Goal: Task Accomplishment & Management: Use online tool/utility

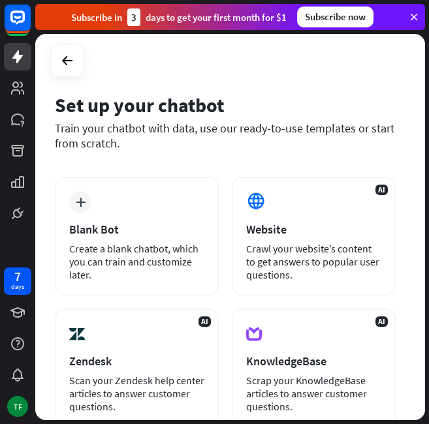
click at [415, 19] on icon at bounding box center [414, 17] width 12 height 12
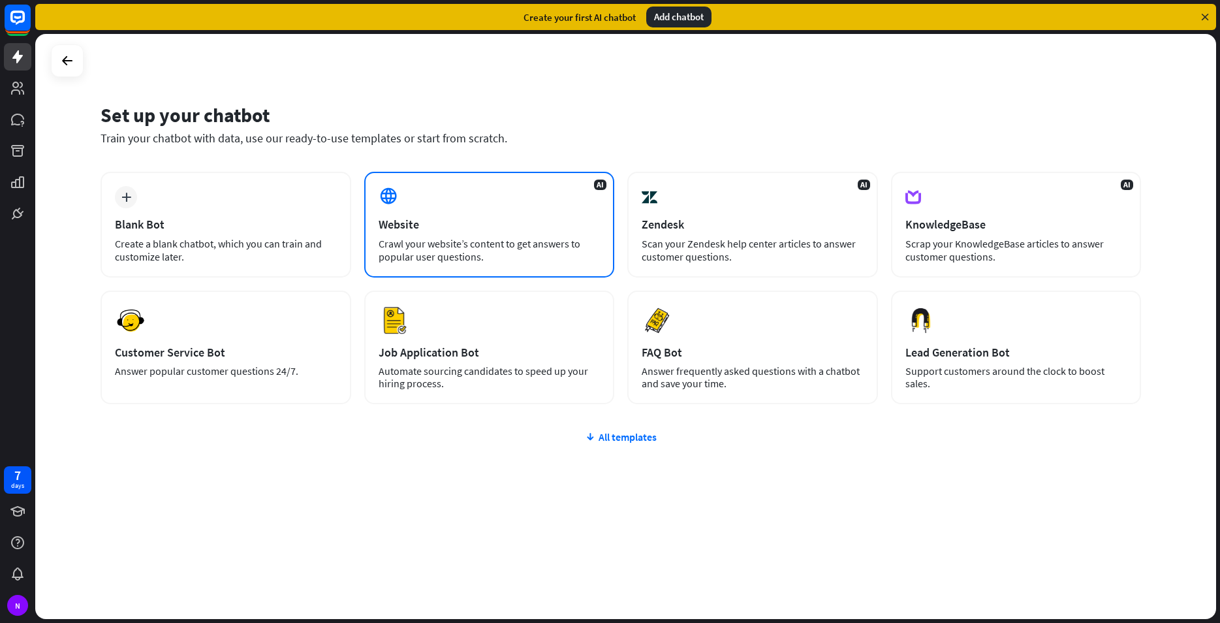
click at [505, 203] on div "AI Website Crawl your website’s content to get answers to popular user question…" at bounding box center [489, 225] width 251 height 106
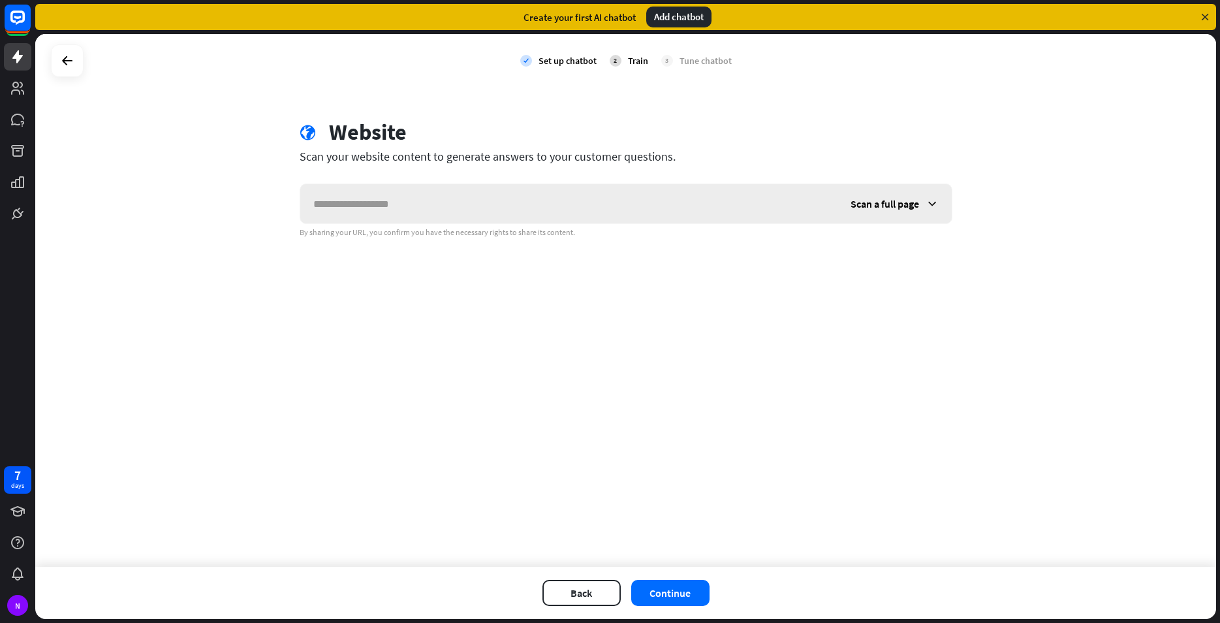
click at [920, 205] on div "Scan a full page" at bounding box center [895, 203] width 114 height 39
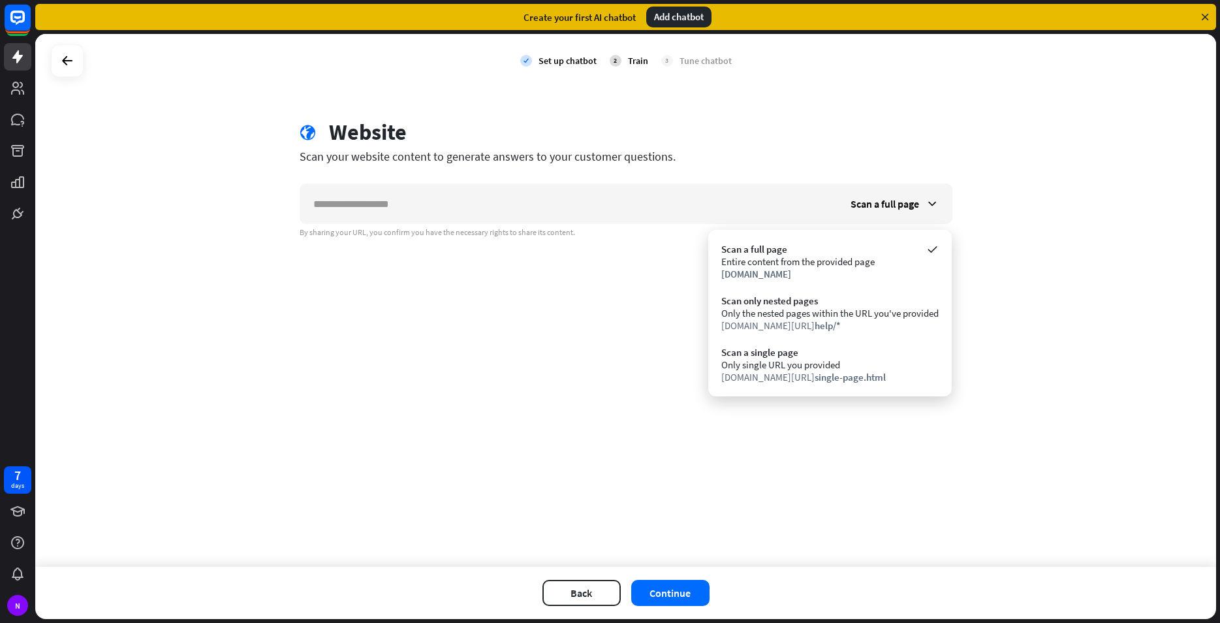
click at [400, 332] on div "check Set up chatbot 2 Train 3 Tune chatbot globe Website Scan your website con…" at bounding box center [625, 300] width 1181 height 533
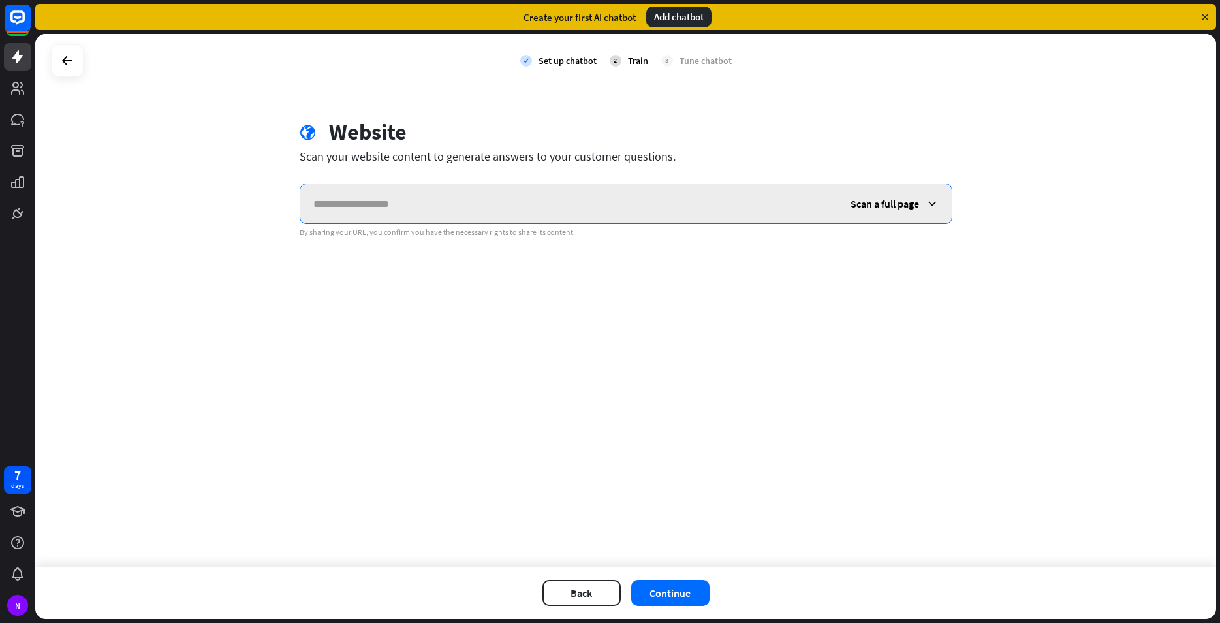
click at [399, 191] on input "text" at bounding box center [568, 203] width 537 height 39
paste input "**********"
type input "**********"
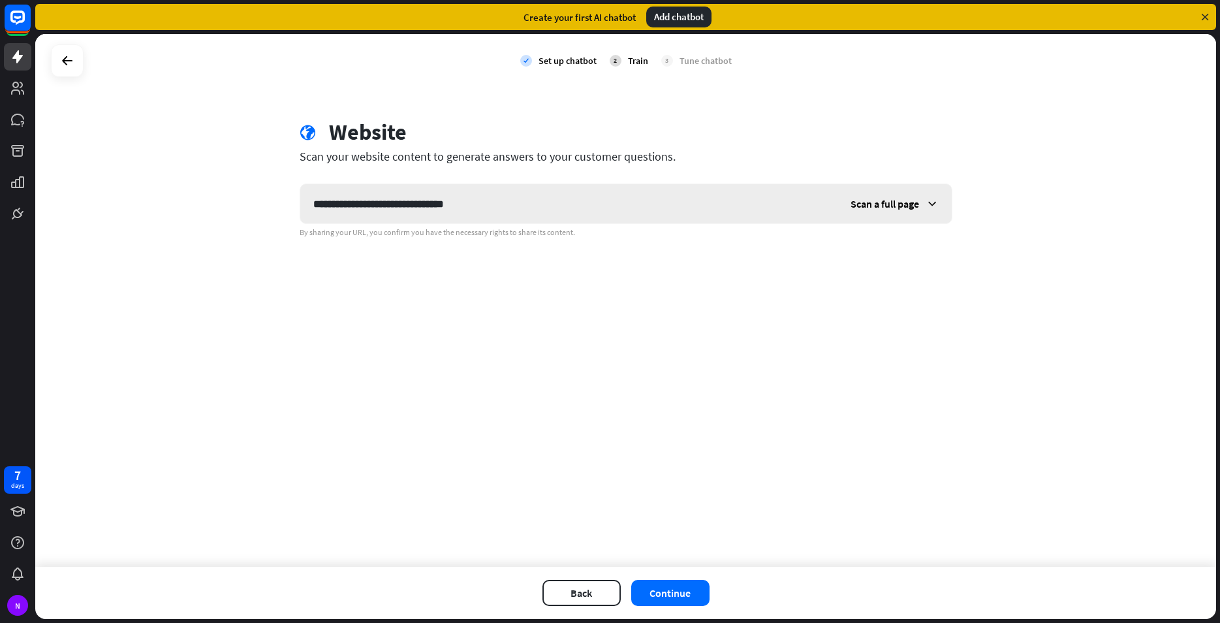
click at [915, 208] on span "Scan a full page" at bounding box center [885, 203] width 69 height 13
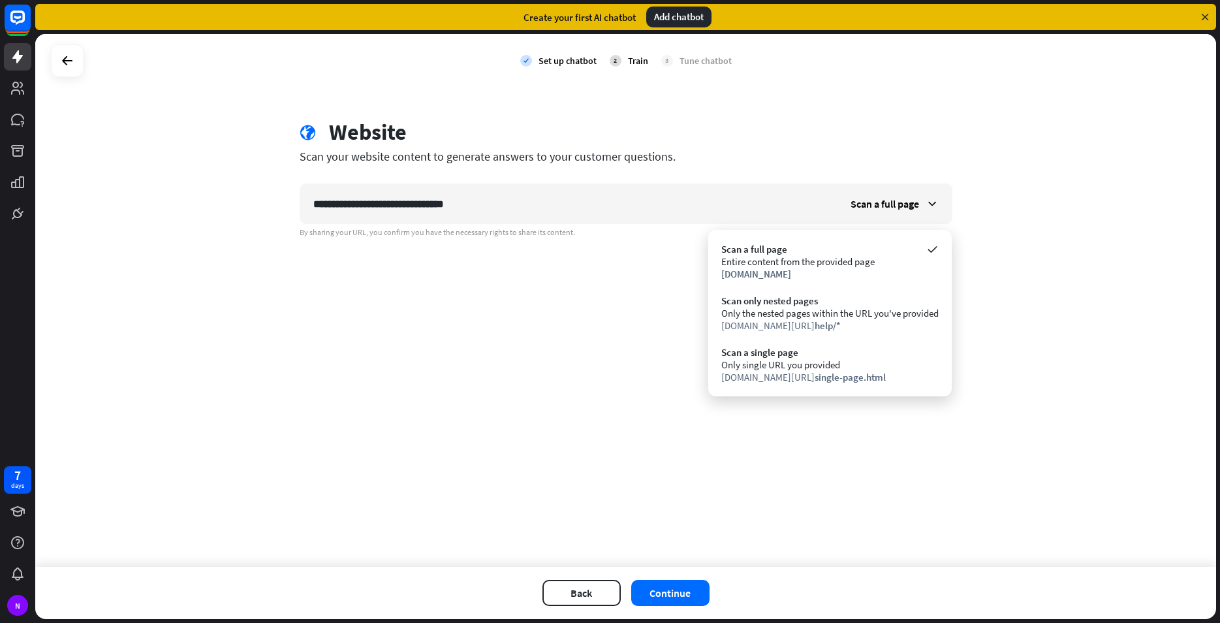
click at [596, 380] on div "**********" at bounding box center [625, 300] width 1181 height 533
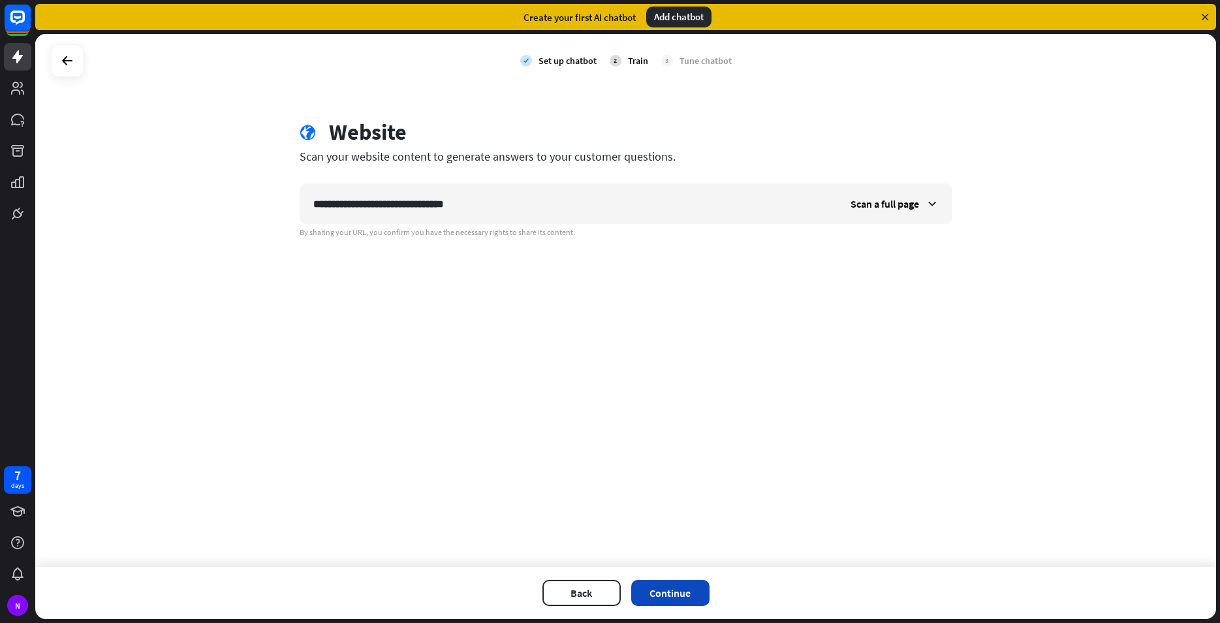
click at [663, 591] on button "Continue" at bounding box center [670, 593] width 78 height 26
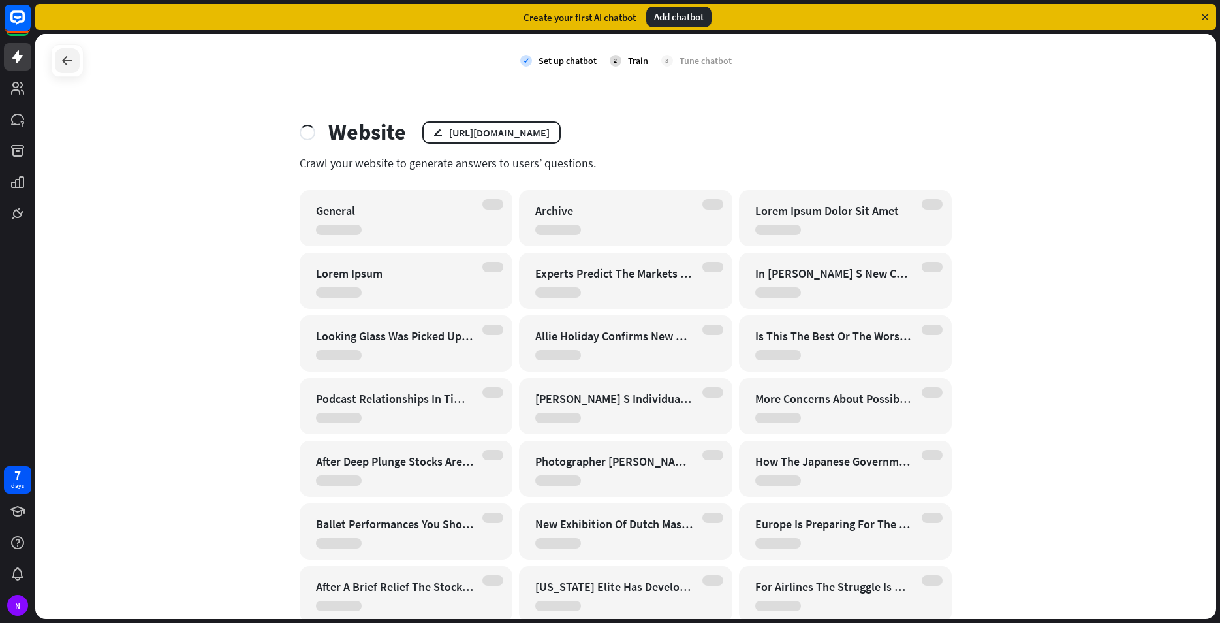
click at [74, 64] on icon at bounding box center [67, 61] width 16 height 16
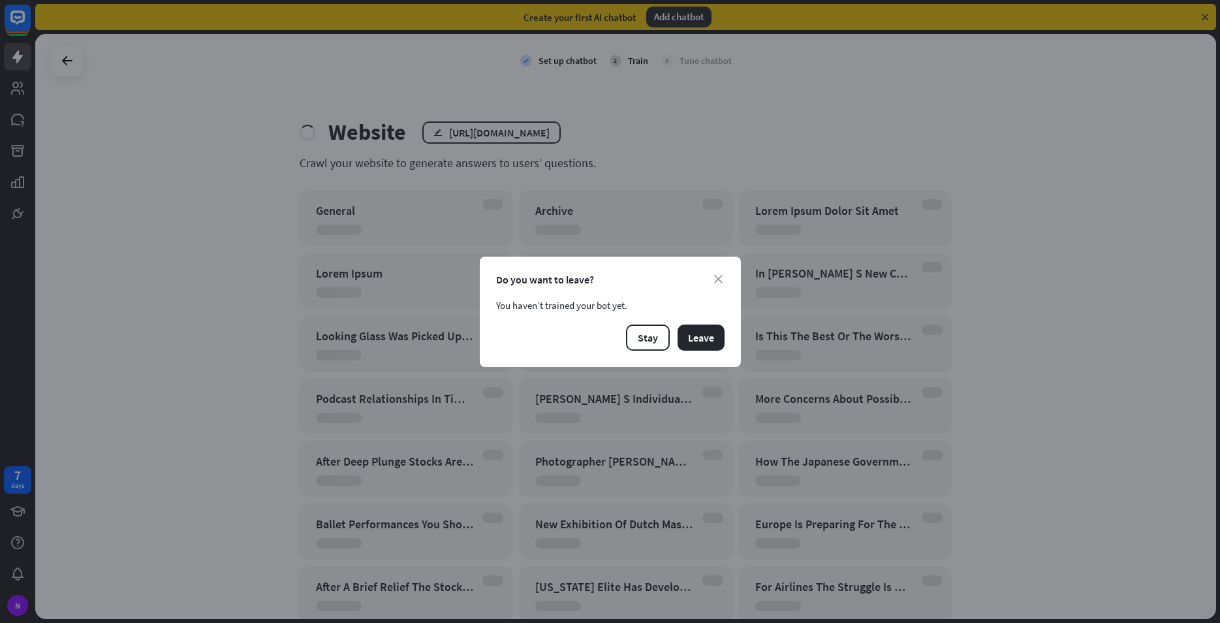
click at [730, 338] on div "close Do you want to leave? You haven’t trained your bot yet. Stay Leave" at bounding box center [610, 312] width 261 height 110
click at [697, 335] on button "Leave" at bounding box center [701, 337] width 47 height 26
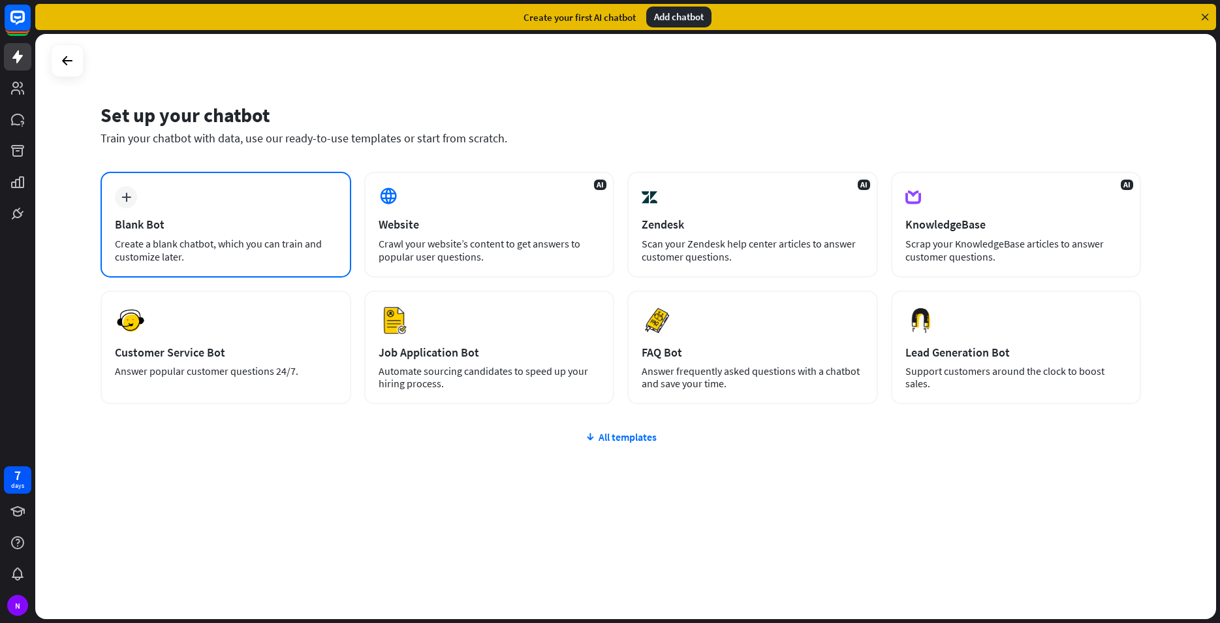
click at [248, 219] on div "Blank Bot" at bounding box center [226, 224] width 222 height 15
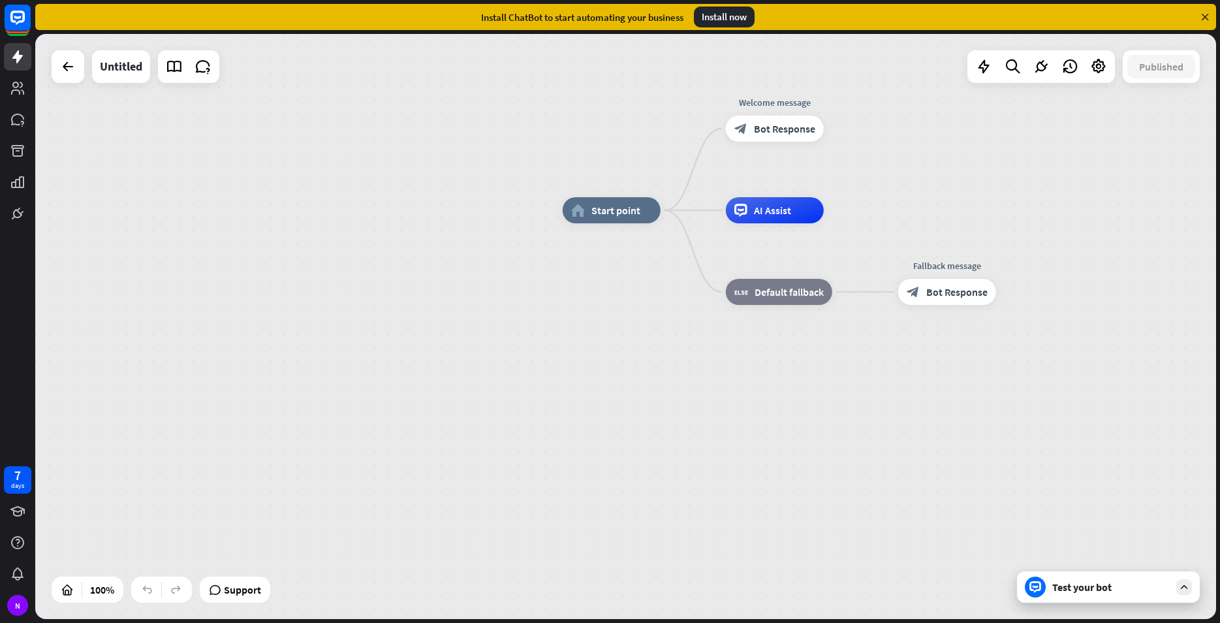
drag, startPoint x: 360, startPoint y: 399, endPoint x: 651, endPoint y: 283, distance: 313.5
click at [651, 283] on div "home_2 Start point Welcome message block_bot_response Bot Response AI Assist bl…" at bounding box center [1153, 502] width 1181 height 585
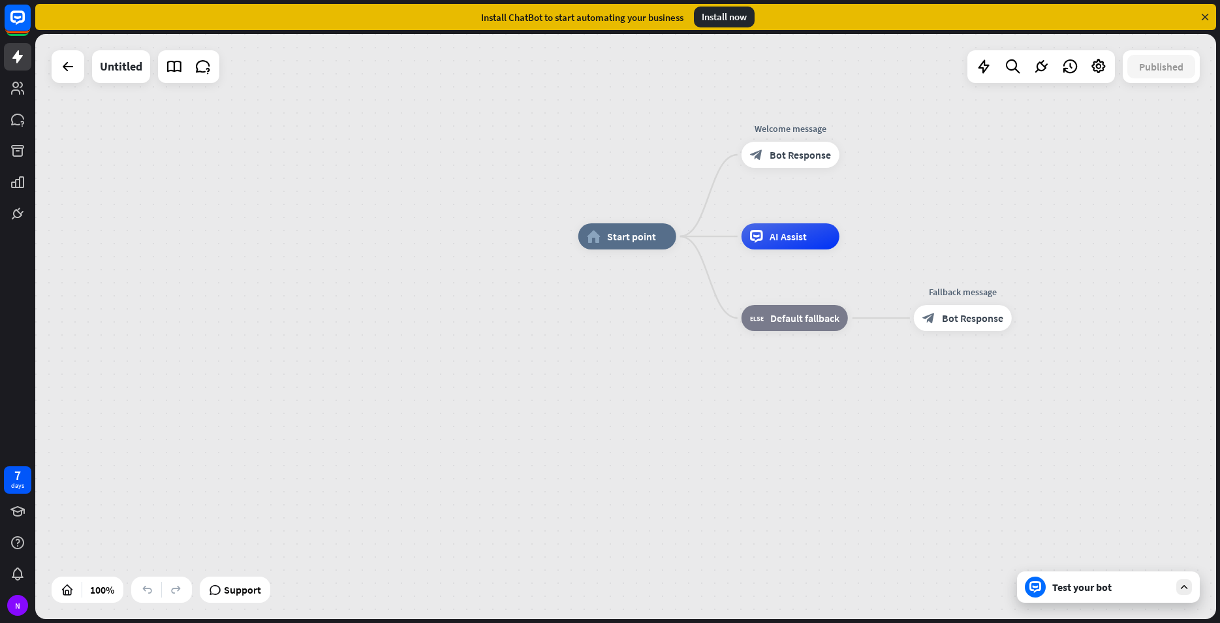
drag, startPoint x: 648, startPoint y: 291, endPoint x: 668, endPoint y: 310, distance: 27.7
click at [668, 310] on div "home_2 Start point Welcome message block_bot_response Bot Response AI Assist bl…" at bounding box center [1168, 528] width 1181 height 585
click at [999, 208] on div "home_2 Start point Welcome message block_bot_response Bot Response Edit name mo…" at bounding box center [625, 326] width 1181 height 585
click at [996, 196] on div "home_2 Start point Welcome message block_bot_response Bot Response Edit name mo…" at bounding box center [625, 326] width 1181 height 585
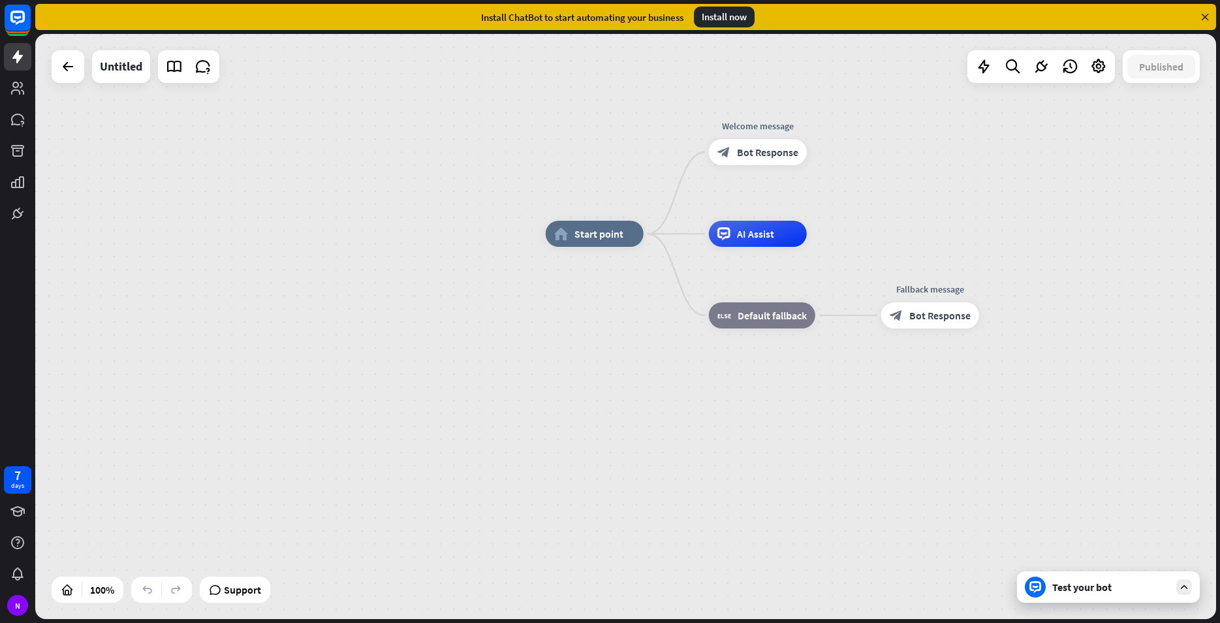
drag, startPoint x: 999, startPoint y: 196, endPoint x: 966, endPoint y: 193, distance: 32.7
click at [966, 193] on div "home_2 Start point Welcome message block_bot_response Bot Response AI Assist bl…" at bounding box center [625, 326] width 1181 height 585
click at [528, 392] on div "home_2 Start point Welcome message block_bot_response Bot Response AI Assist bl…" at bounding box center [625, 326] width 1181 height 585
click at [1180, 586] on icon at bounding box center [1184, 587] width 12 height 12
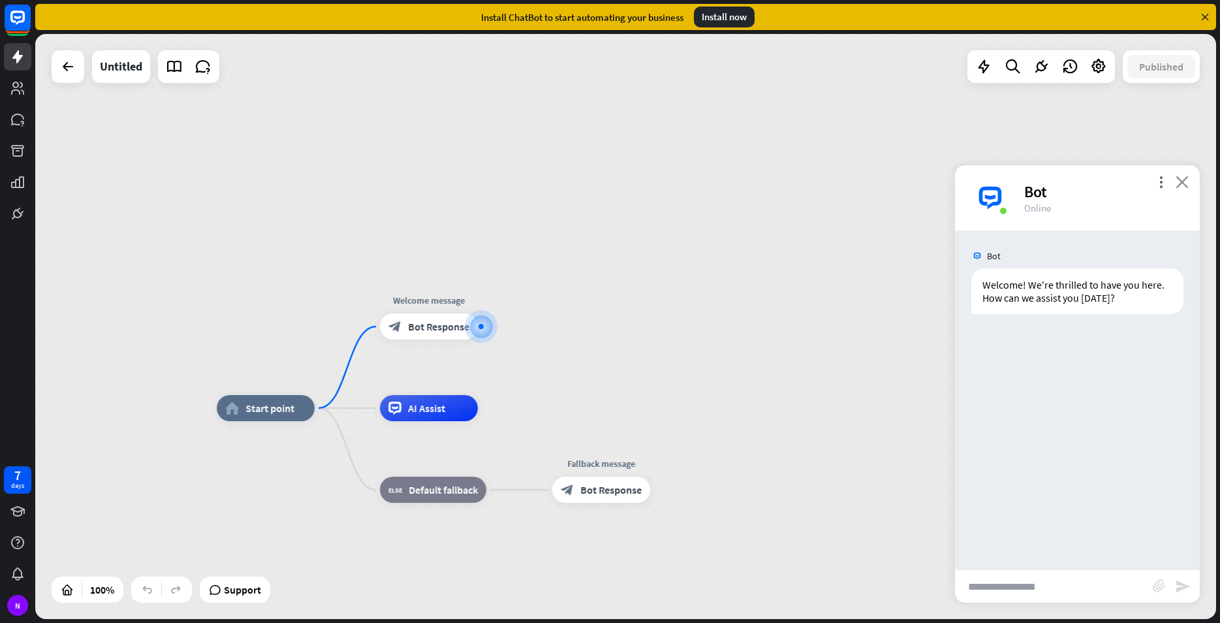
click at [1182, 180] on icon "close" at bounding box center [1182, 182] width 13 height 12
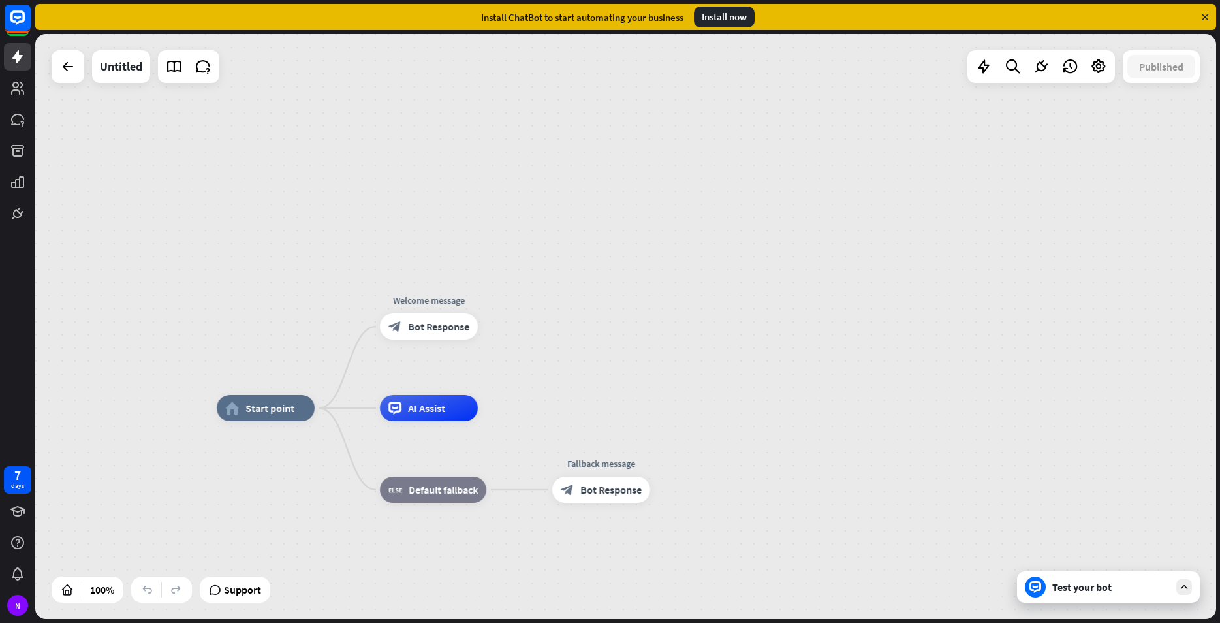
click at [727, 334] on div "home_2 Start point Welcome message block_bot_response Bot Response AI Assist bl…" at bounding box center [625, 326] width 1181 height 585
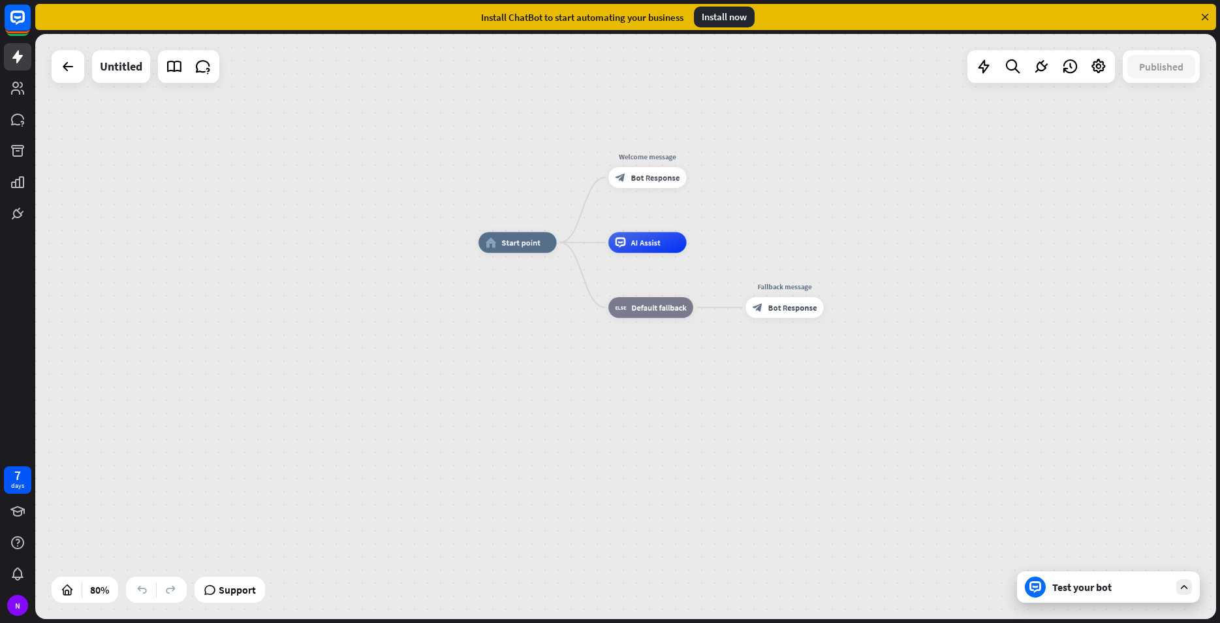
drag, startPoint x: 643, startPoint y: 366, endPoint x: 814, endPoint y: 215, distance: 228.0
click at [814, 215] on div "home_2 Start point Welcome message block_bot_response Bot Response AI Assist bl…" at bounding box center [625, 326] width 1181 height 585
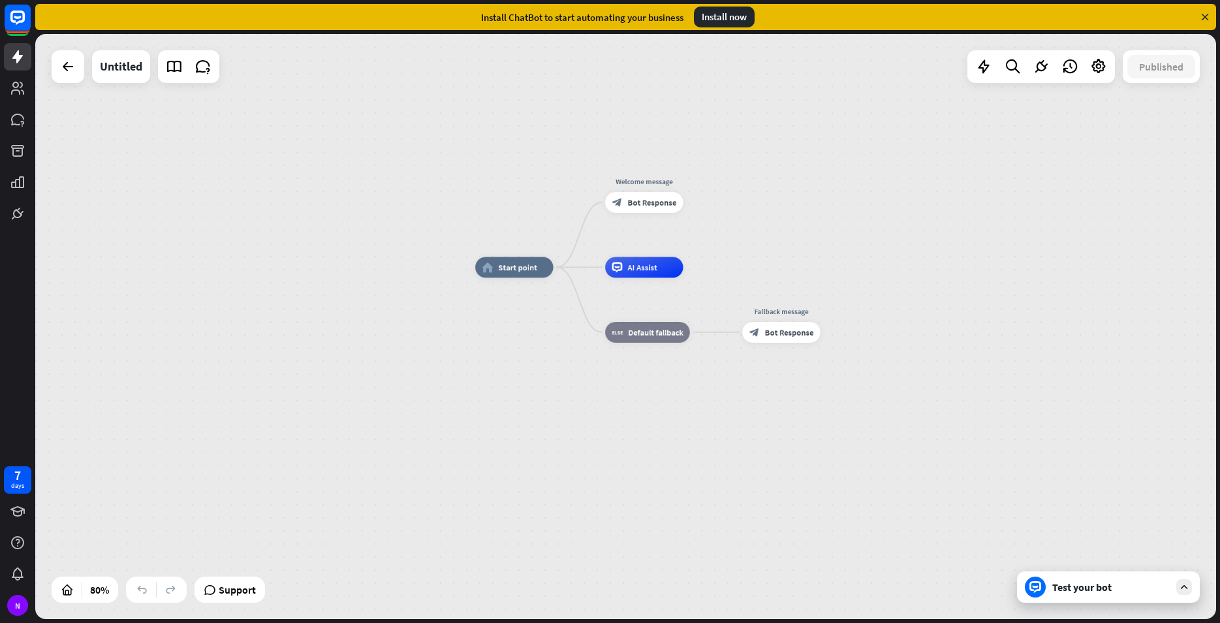
drag, startPoint x: 614, startPoint y: 400, endPoint x: 611, endPoint y: 425, distance: 25.0
click at [611, 425] on div "home_2 Start point Welcome message block_bot_response Bot Response AI Assist bl…" at bounding box center [945, 499] width 940 height 465
click at [779, 339] on div "block_bot_response Bot Response" at bounding box center [781, 332] width 78 height 21
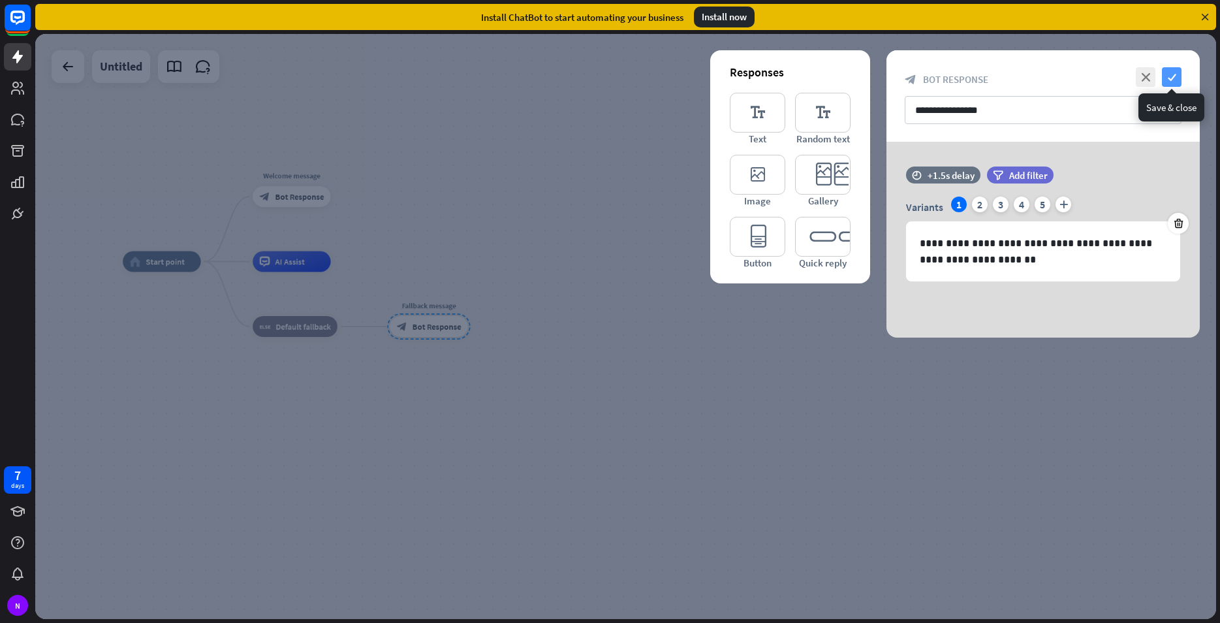
click at [1178, 79] on icon "check" at bounding box center [1172, 77] width 20 height 20
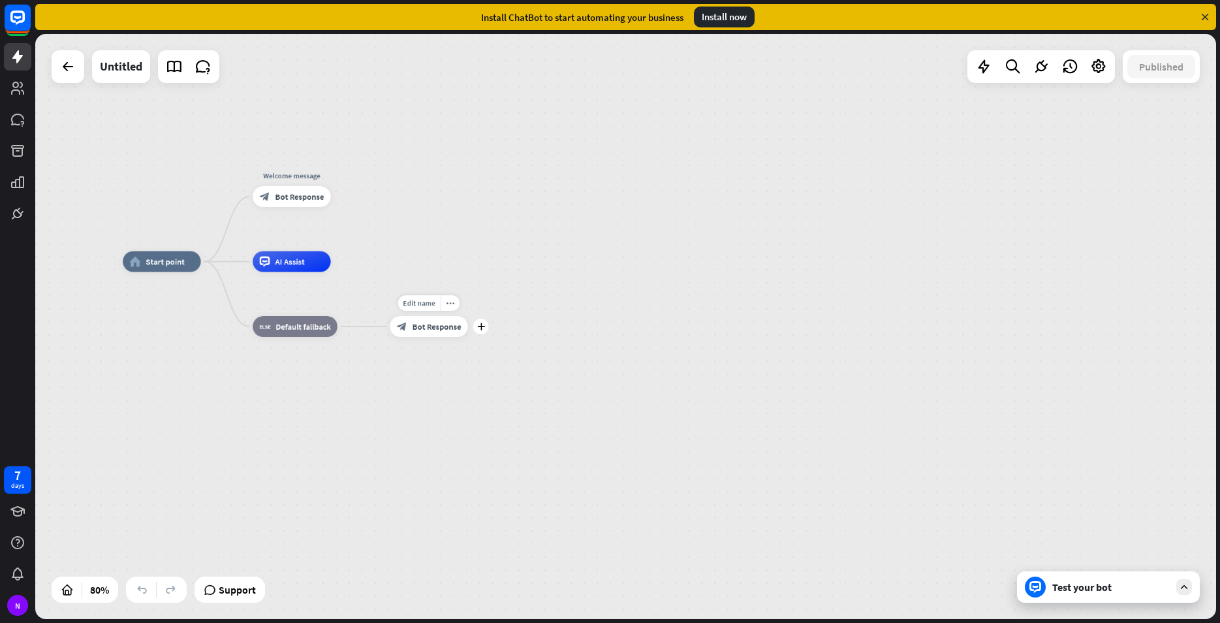
drag, startPoint x: 445, startPoint y: 325, endPoint x: 452, endPoint y: 349, distance: 24.6
click at [452, 337] on div "Edit name more_horiz plus block_bot_response Bot Response" at bounding box center [429, 326] width 78 height 21
drag, startPoint x: 437, startPoint y: 327, endPoint x: 476, endPoint y: 372, distance: 59.7
click at [476, 371] on div "home_2 Start point Welcome message block_bot_response Bot Response AI Assist bl…" at bounding box center [593, 494] width 940 height 465
click at [420, 334] on div "block_bot_response Bot Response" at bounding box center [425, 324] width 78 height 21
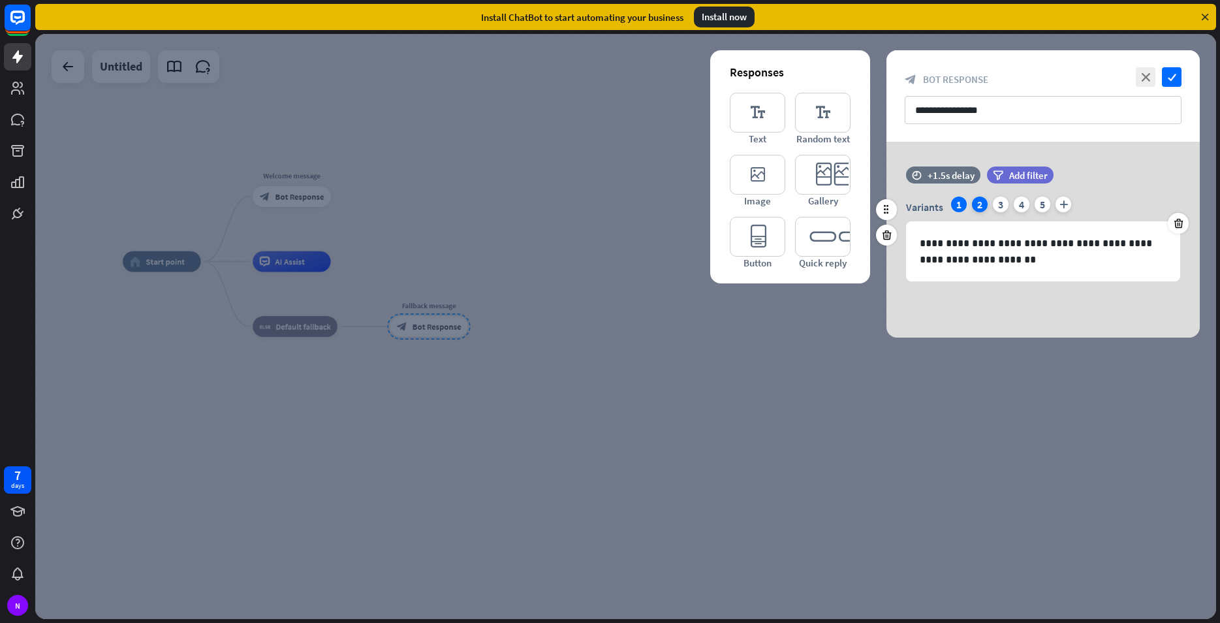
click at [982, 208] on div "2" at bounding box center [980, 204] width 16 height 16
click at [959, 205] on div "1" at bounding box center [959, 204] width 16 height 16
click at [975, 202] on div "2" at bounding box center [980, 204] width 16 height 16
click at [959, 202] on div "1" at bounding box center [959, 204] width 16 height 16
click at [765, 128] on icon "editor_text" at bounding box center [757, 113] width 55 height 40
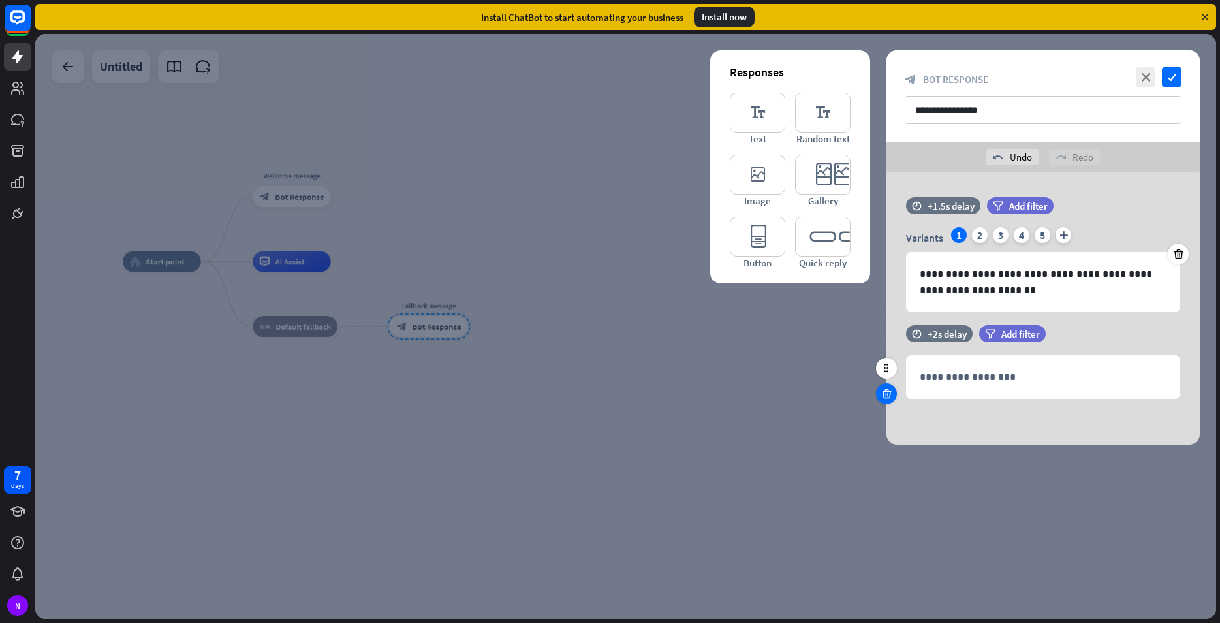
click at [886, 395] on icon at bounding box center [887, 394] width 12 height 12
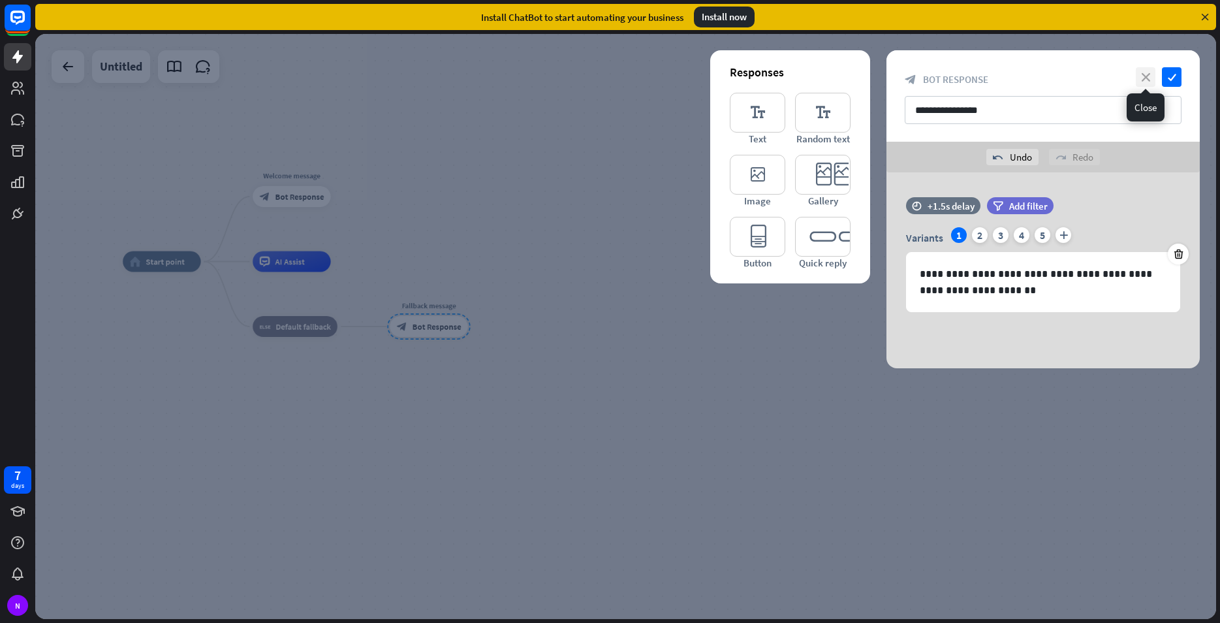
click at [1150, 74] on icon "close" at bounding box center [1146, 77] width 20 height 20
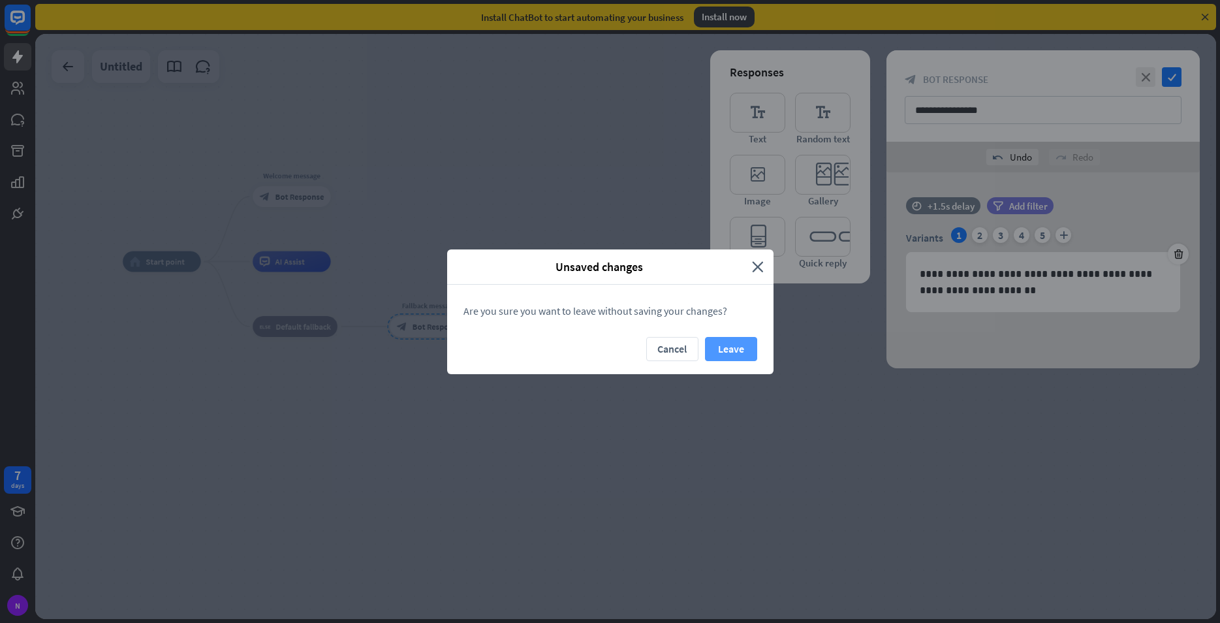
click at [736, 351] on button "Leave" at bounding box center [731, 349] width 52 height 24
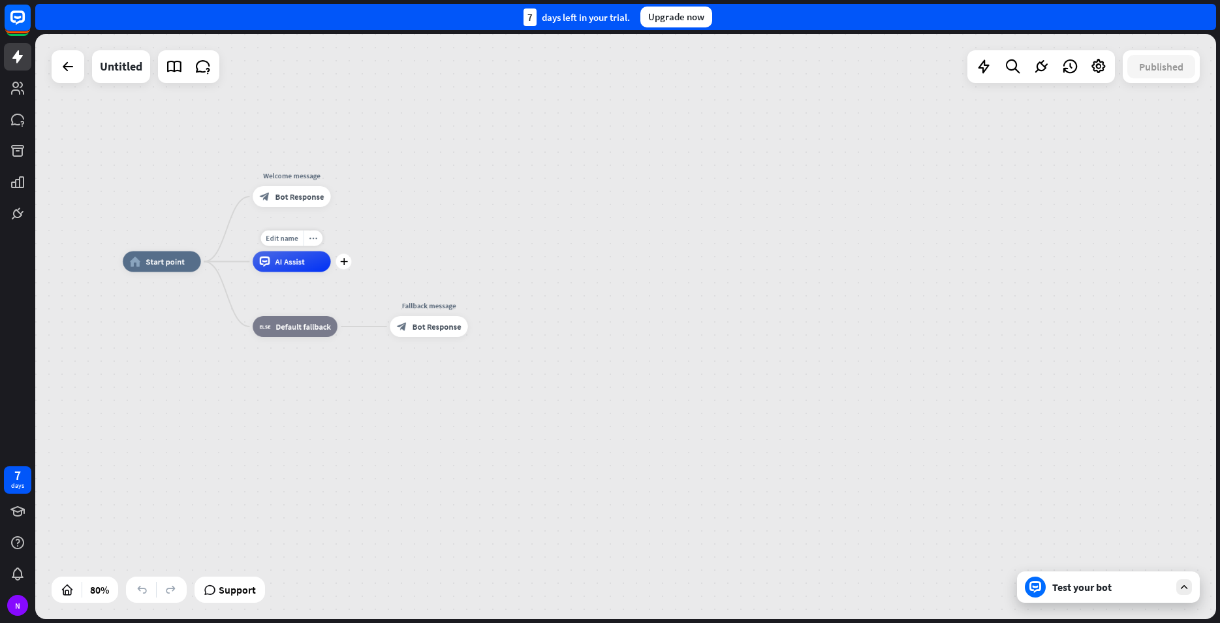
click at [291, 261] on span "AI Assist" at bounding box center [289, 262] width 29 height 10
drag, startPoint x: 462, startPoint y: 236, endPoint x: 381, endPoint y: 294, distance: 98.7
click at [464, 236] on div "home_2 Start point Welcome message block_bot_response Bot Response AI Assist bl…" at bounding box center [625, 326] width 1181 height 585
click at [300, 336] on div "block_fallback Default fallback" at bounding box center [297, 326] width 85 height 21
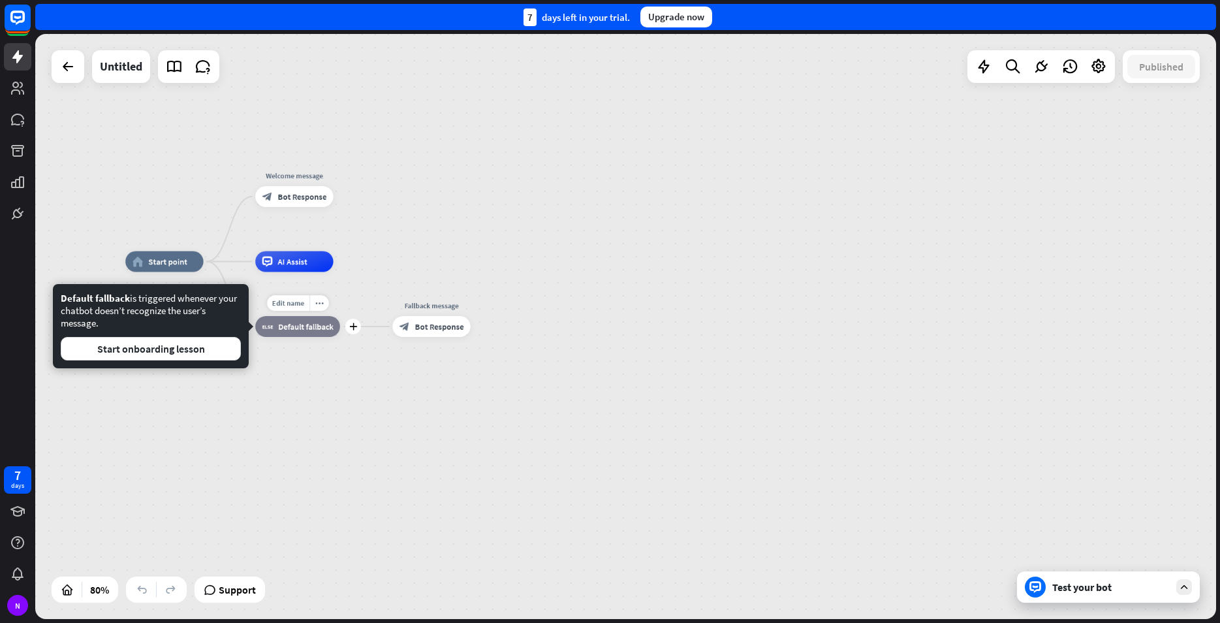
click at [406, 260] on div "home_2 Start point Welcome message block_bot_response Bot Response AI Assist Ed…" at bounding box center [625, 326] width 1181 height 585
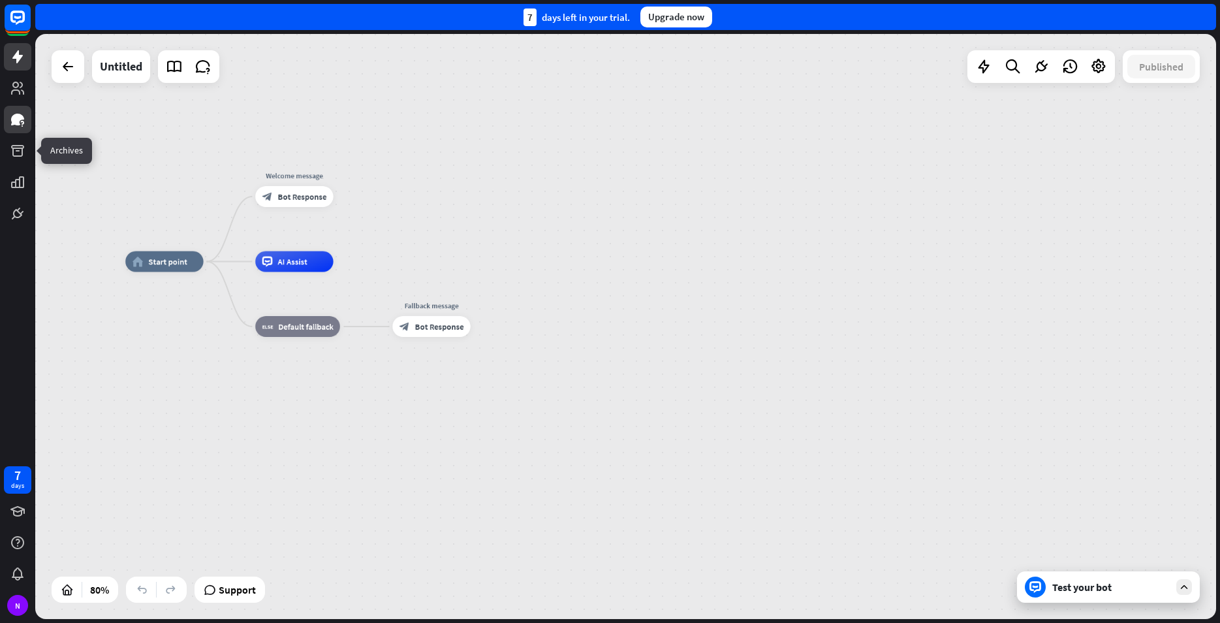
click at [18, 119] on icon at bounding box center [17, 120] width 13 height 12
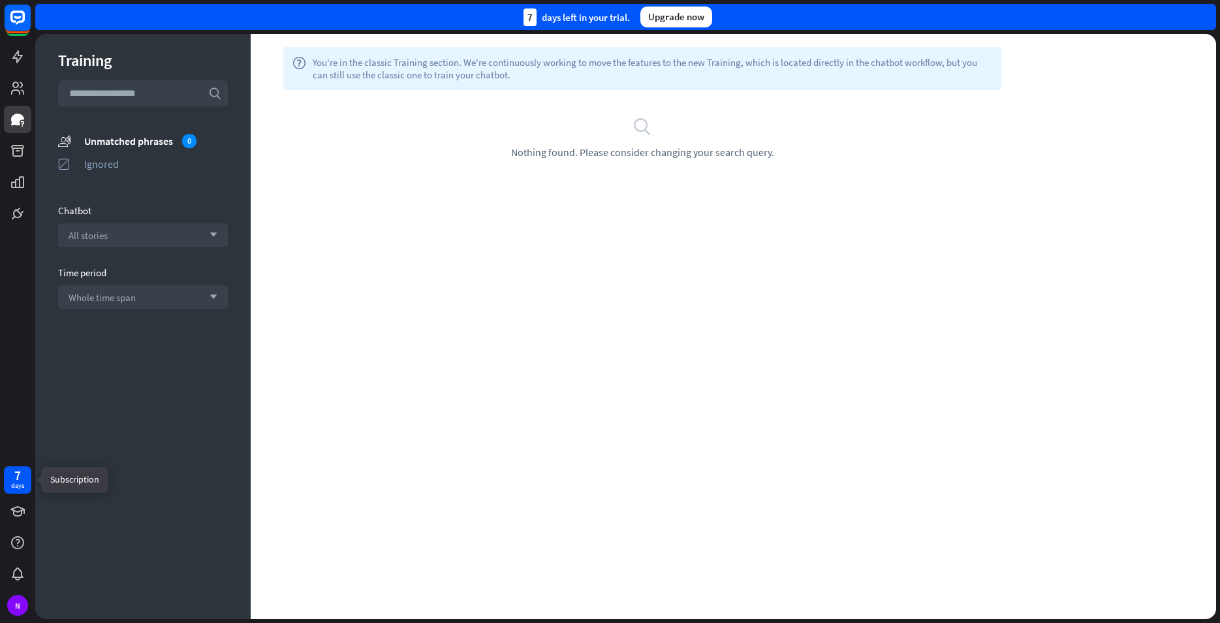
click at [22, 488] on div "days" at bounding box center [17, 485] width 13 height 9
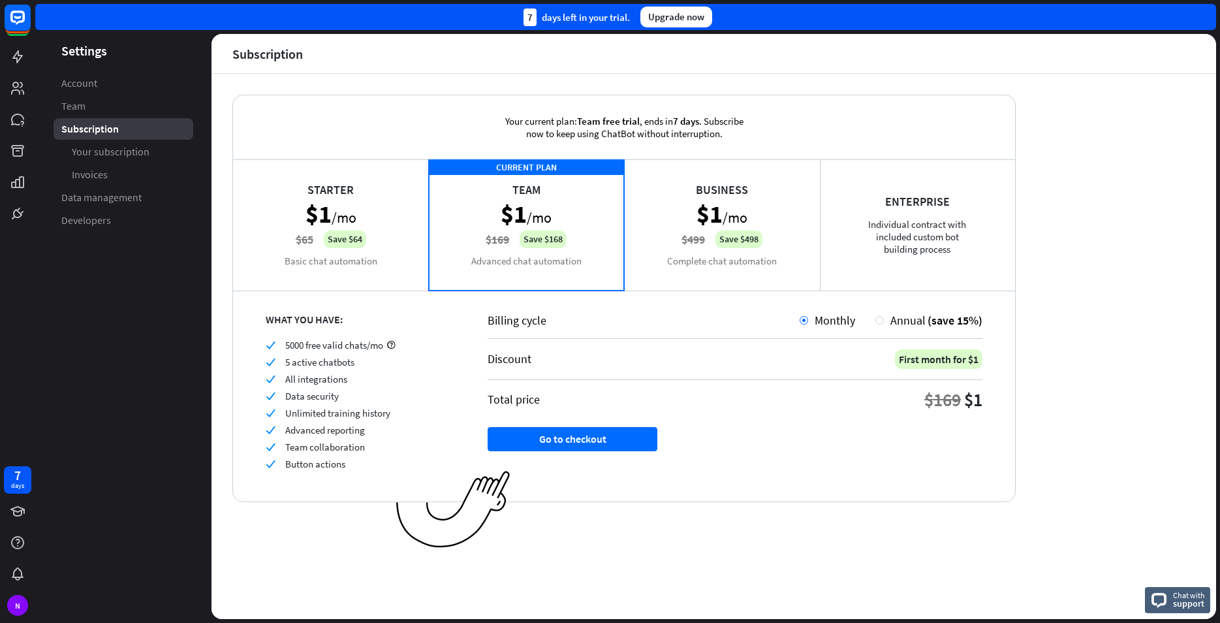
click at [369, 230] on div "Starter $1 /mo $65 Save $64 Basic chat automation" at bounding box center [331, 224] width 196 height 131
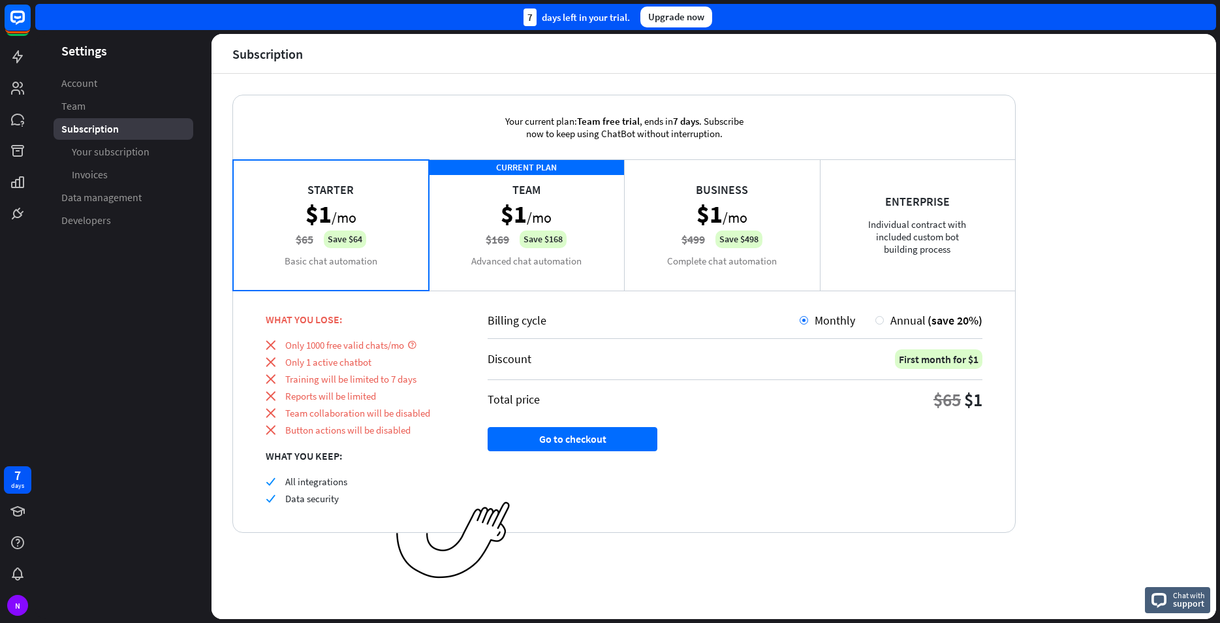
click at [526, 230] on div "CURRENT PLAN Team $1 /mo $169 Save $168 Advanced chat automation" at bounding box center [527, 224] width 196 height 131
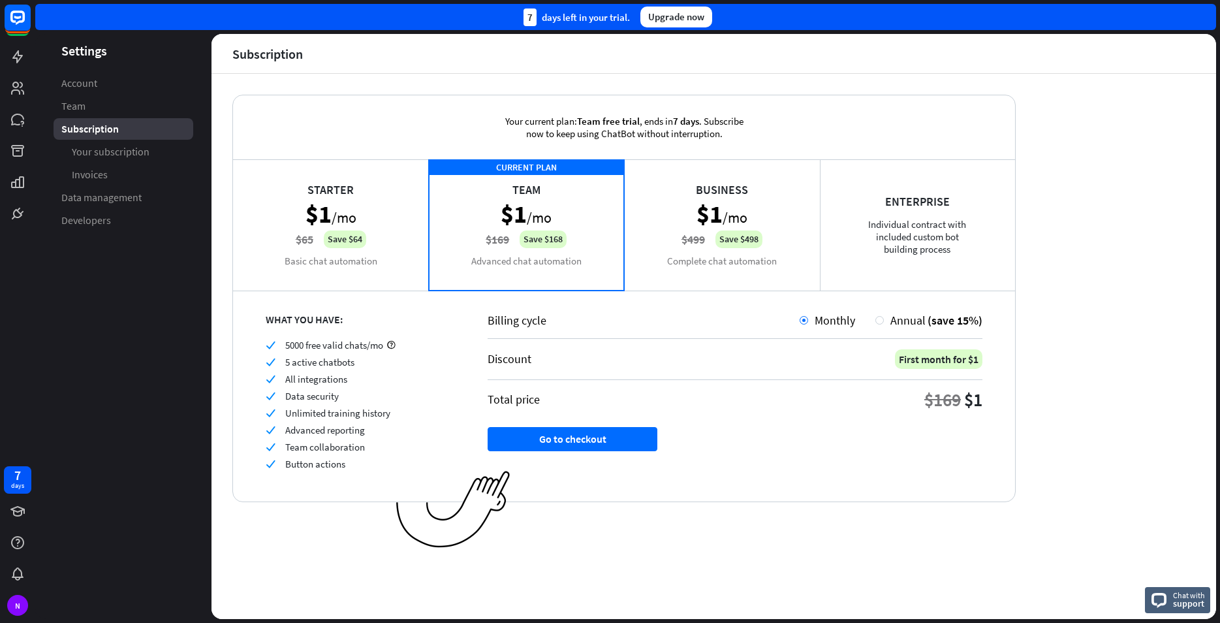
click at [1078, 411] on div "Your current plan: Team free trial , ends [DATE] . Subscribe now to keep using …" at bounding box center [714, 346] width 1005 height 545
click at [676, 210] on div "Business $1 /mo $499 Save $498 Complete chat automation" at bounding box center [722, 224] width 196 height 131
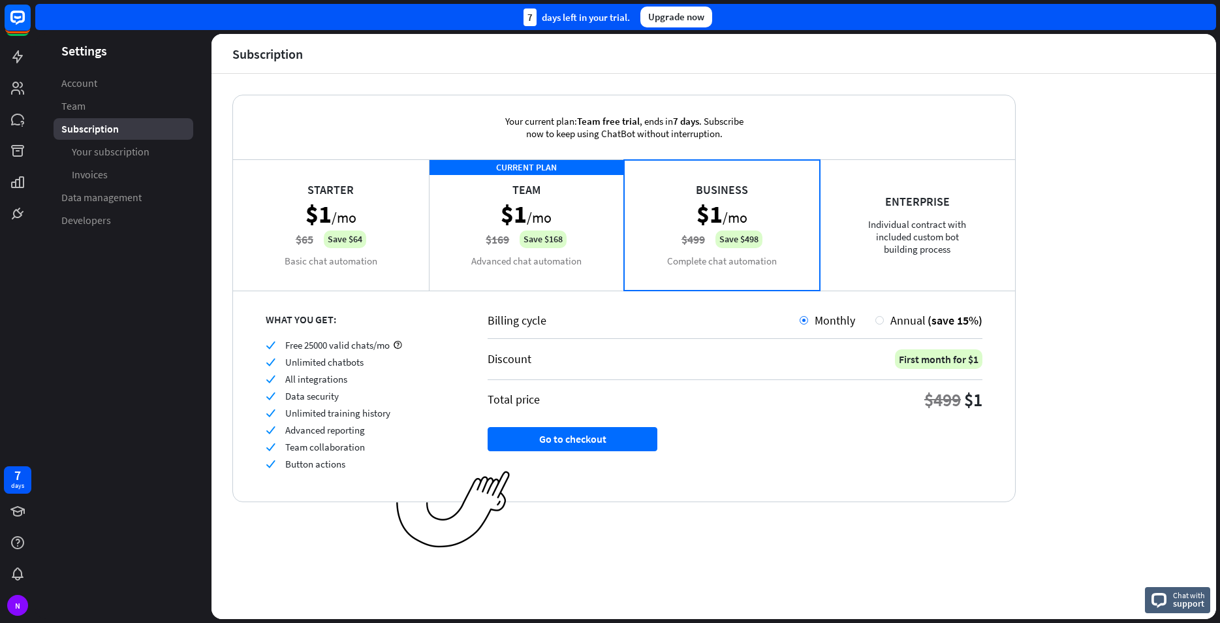
click at [339, 264] on div "Starter $1 /mo $65 Save $64 Basic chat automation" at bounding box center [331, 224] width 196 height 131
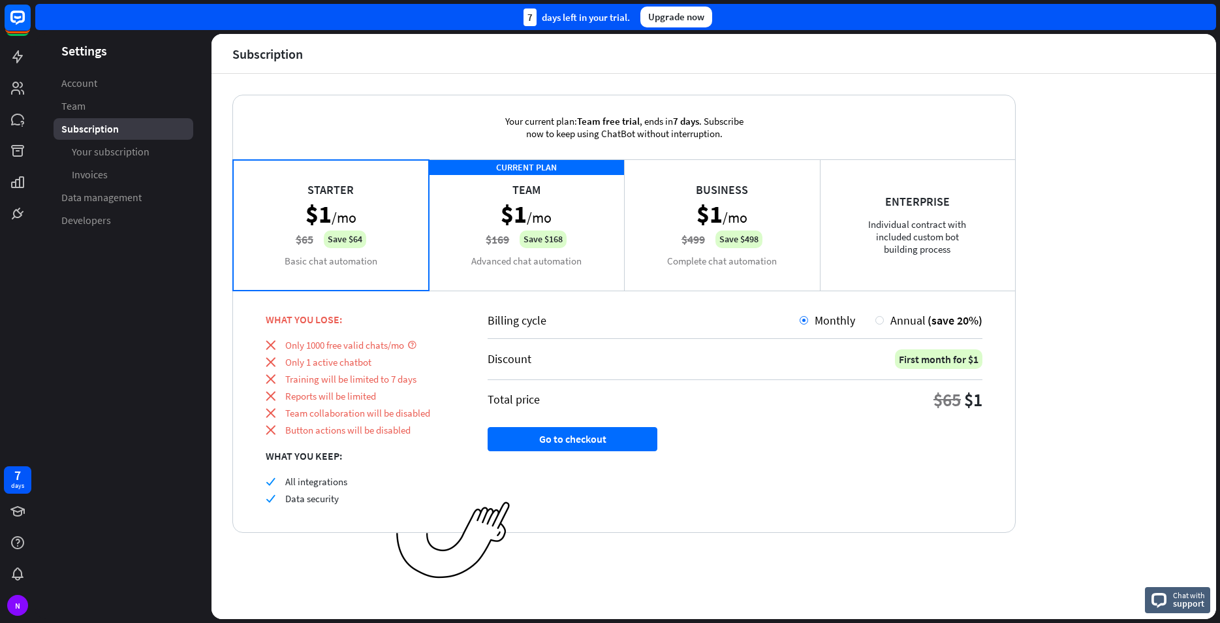
click at [490, 243] on div "CURRENT PLAN Team $1 /mo $169 Save $168 Advanced chat automation" at bounding box center [527, 224] width 196 height 131
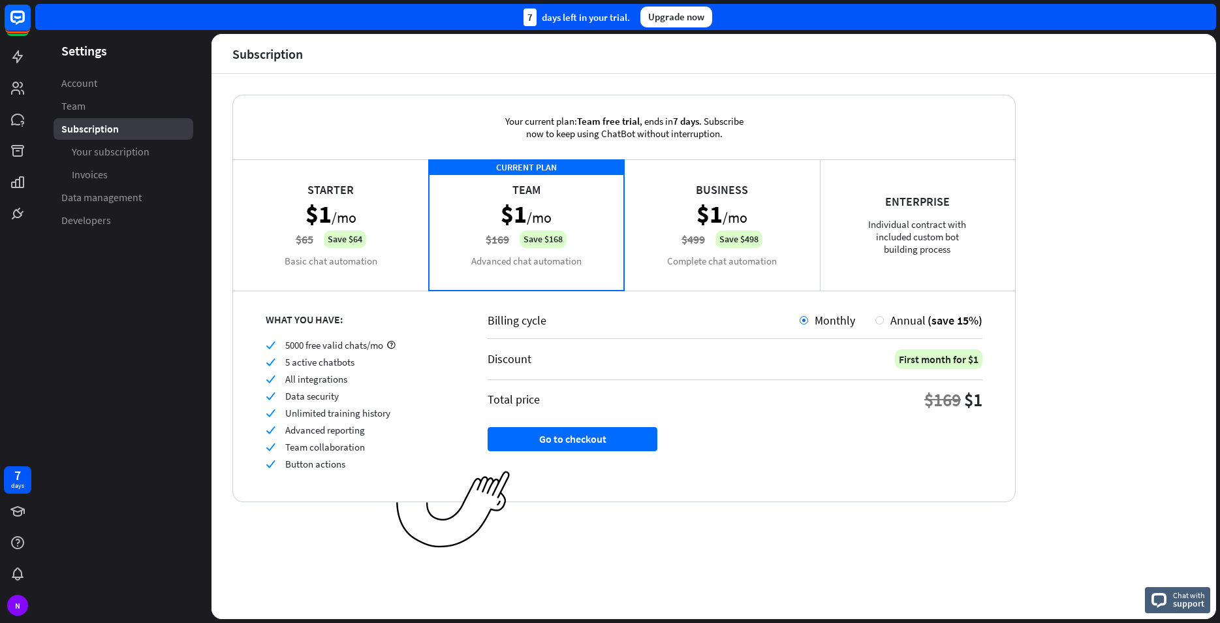
click at [411, 219] on div "Starter $1 /mo $65 Save $64 Basic chat automation" at bounding box center [331, 224] width 196 height 131
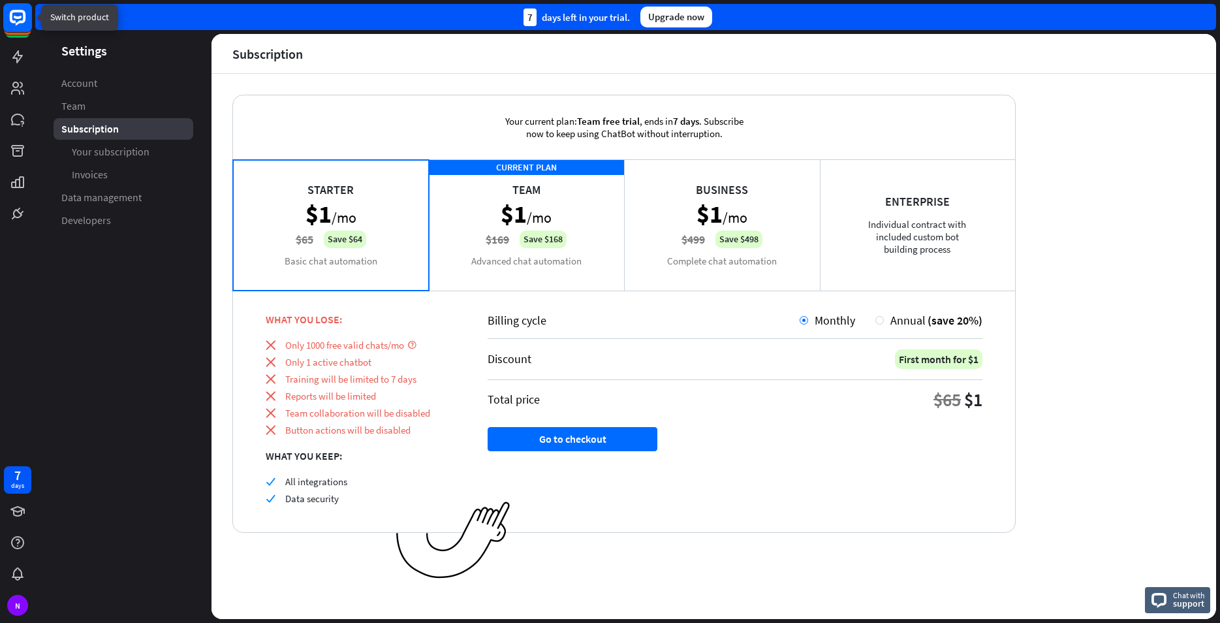
click at [22, 14] on rect at bounding box center [17, 17] width 29 height 29
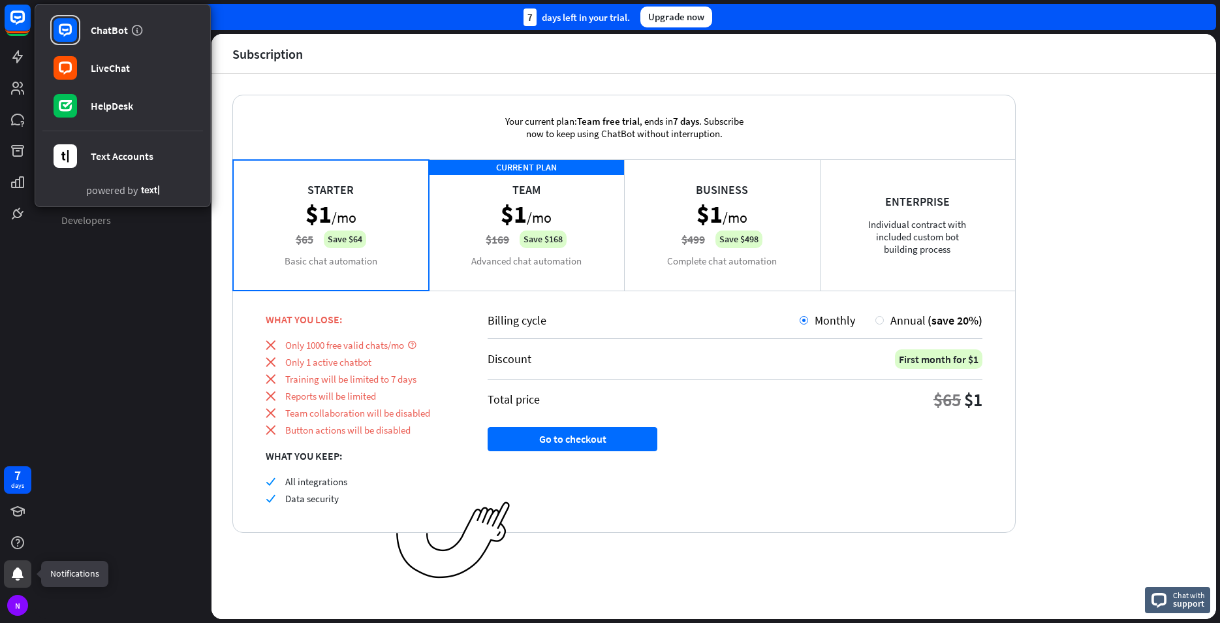
click at [18, 562] on div at bounding box center [17, 573] width 27 height 27
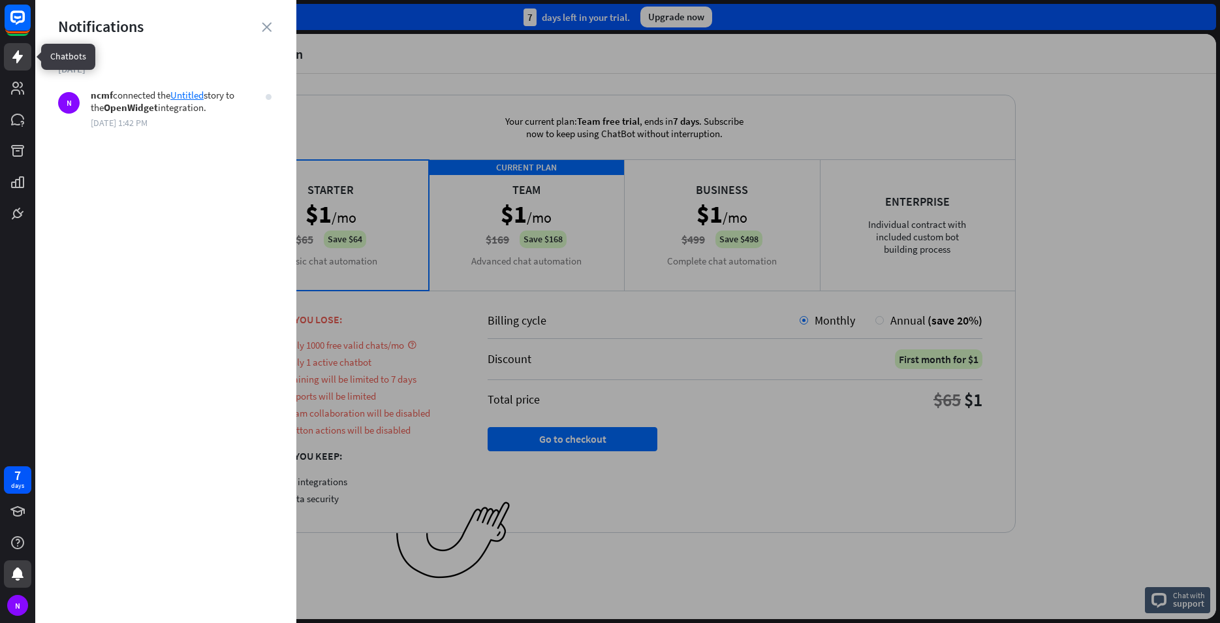
click at [10, 60] on icon at bounding box center [18, 57] width 16 height 16
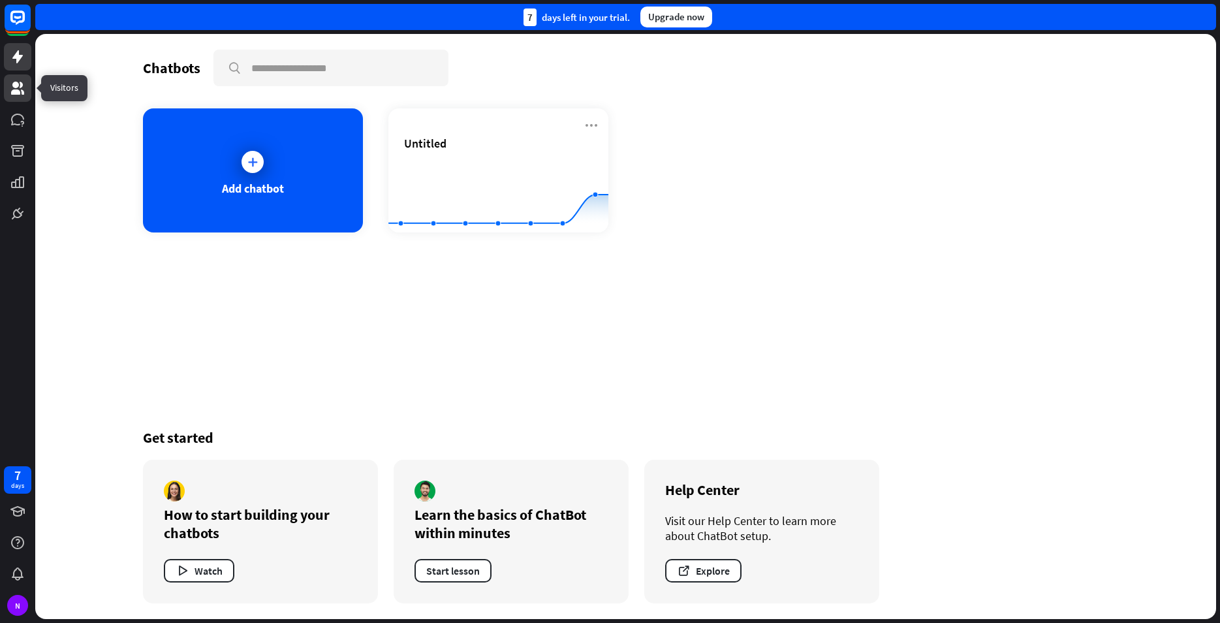
click at [20, 96] on link at bounding box center [17, 87] width 27 height 27
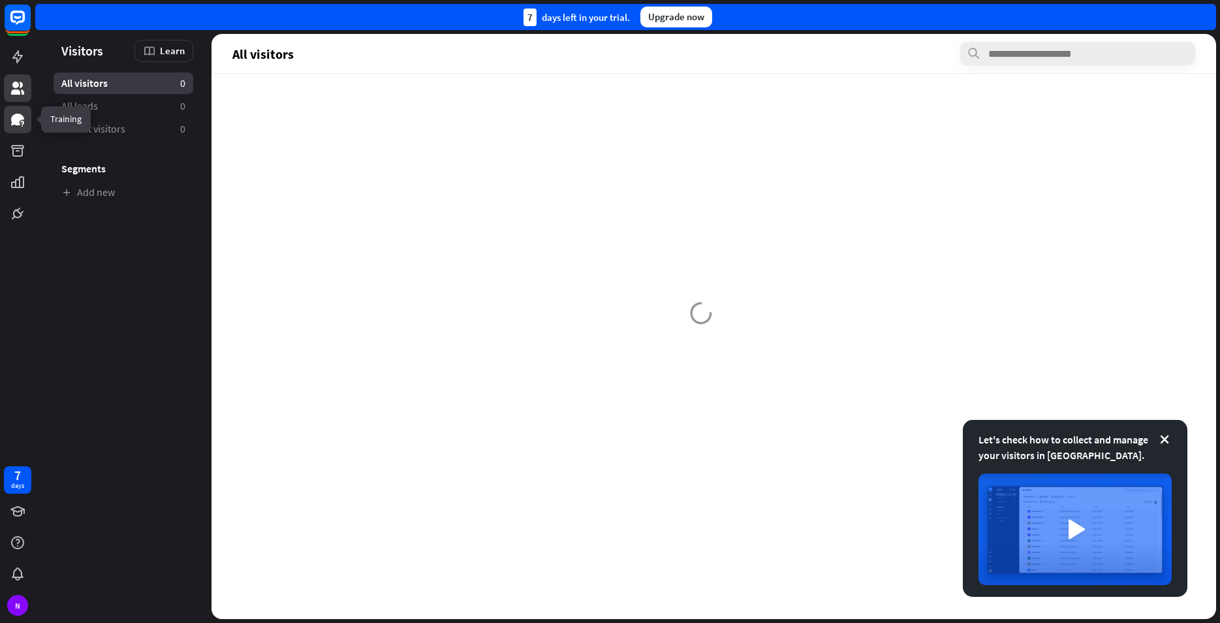
click at [19, 123] on icon at bounding box center [17, 120] width 13 height 12
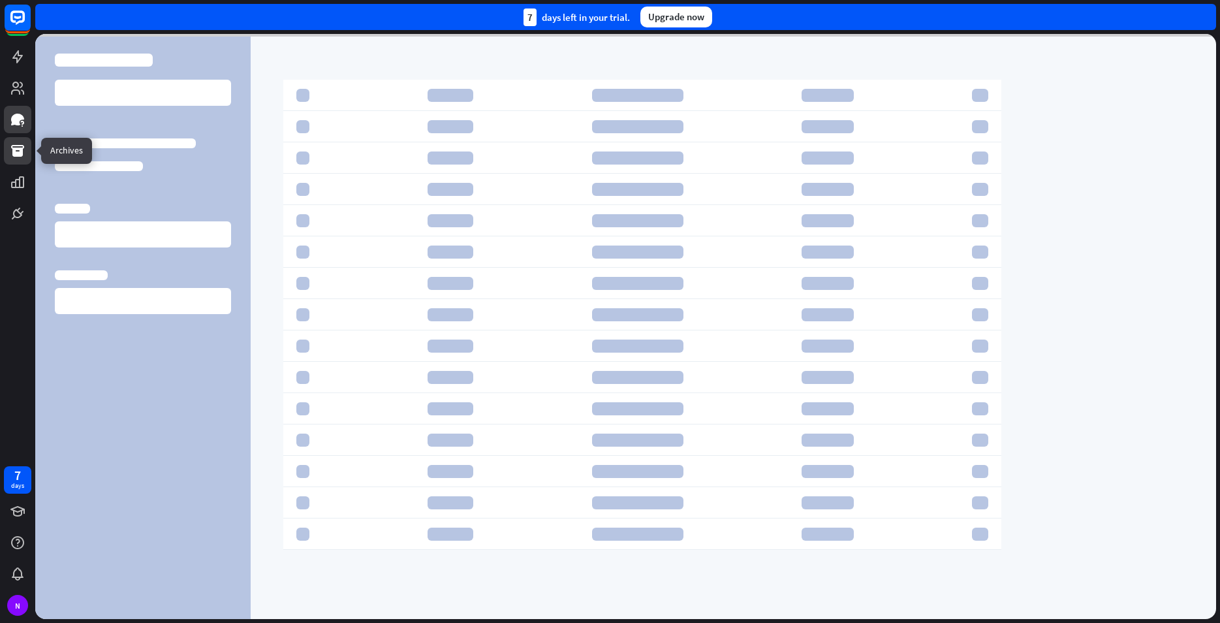
click at [13, 157] on icon at bounding box center [18, 151] width 16 height 16
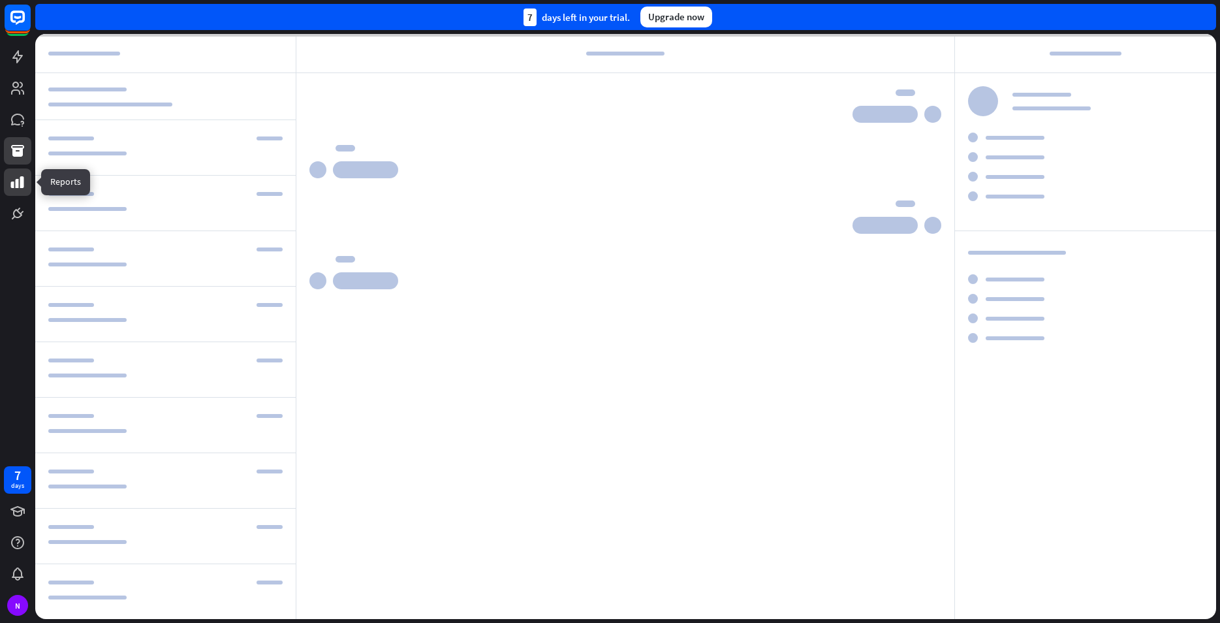
click at [20, 184] on icon at bounding box center [18, 182] width 16 height 16
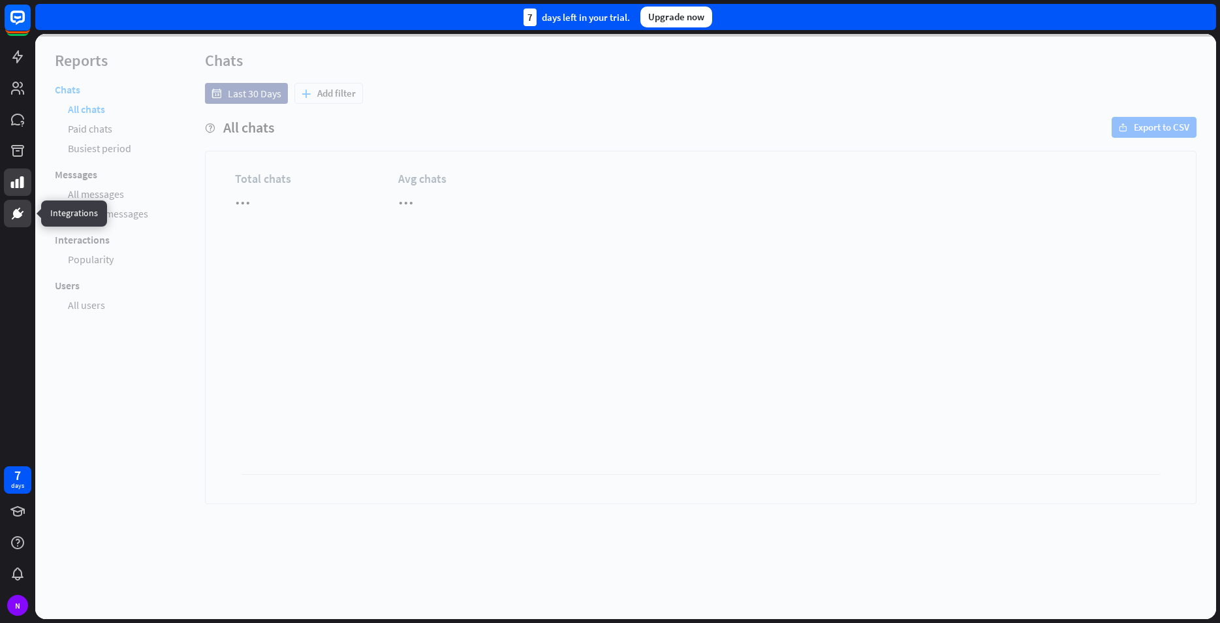
click at [20, 212] on icon at bounding box center [18, 214] width 16 height 16
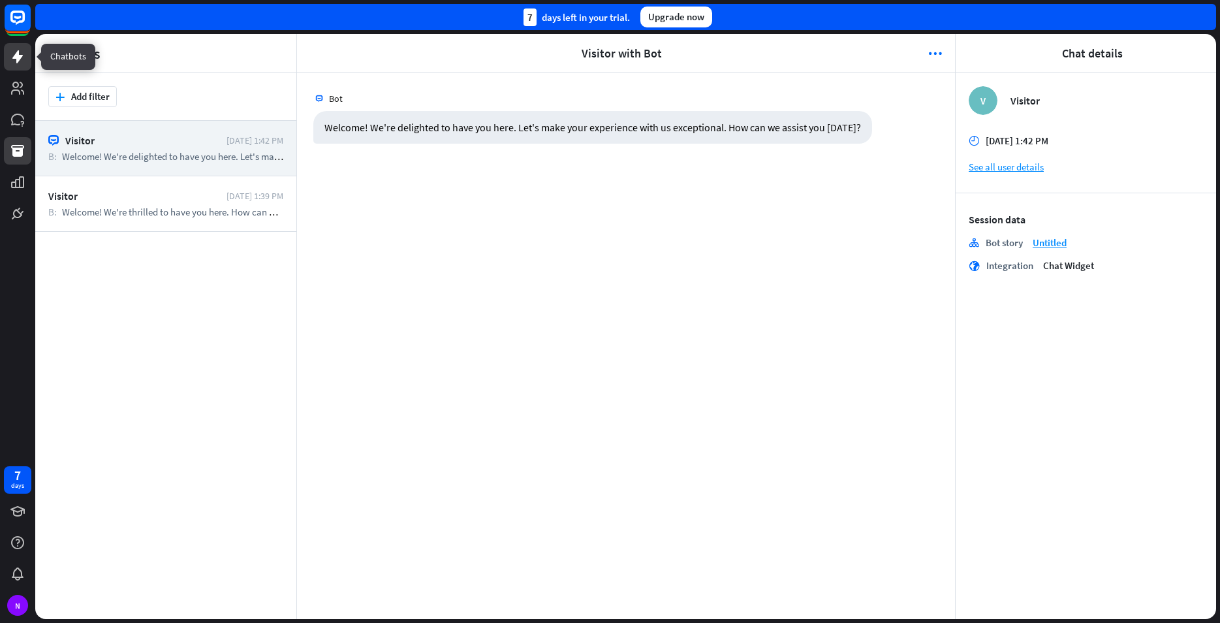
click at [22, 66] on link at bounding box center [17, 56] width 27 height 27
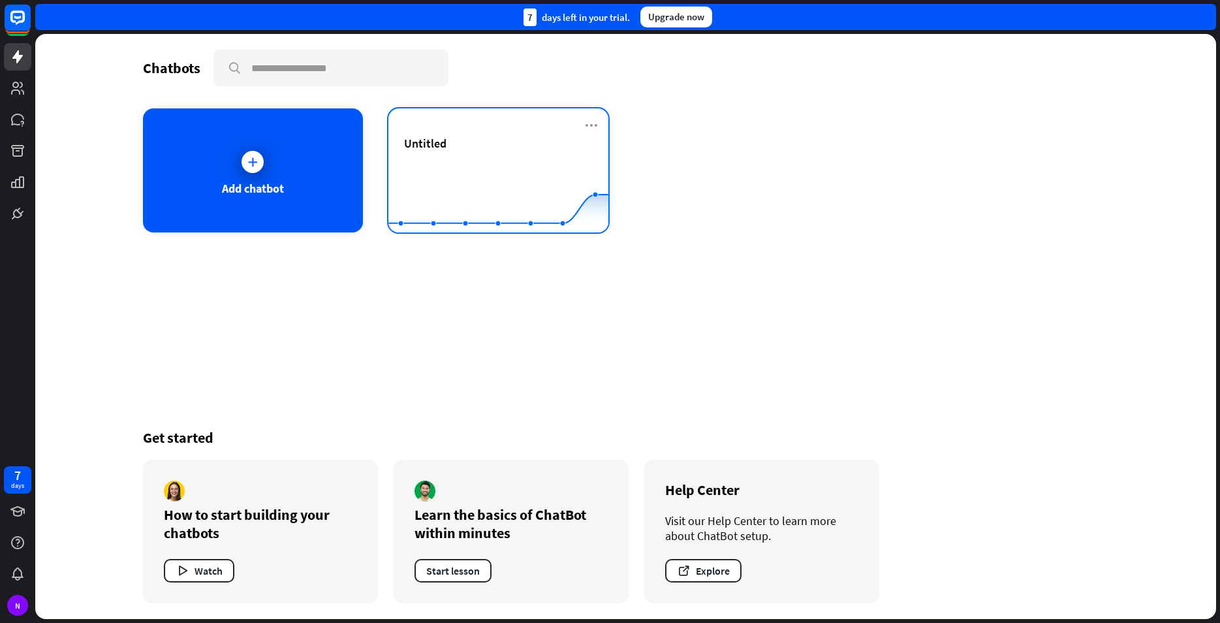
click at [582, 120] on div "Untitled Created with Highcharts 10.1.0 0 2 4" at bounding box center [498, 170] width 220 height 124
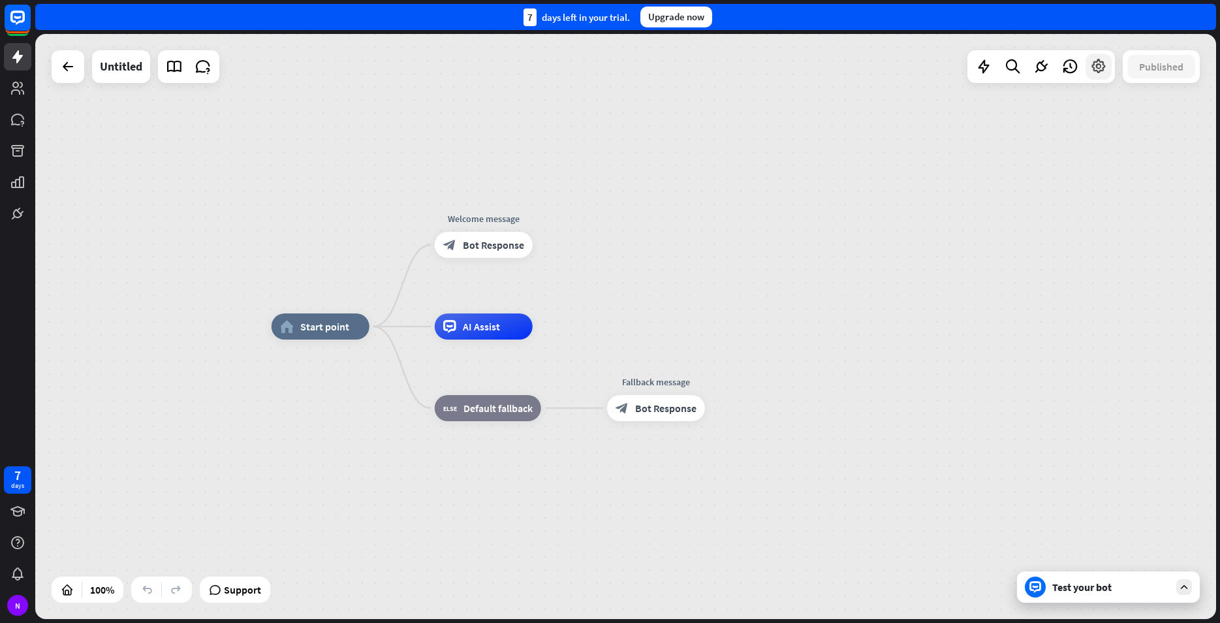
click at [1106, 67] on div at bounding box center [1099, 67] width 26 height 26
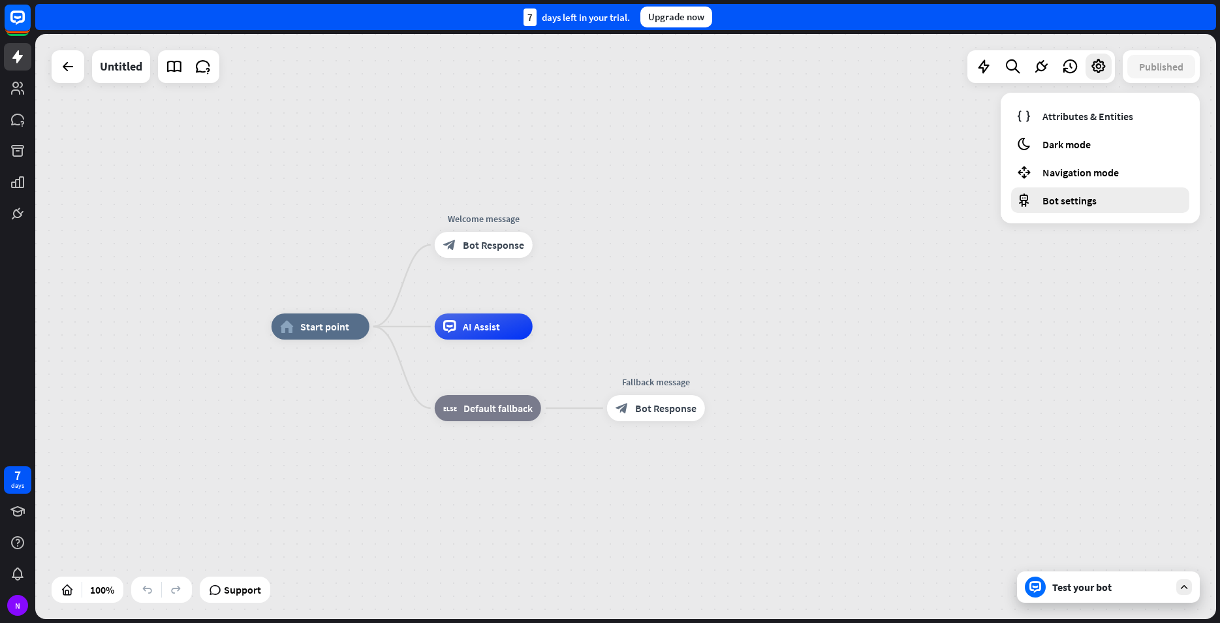
click at [1071, 200] on span "Bot settings" at bounding box center [1069, 200] width 54 height 13
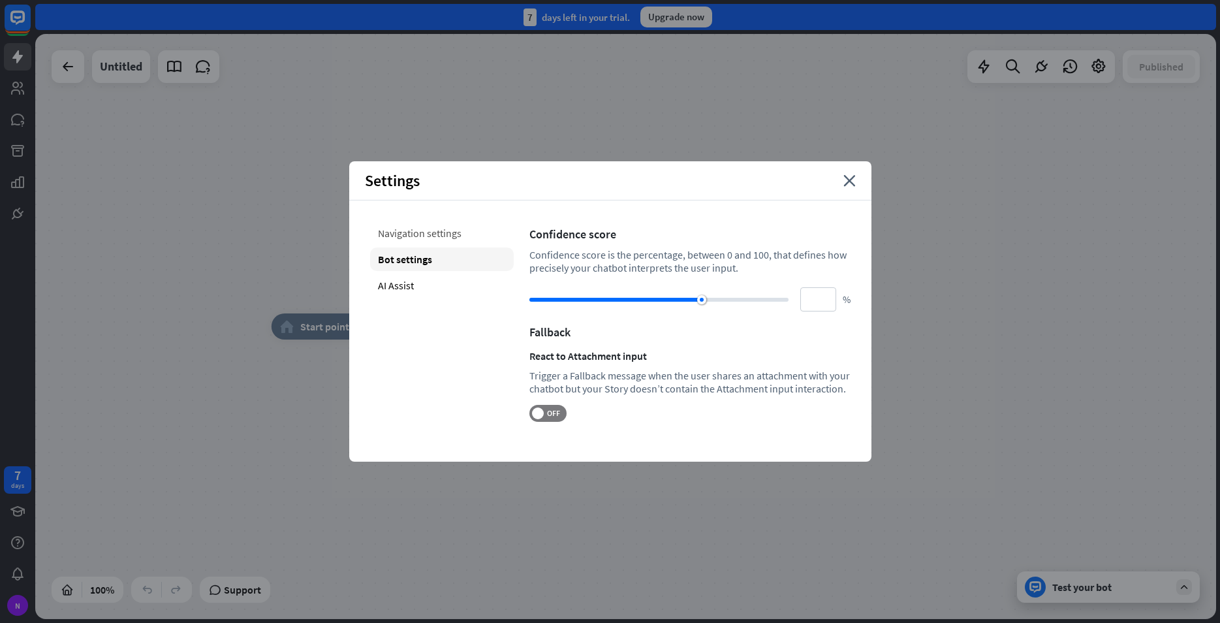
click at [442, 239] on div "Navigation settings" at bounding box center [442, 233] width 144 height 24
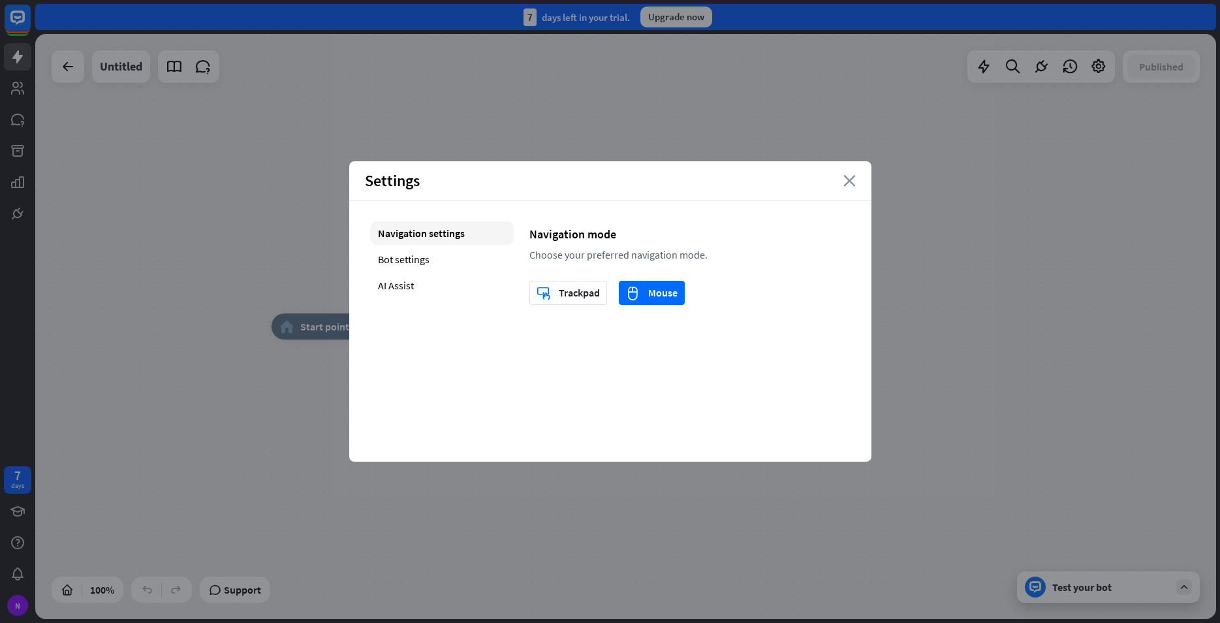
click at [849, 178] on icon "close" at bounding box center [849, 181] width 12 height 12
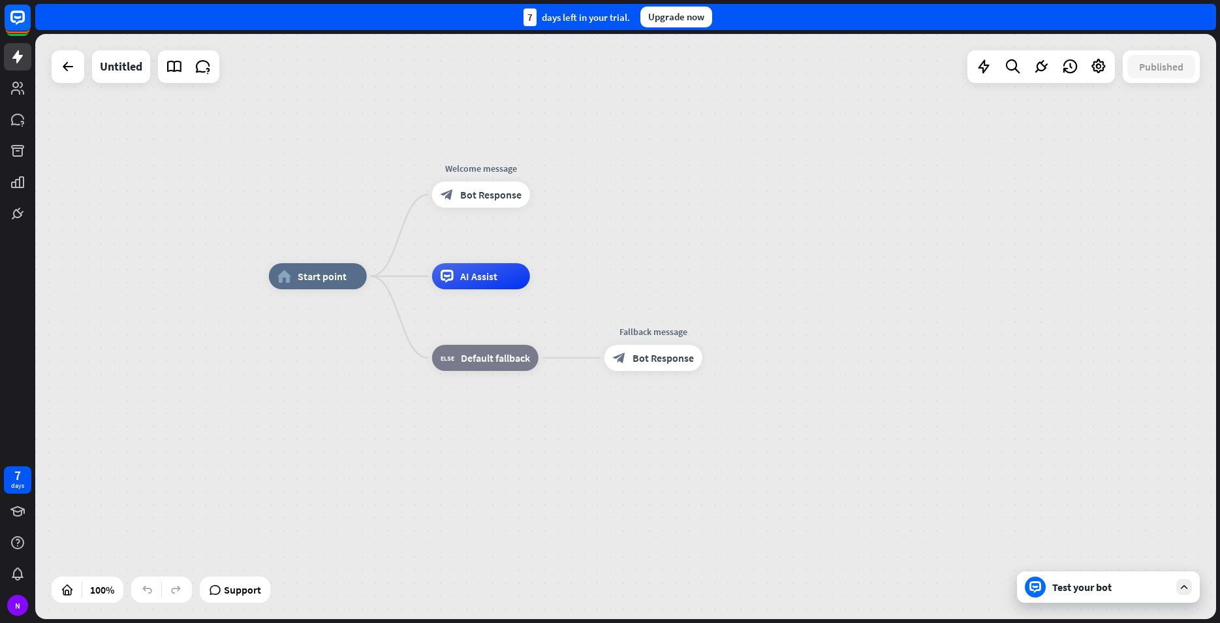
drag, startPoint x: 759, startPoint y: 302, endPoint x: 463, endPoint y: 326, distance: 296.6
click at [783, 253] on div "home_2 Start point Welcome message block_bot_response Bot Response AI Assist bl…" at bounding box center [625, 326] width 1181 height 585
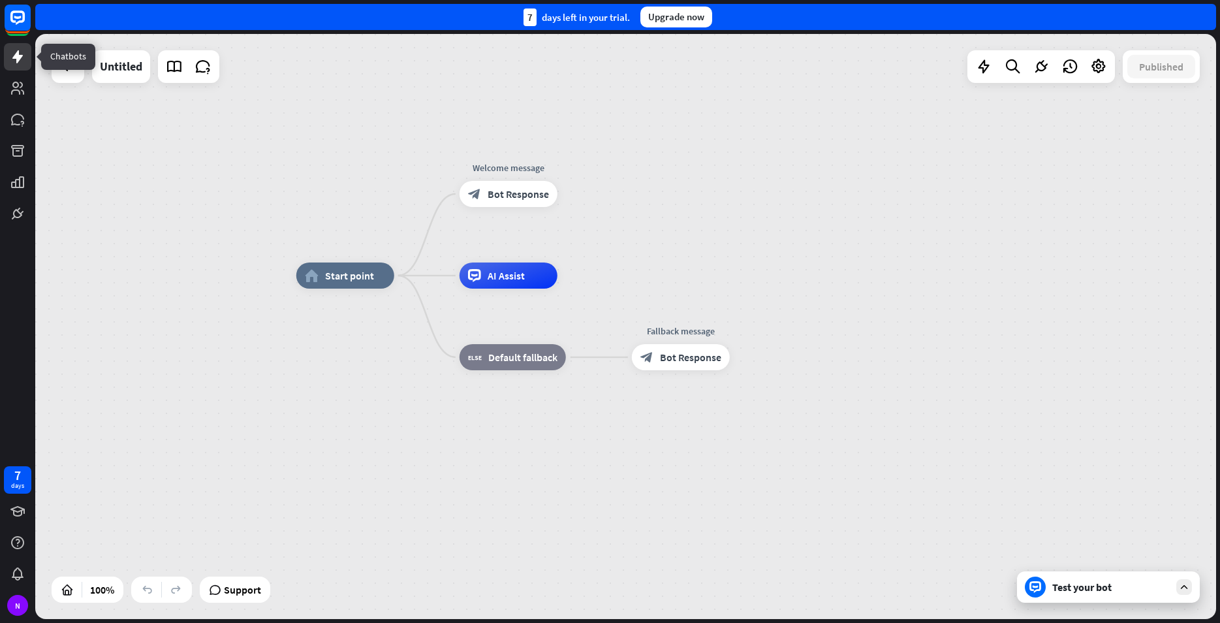
click at [19, 55] on icon at bounding box center [17, 56] width 10 height 13
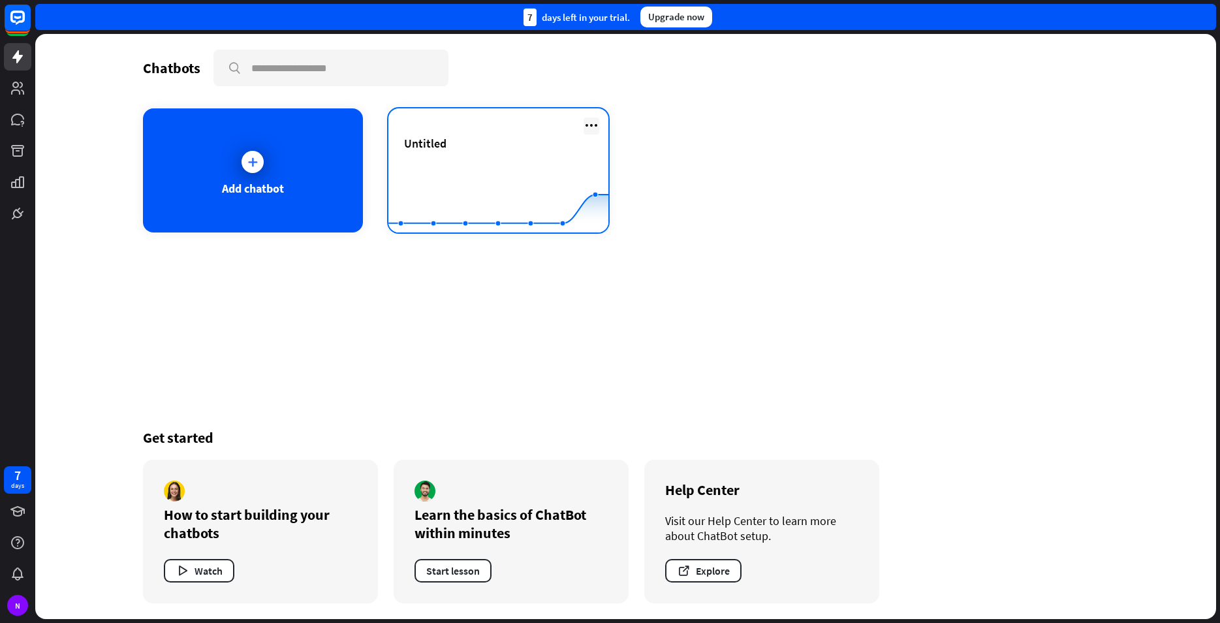
click at [596, 124] on icon at bounding box center [592, 126] width 16 height 16
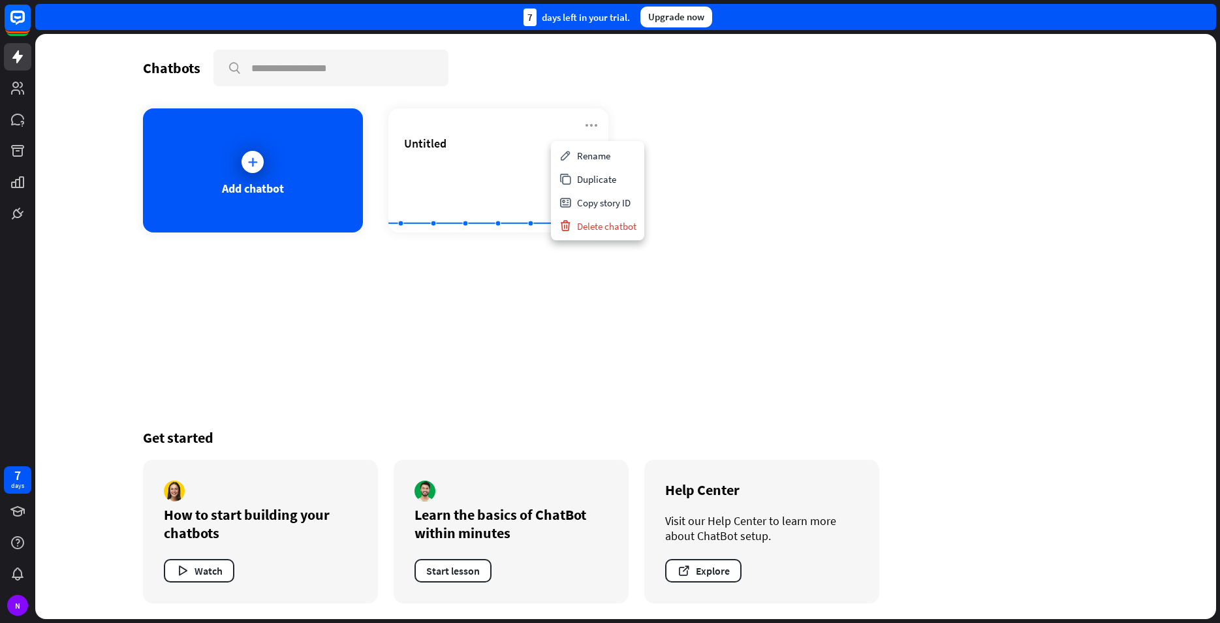
click at [675, 121] on div "Add chatbot Untitled Created with Highcharts 10.1.0 0 2 4" at bounding box center [626, 170] width 966 height 124
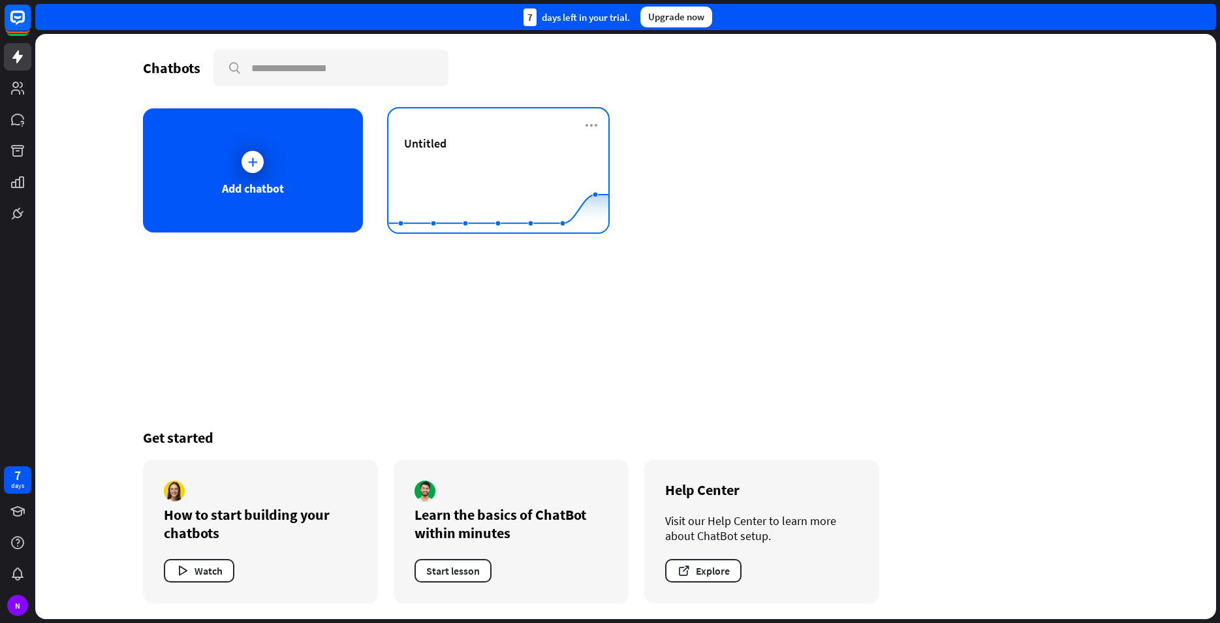
click at [428, 144] on span "Untitled" at bounding box center [425, 143] width 42 height 15
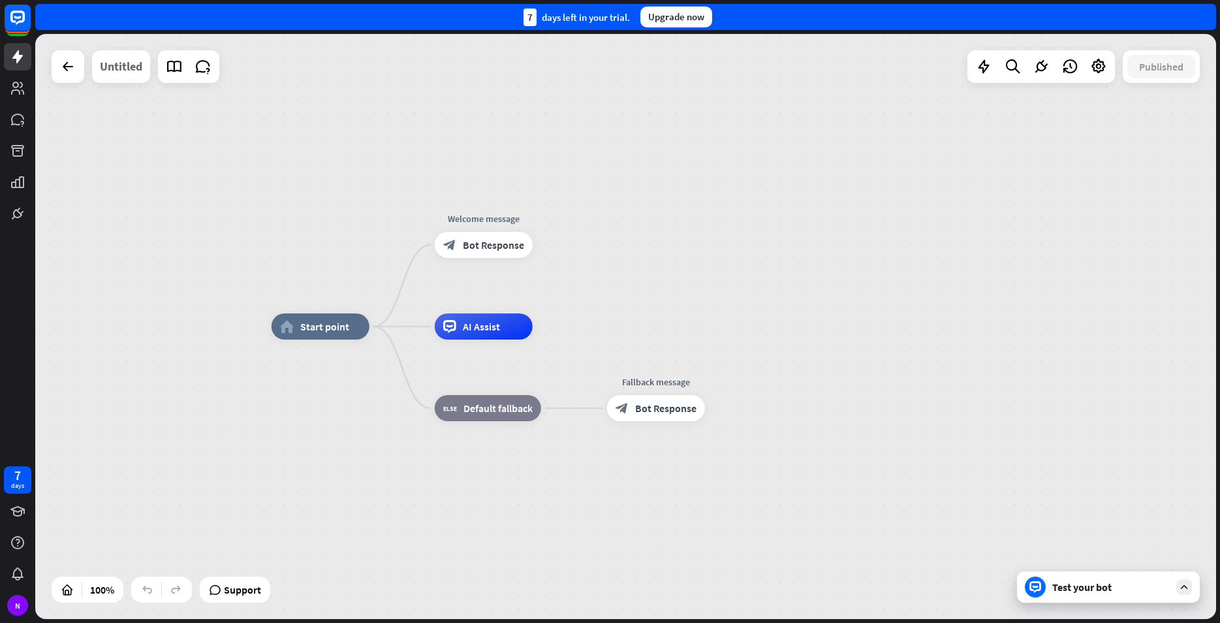
click at [138, 61] on div "Untitled" at bounding box center [121, 66] width 42 height 33
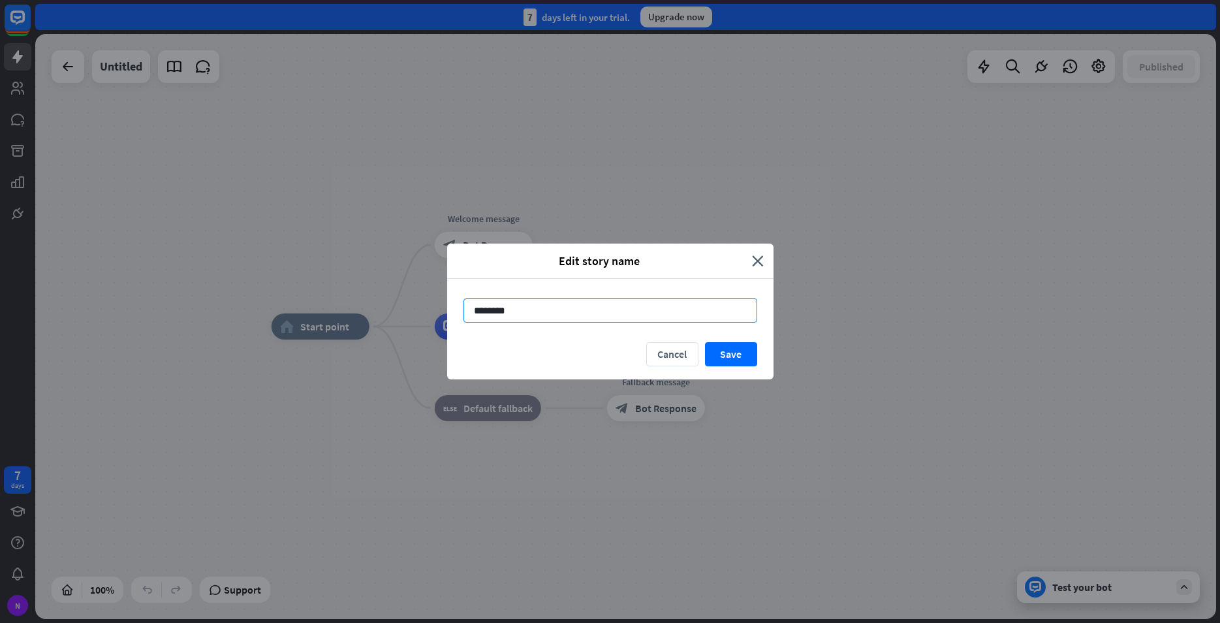
drag, startPoint x: 580, startPoint y: 313, endPoint x: 106, endPoint y: 313, distance: 473.9
click at [463, 313] on input "********" at bounding box center [610, 310] width 294 height 24
type input "**********"
click at [713, 360] on button "Save" at bounding box center [731, 354] width 52 height 24
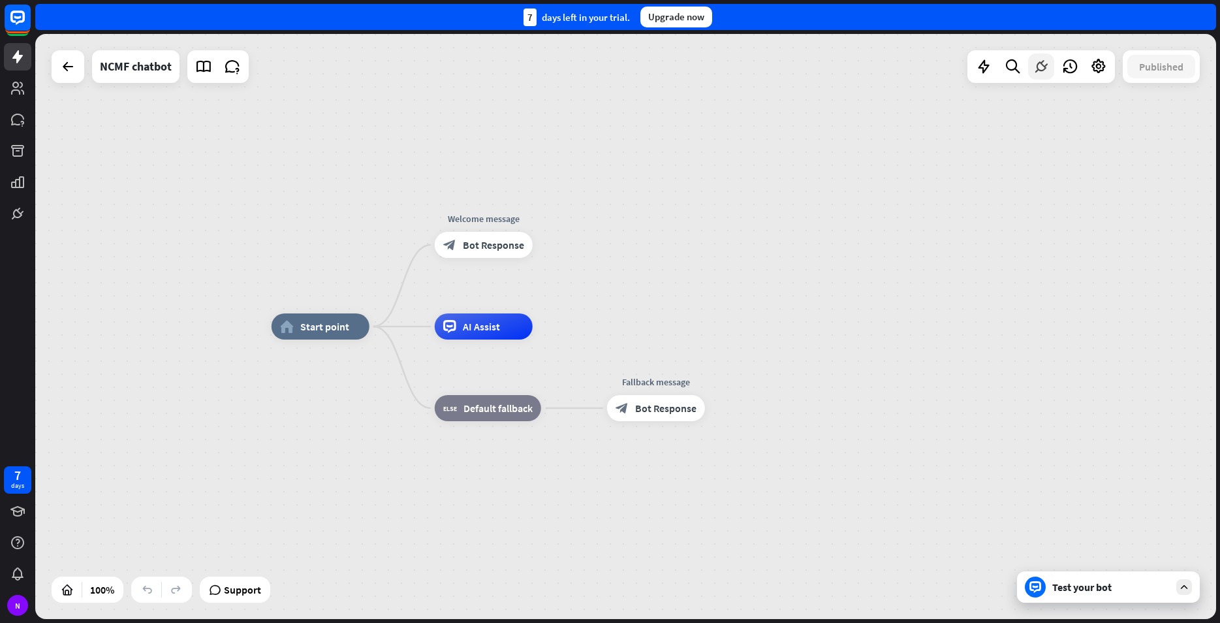
click at [1046, 69] on icon at bounding box center [1041, 66] width 17 height 17
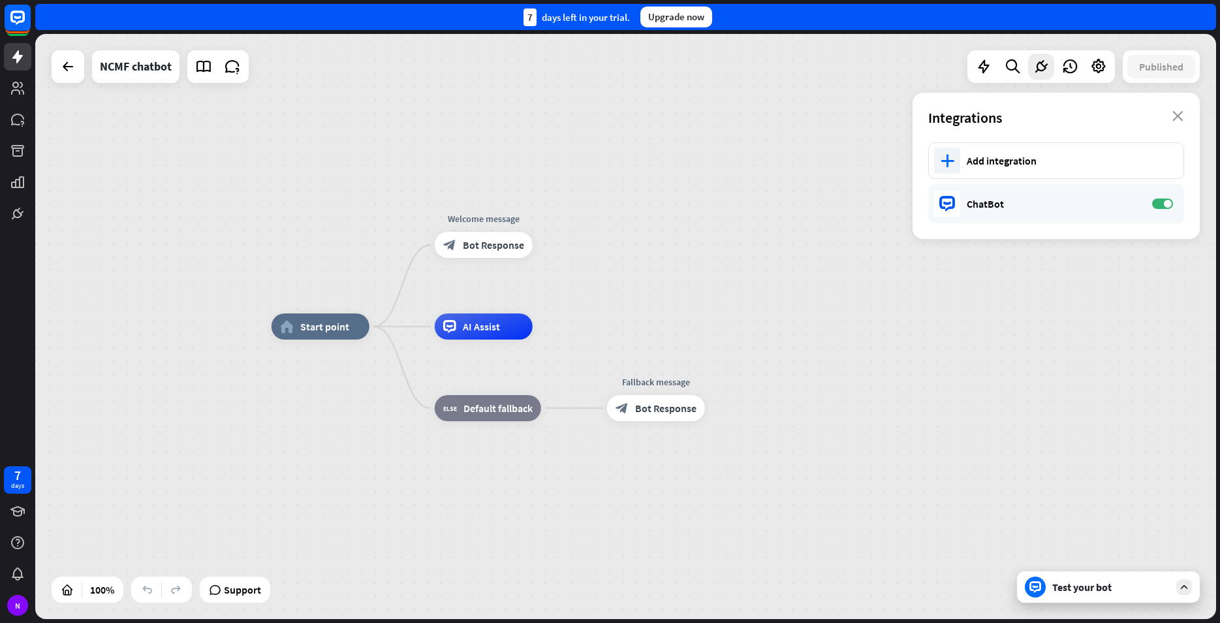
click at [1174, 113] on icon "close" at bounding box center [1177, 116] width 11 height 10
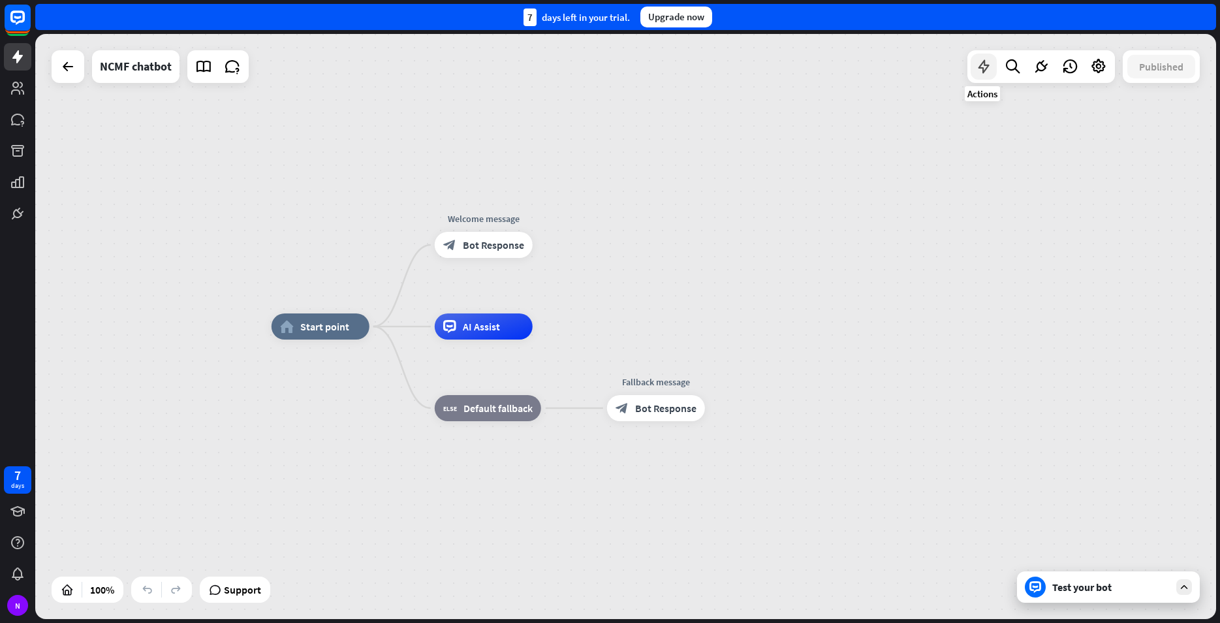
click at [979, 66] on icon at bounding box center [983, 66] width 17 height 17
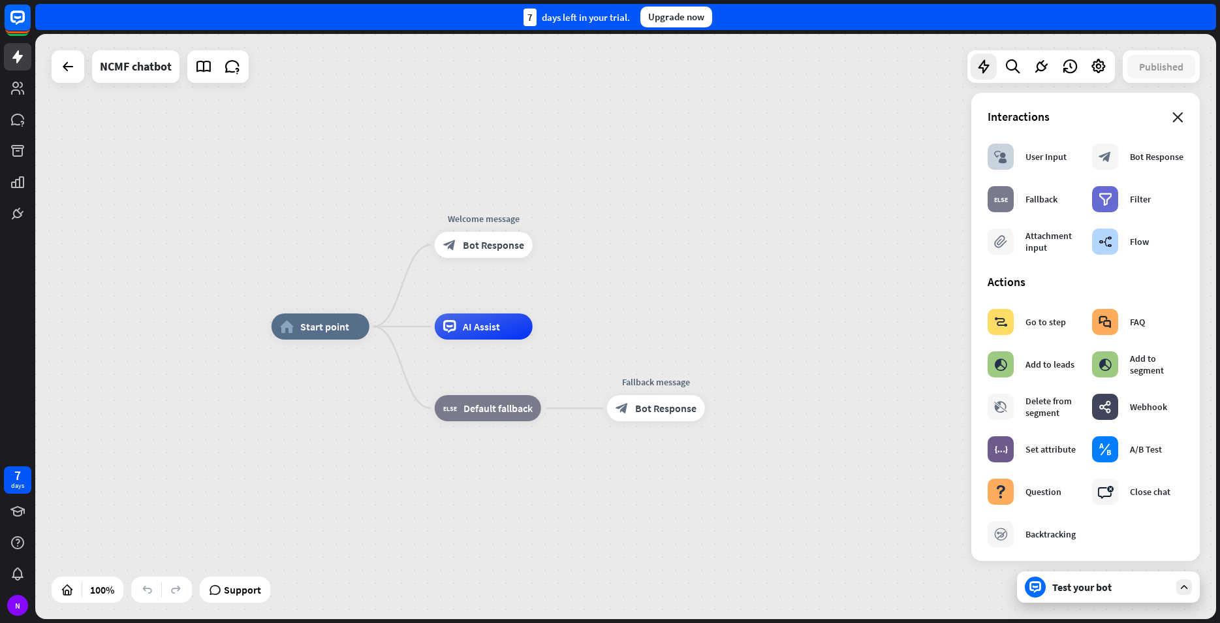
drag, startPoint x: 1171, startPoint y: 115, endPoint x: 1138, endPoint y: 99, distance: 36.8
click at [1172, 115] on icon "close" at bounding box center [1177, 117] width 11 height 10
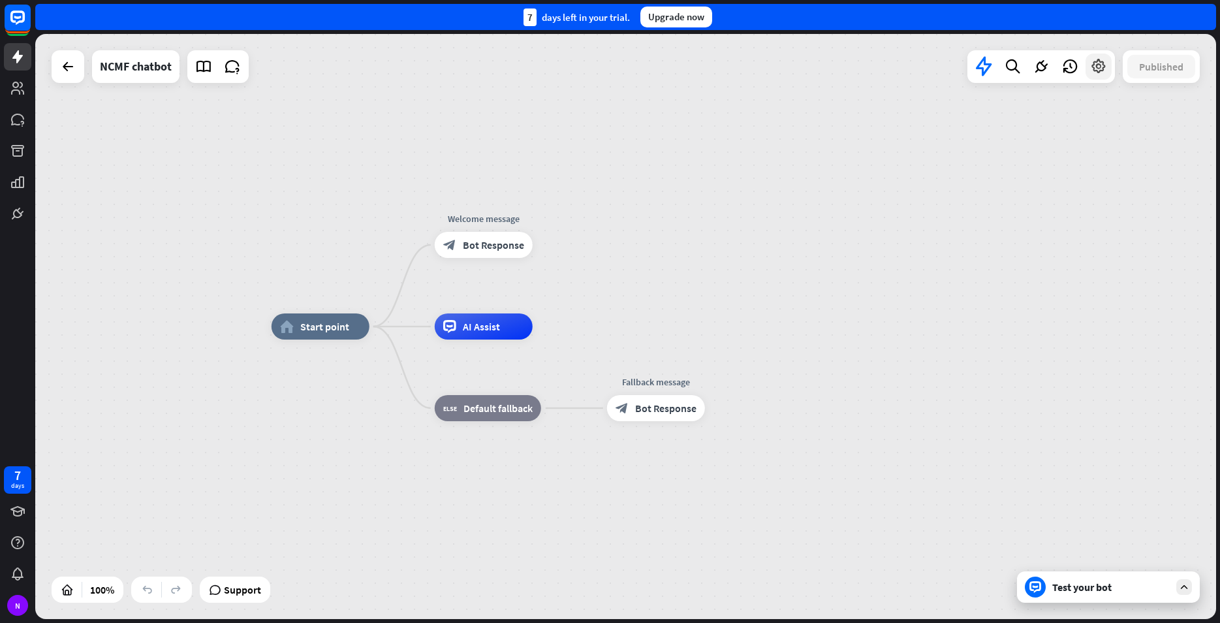
click at [1095, 66] on icon at bounding box center [1098, 66] width 17 height 17
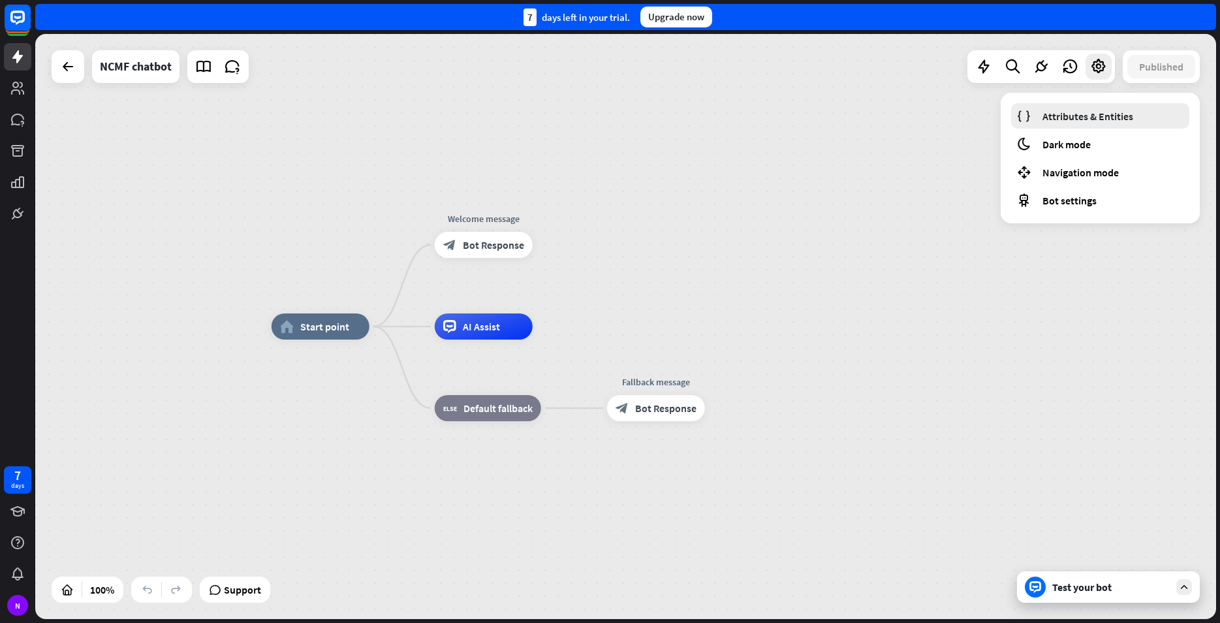
click at [1099, 116] on span "Attributes & Entities" at bounding box center [1087, 116] width 91 height 13
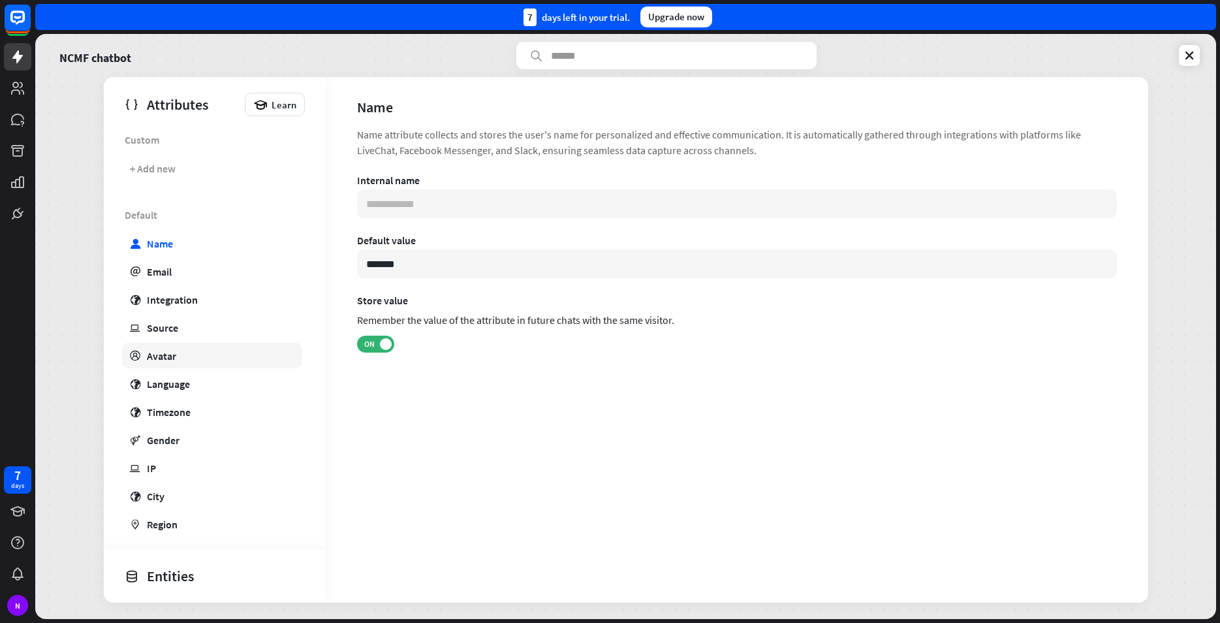
click at [179, 358] on link "profile Avatar" at bounding box center [212, 355] width 180 height 25
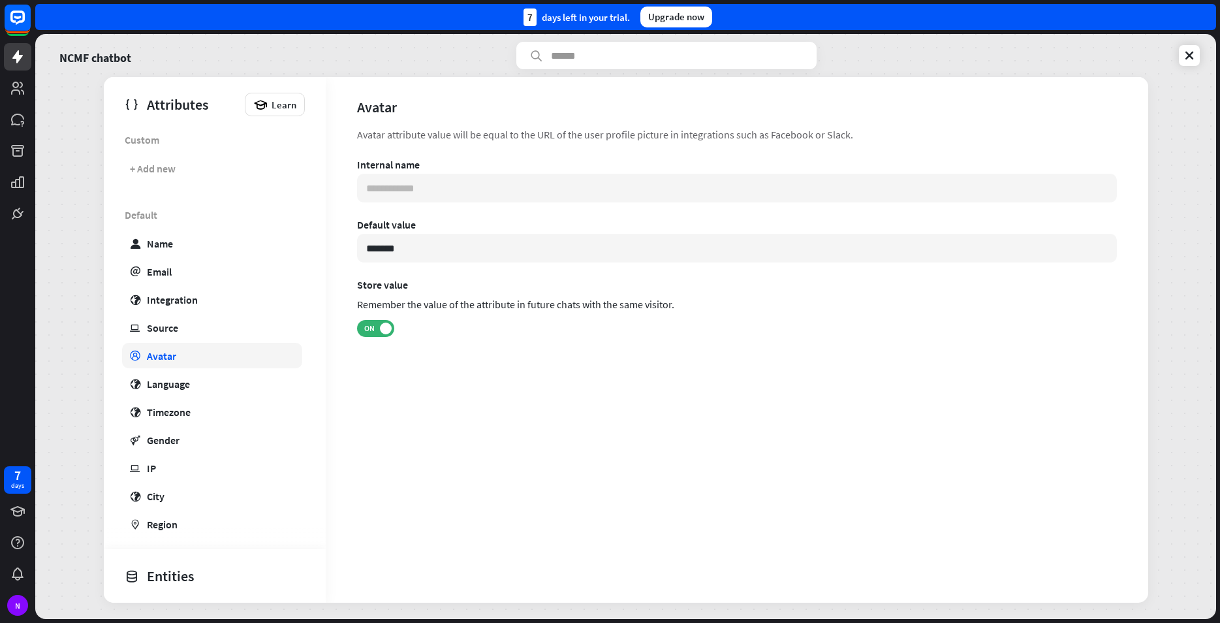
type input "**********"
click at [196, 317] on link "ip Source" at bounding box center [212, 327] width 180 height 25
click at [191, 351] on link "profile Avatar" at bounding box center [212, 355] width 180 height 25
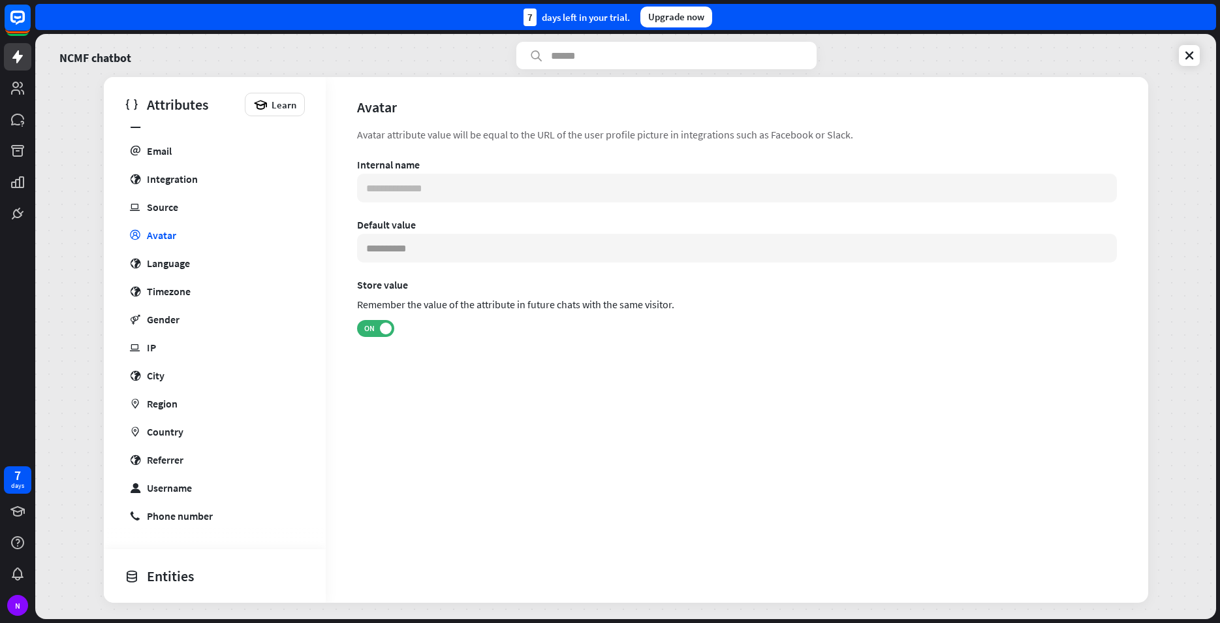
type input "**********"
click at [1188, 49] on link at bounding box center [1189, 55] width 21 height 21
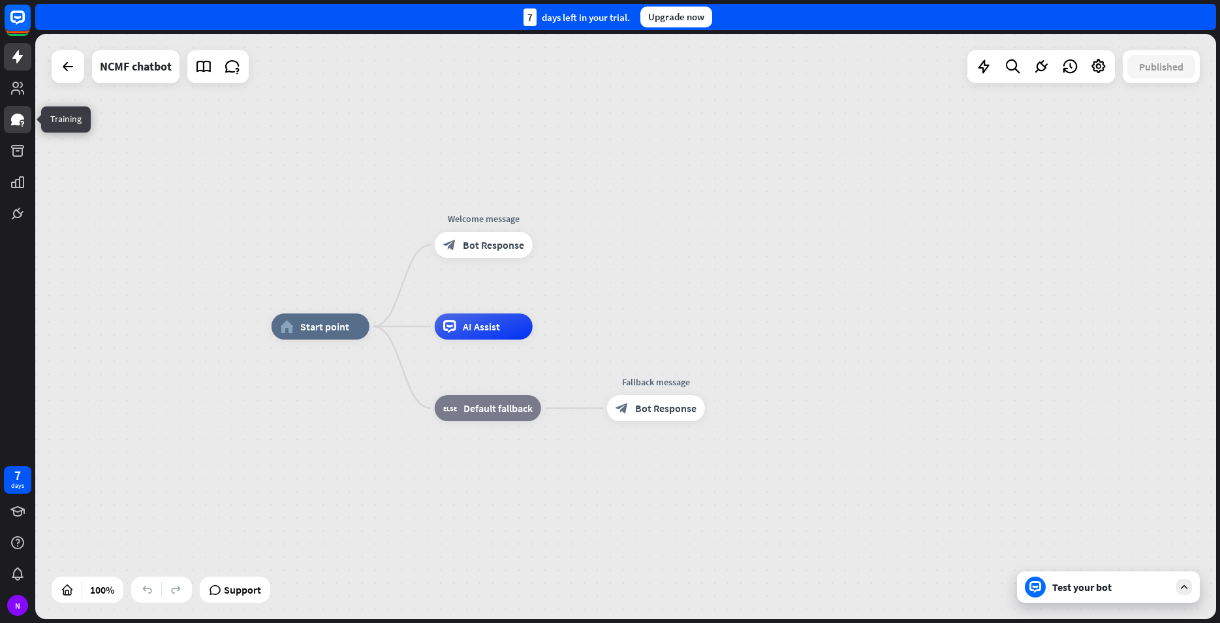
click at [16, 108] on link at bounding box center [17, 119] width 27 height 27
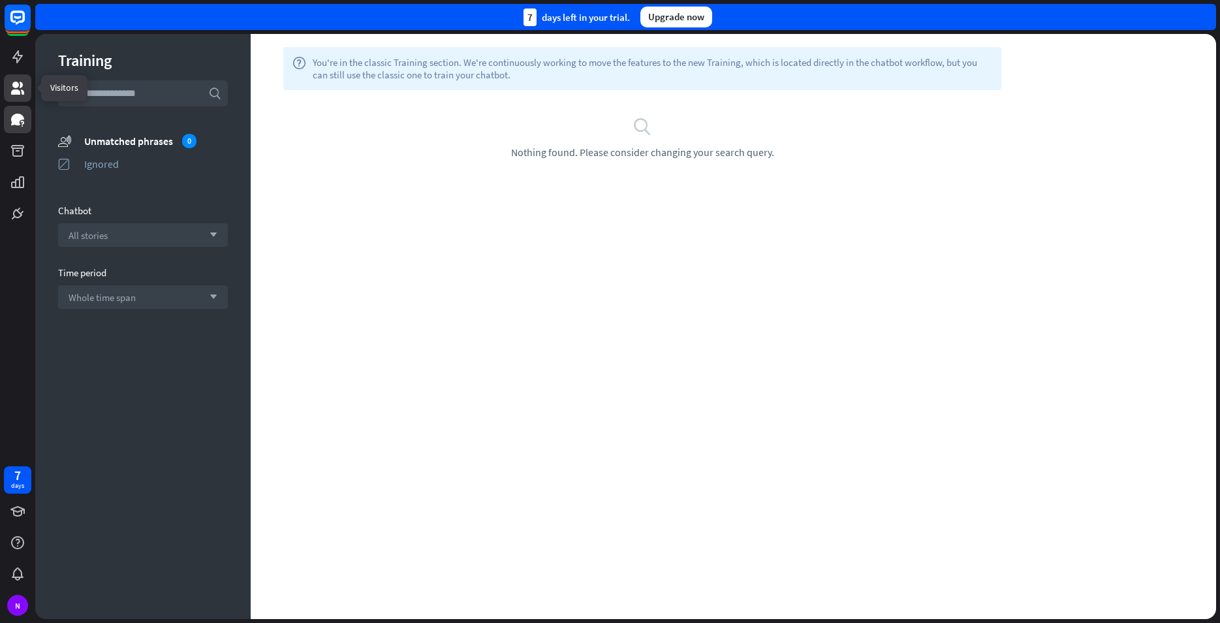
click at [12, 86] on icon at bounding box center [18, 88] width 16 height 16
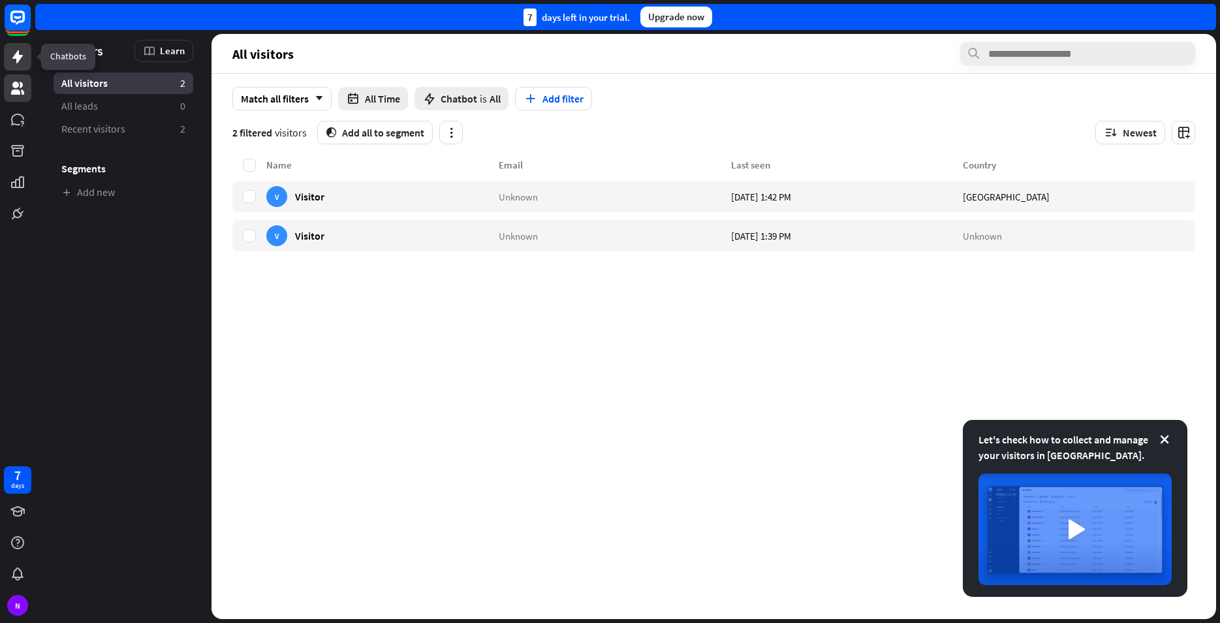
click at [15, 49] on icon at bounding box center [18, 57] width 16 height 16
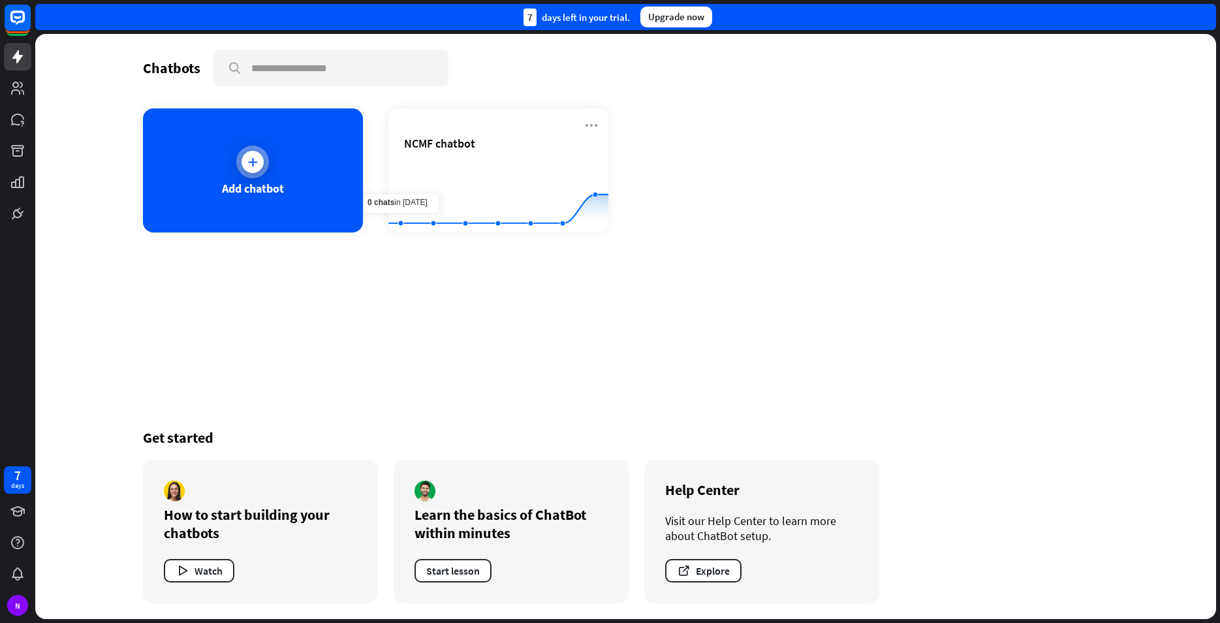
click at [274, 170] on div "Add chatbot" at bounding box center [253, 170] width 220 height 124
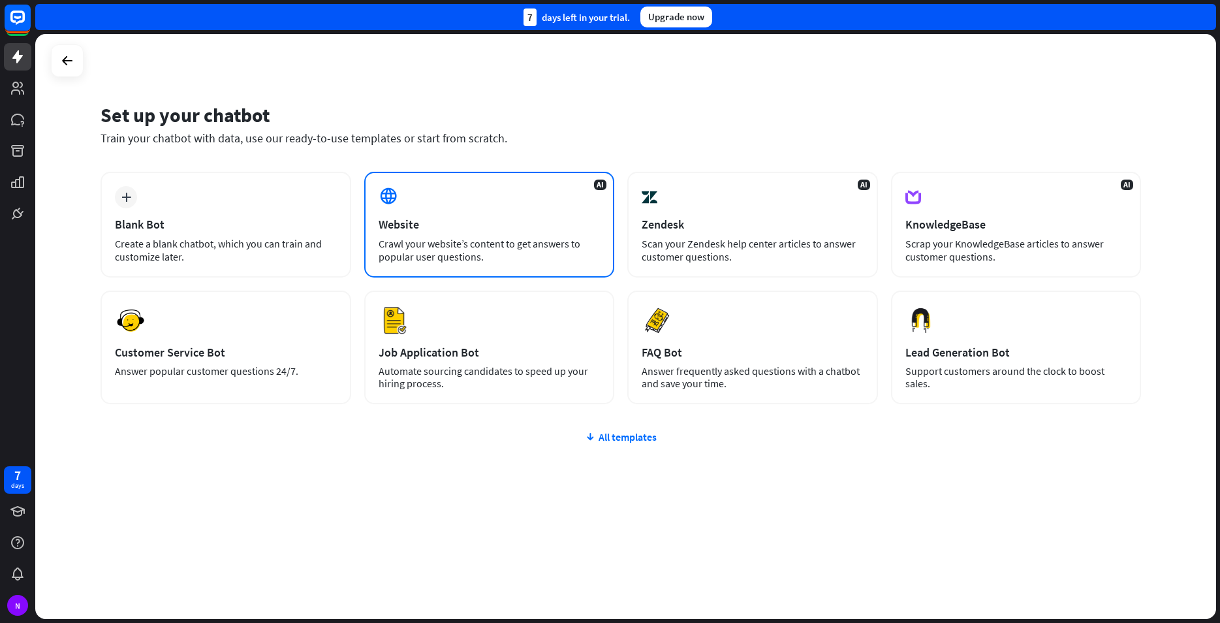
click at [456, 236] on div "AI Website Crawl your website’s content to get answers to popular user question…" at bounding box center [489, 225] width 251 height 106
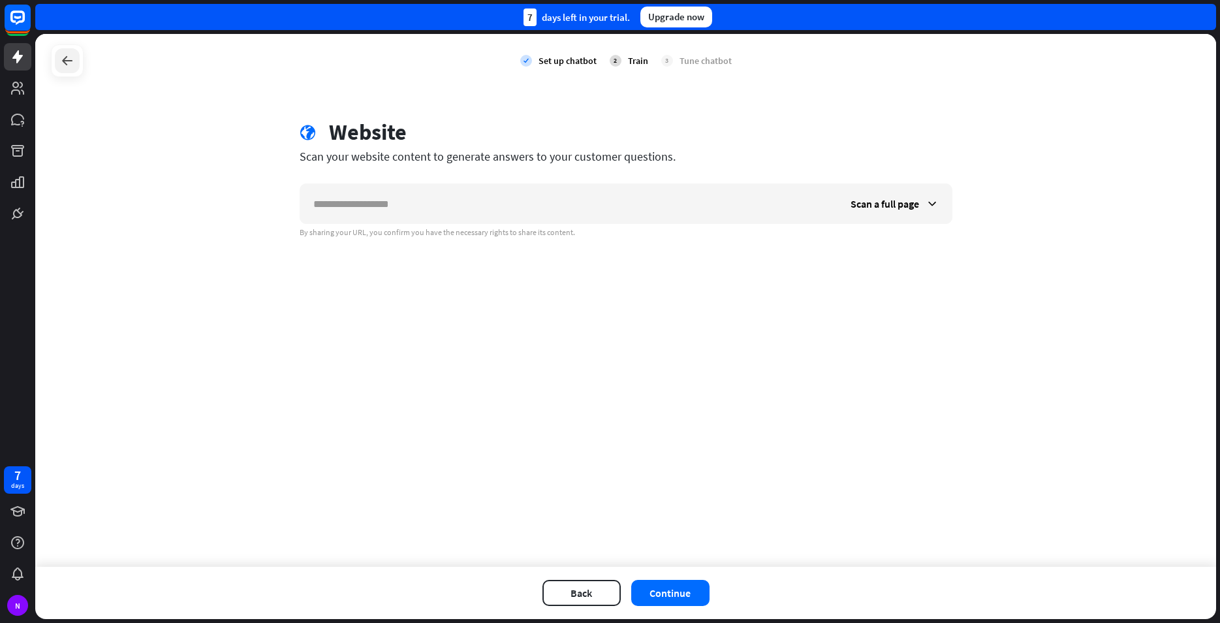
click at [63, 59] on icon at bounding box center [67, 61] width 16 height 16
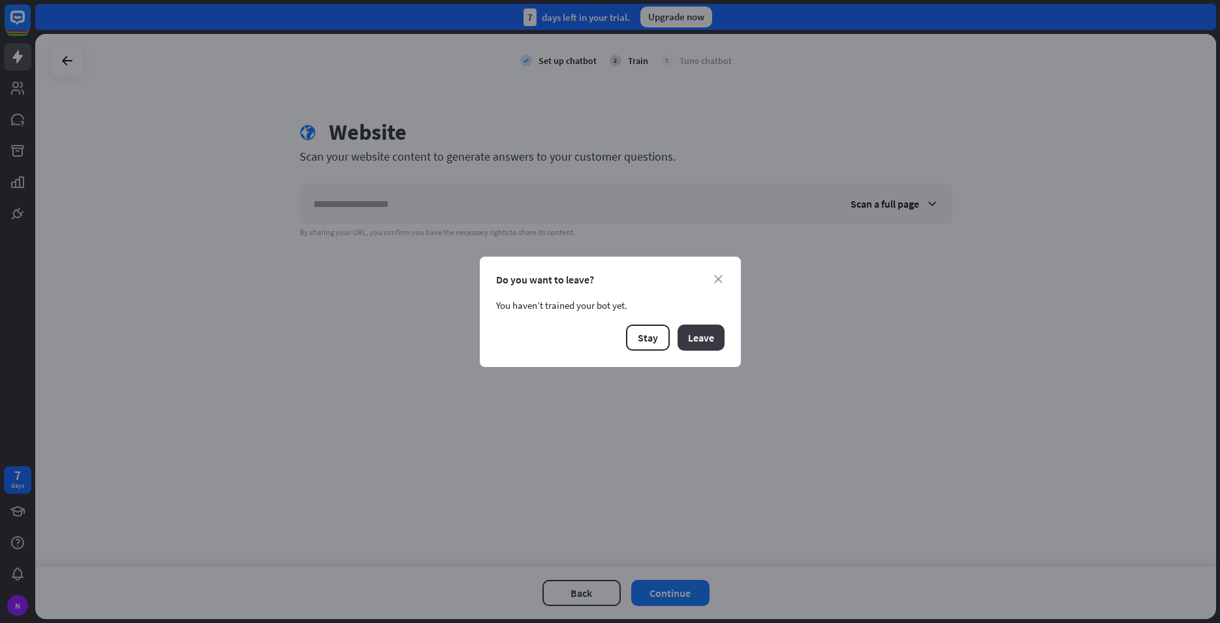
click at [710, 330] on button "Leave" at bounding box center [701, 337] width 47 height 26
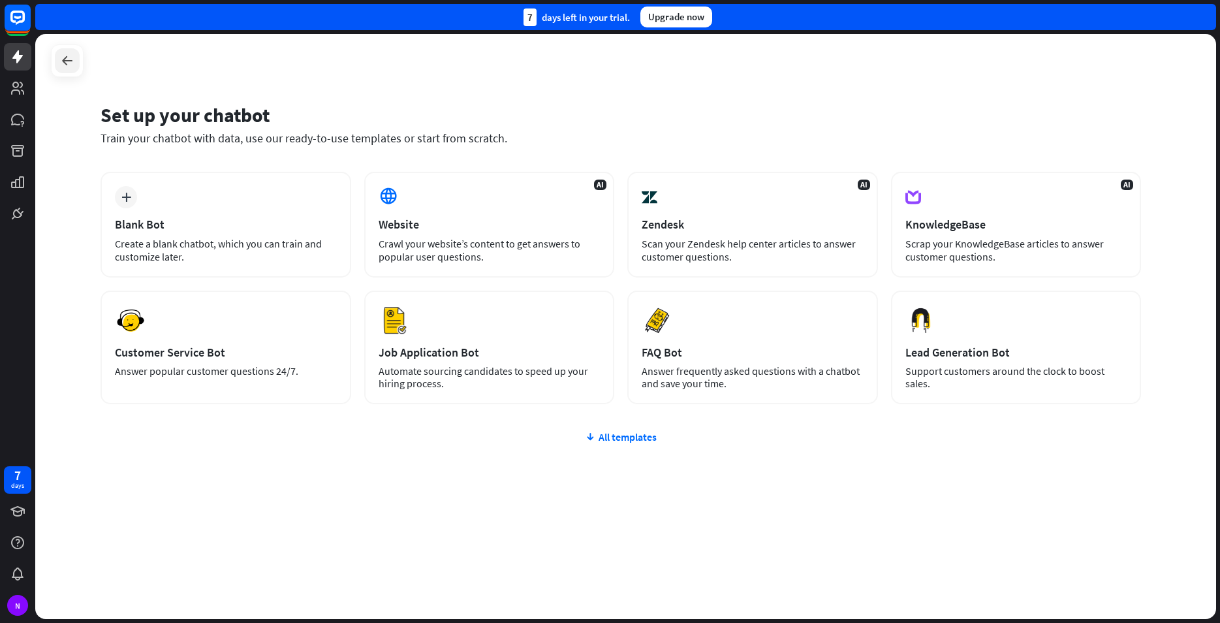
click at [70, 57] on icon at bounding box center [67, 61] width 16 height 16
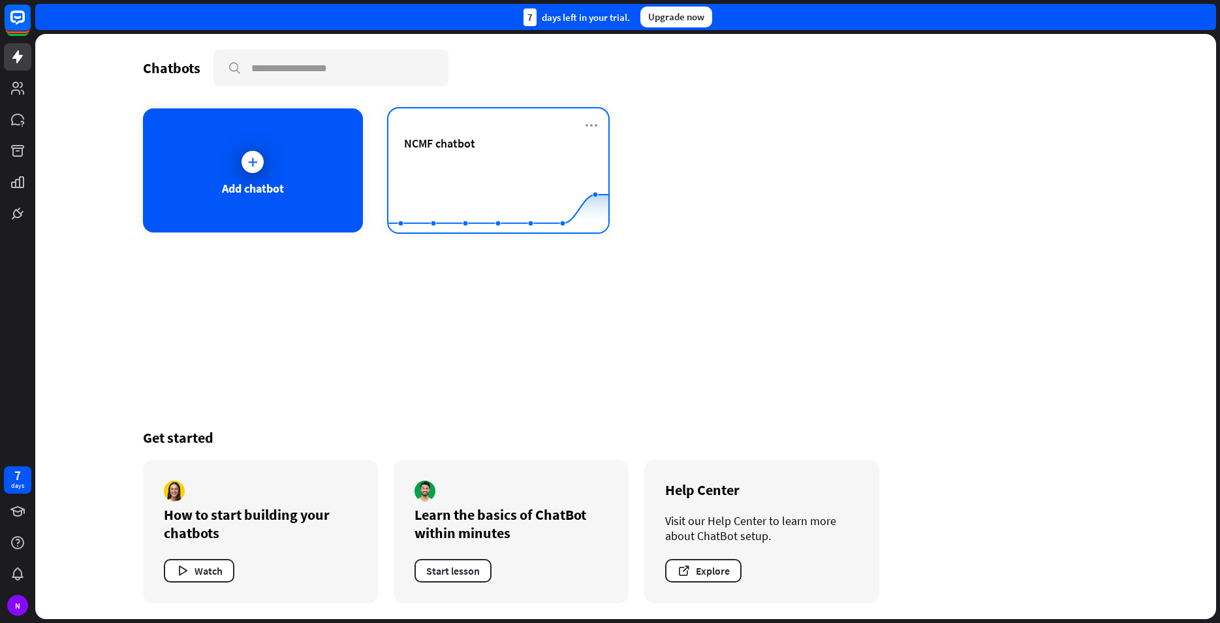
click at [521, 149] on div "NCMF chatbot" at bounding box center [498, 143] width 189 height 15
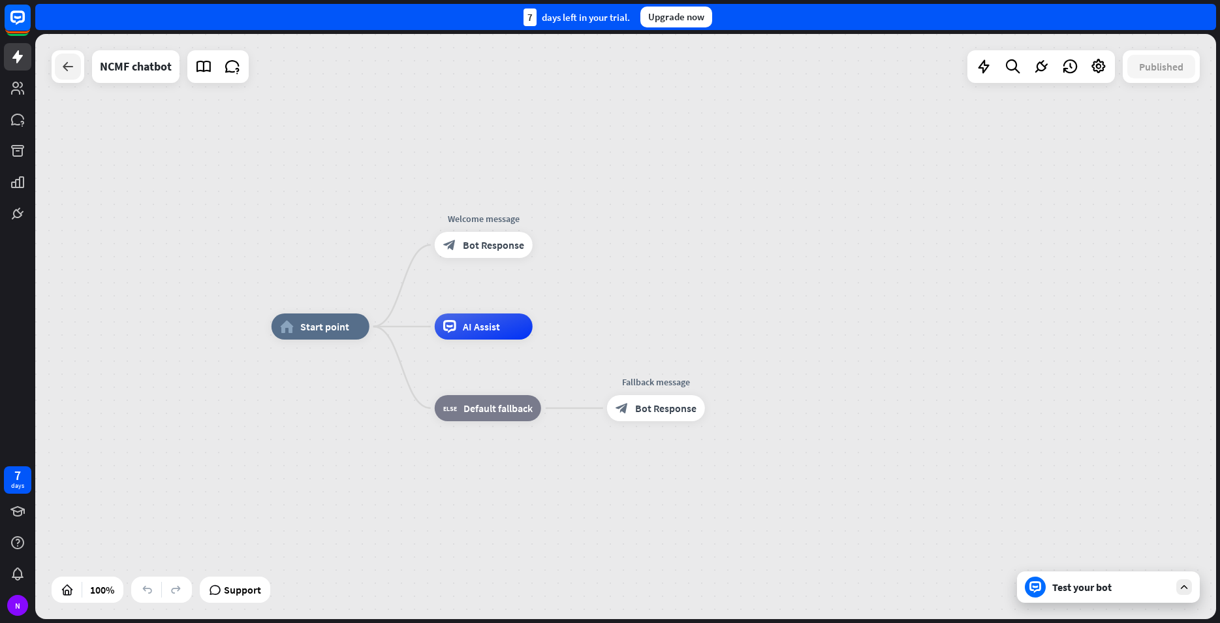
click at [61, 56] on div at bounding box center [68, 67] width 26 height 26
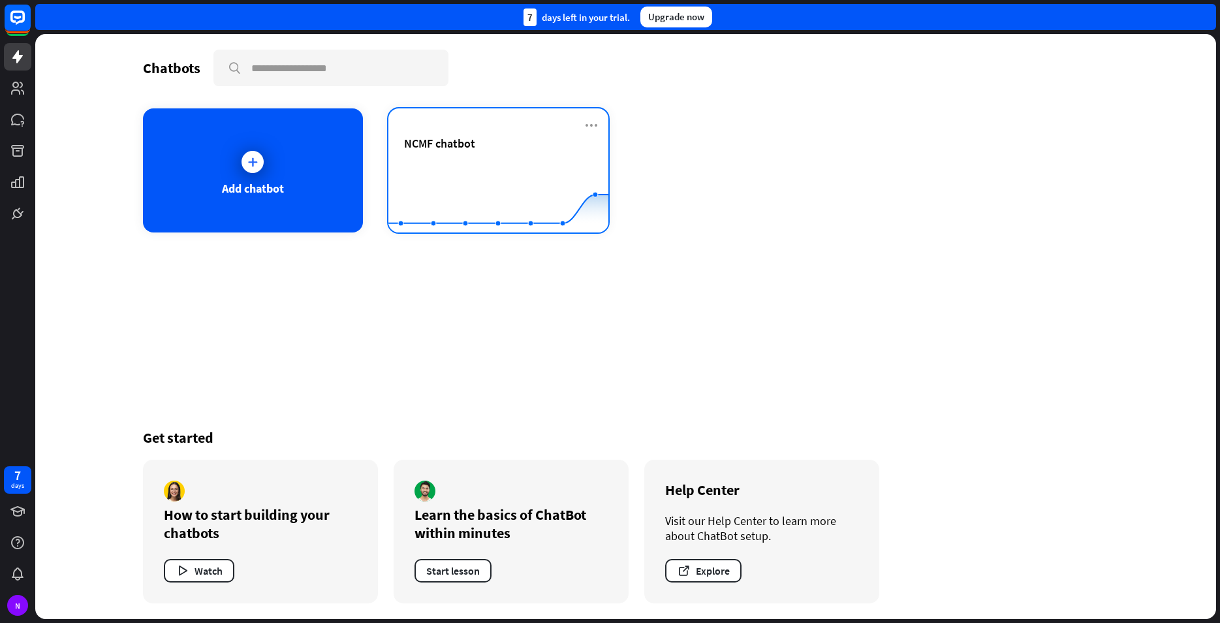
click at [595, 119] on icon at bounding box center [592, 126] width 16 height 16
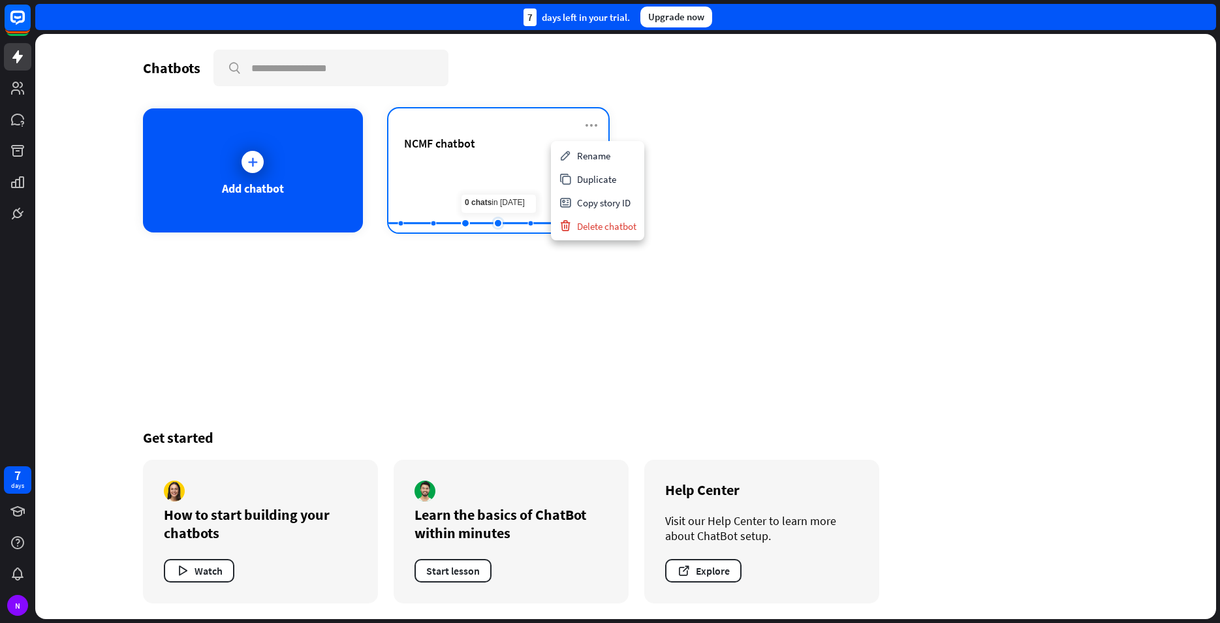
click at [497, 170] on rect at bounding box center [498, 200] width 220 height 82
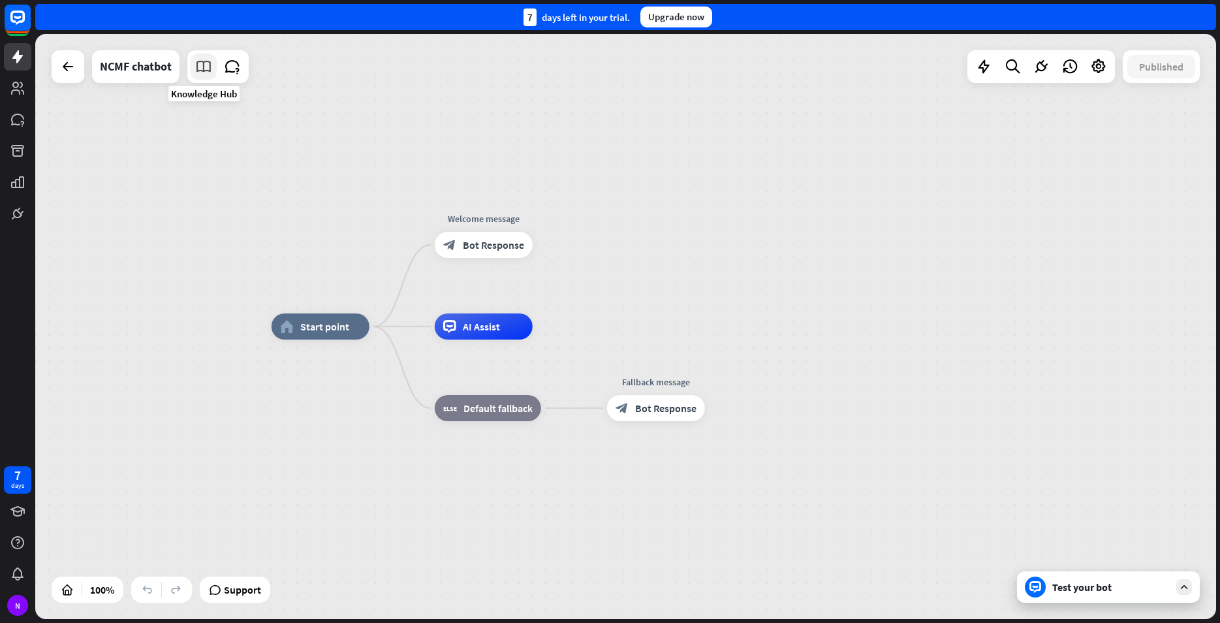
click at [213, 72] on link at bounding box center [204, 67] width 26 height 26
click at [1098, 79] on div at bounding box center [1099, 67] width 26 height 26
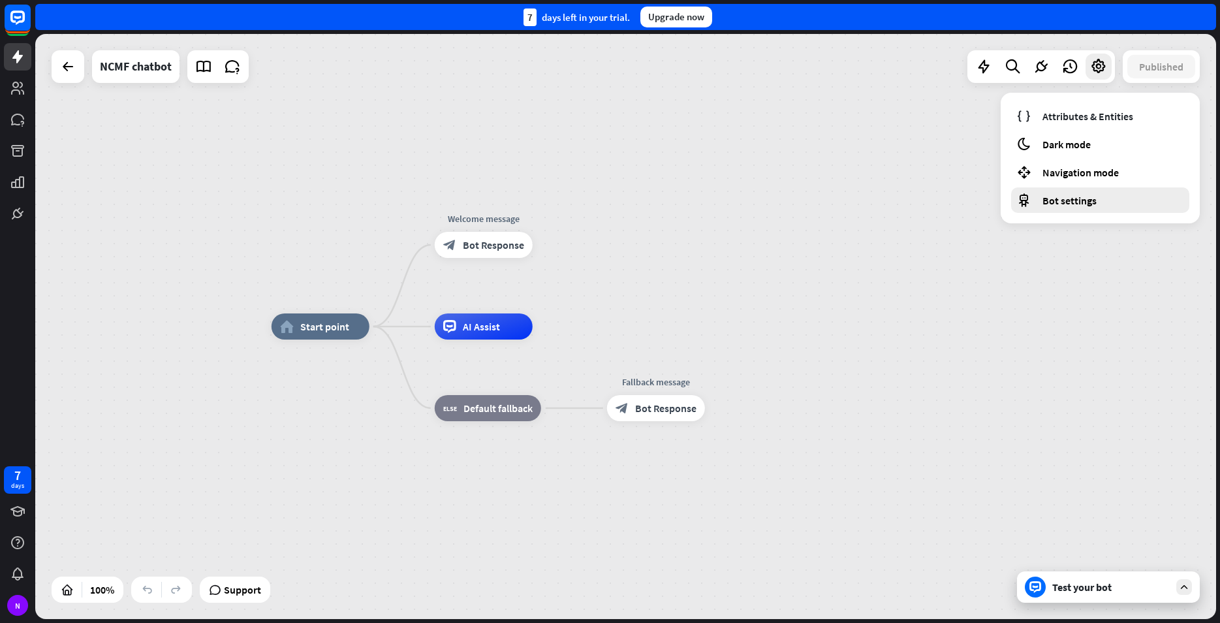
click at [1084, 202] on span "Bot settings" at bounding box center [1069, 200] width 54 height 13
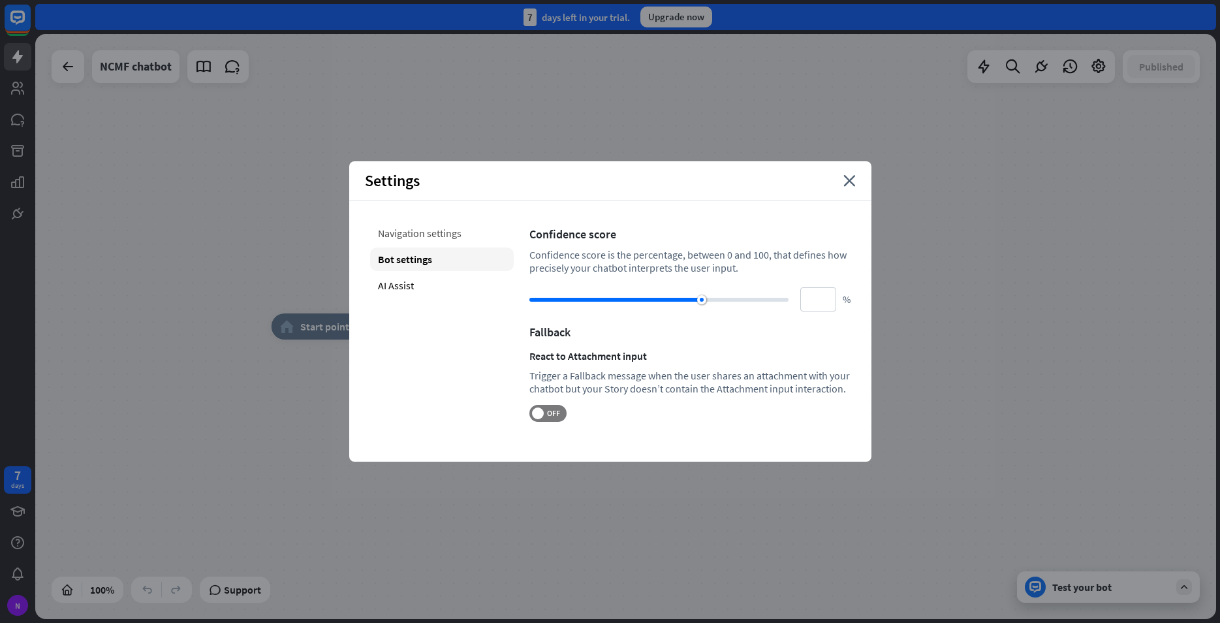
click at [427, 230] on div "Navigation settings" at bounding box center [442, 233] width 144 height 24
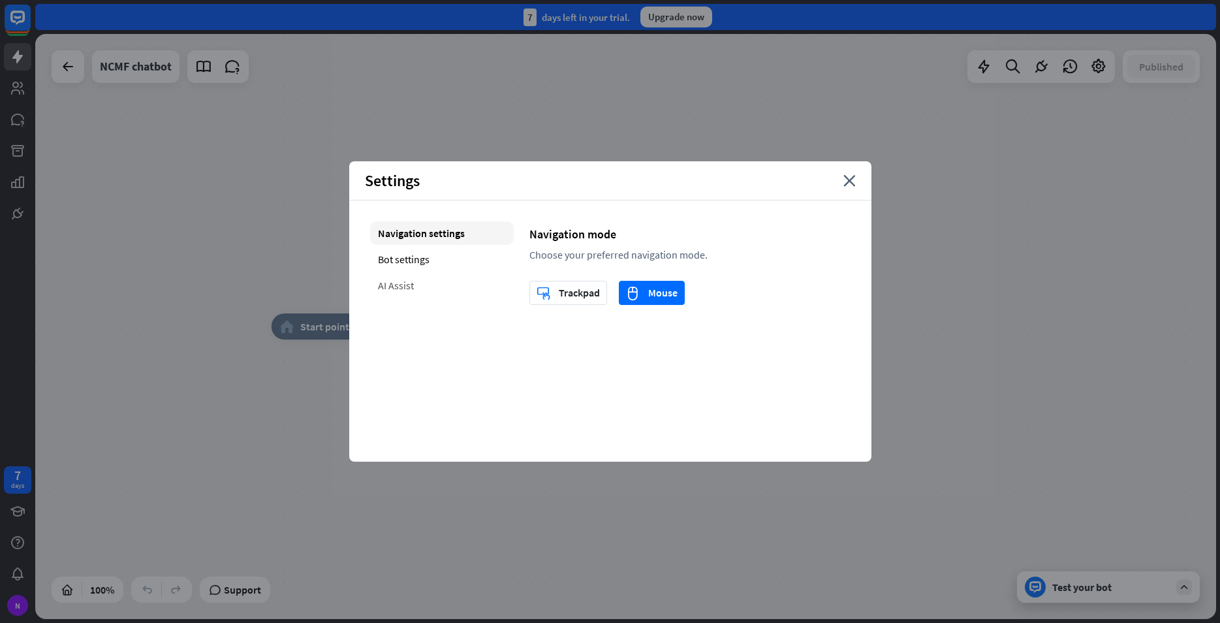
click at [423, 276] on div "AI Assist" at bounding box center [442, 286] width 144 height 24
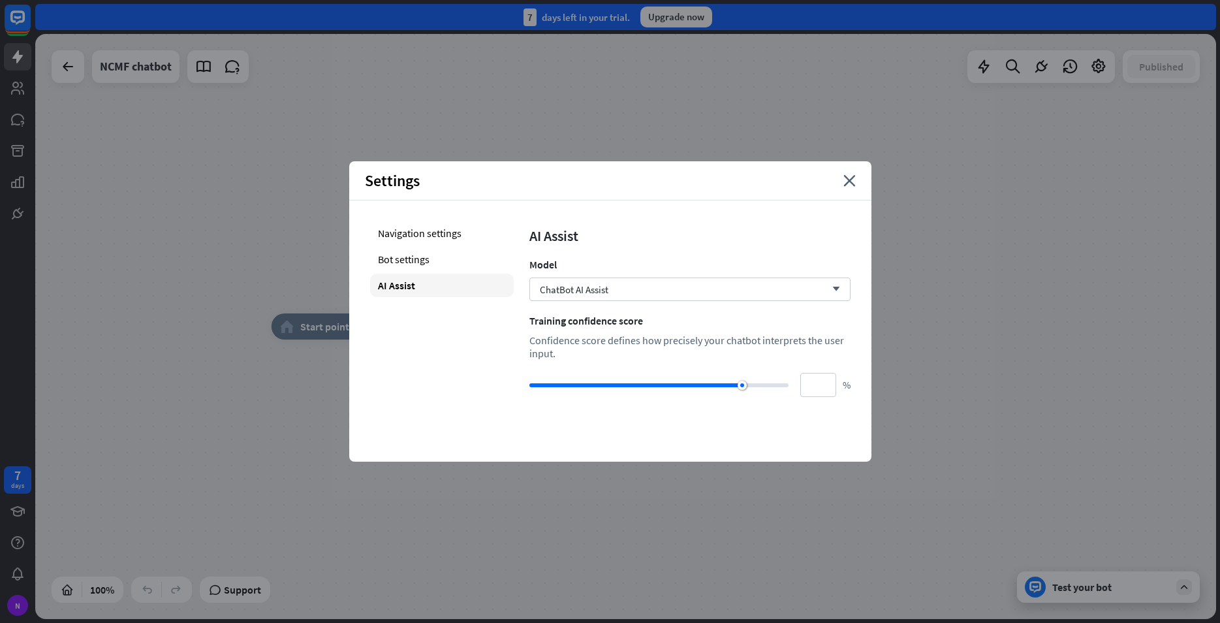
drag, startPoint x: 858, startPoint y: 179, endPoint x: 896, endPoint y: 165, distance: 40.5
click at [857, 180] on div "Settings close" at bounding box center [610, 180] width 522 height 39
click at [849, 189] on div "Settings close" at bounding box center [610, 180] width 522 height 39
drag, startPoint x: 842, startPoint y: 181, endPoint x: 804, endPoint y: 160, distance: 44.1
click at [841, 181] on div "Settings close" at bounding box center [610, 180] width 522 height 39
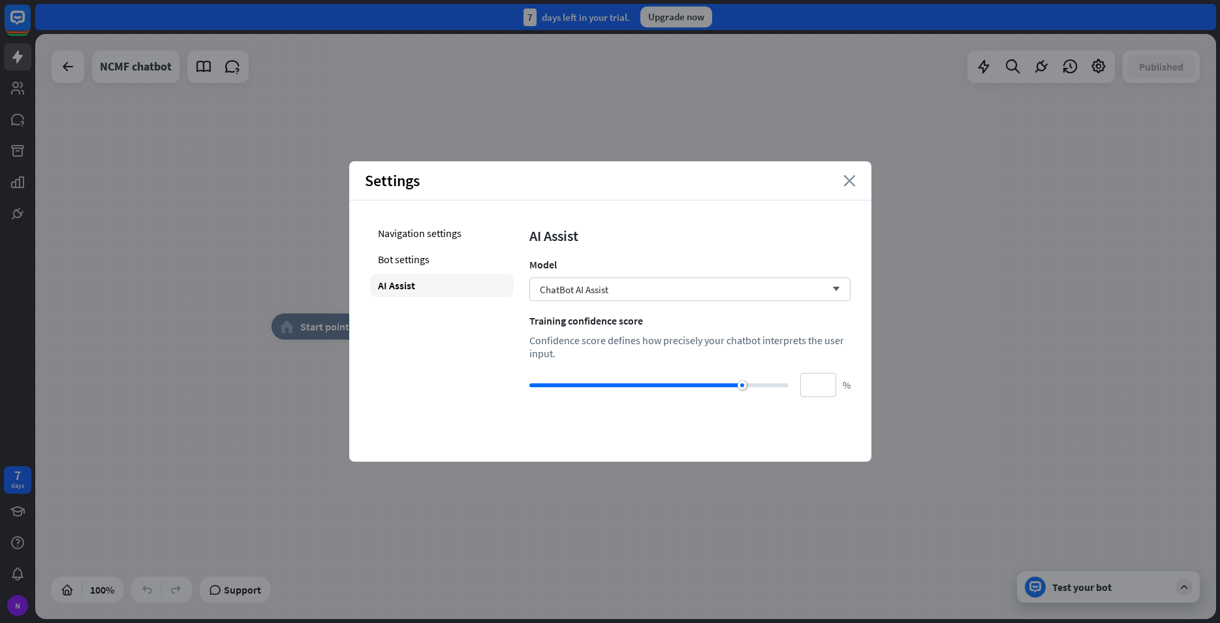
click at [848, 186] on icon "close" at bounding box center [849, 181] width 12 height 12
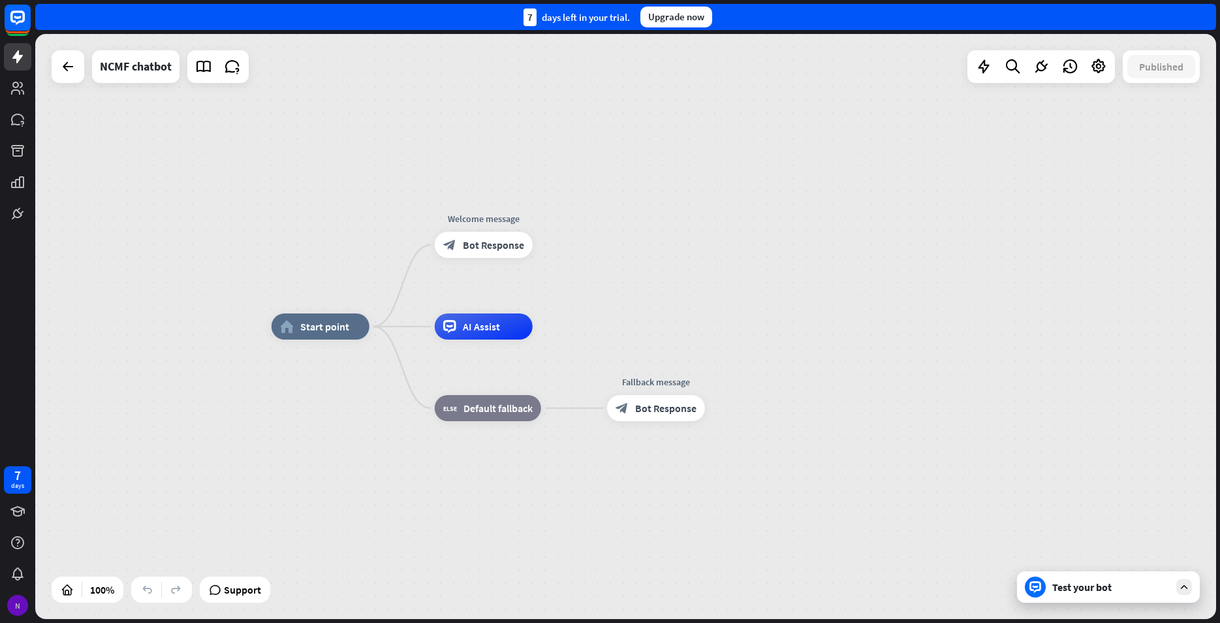
click at [15, 606] on div "N" at bounding box center [17, 605] width 21 height 21
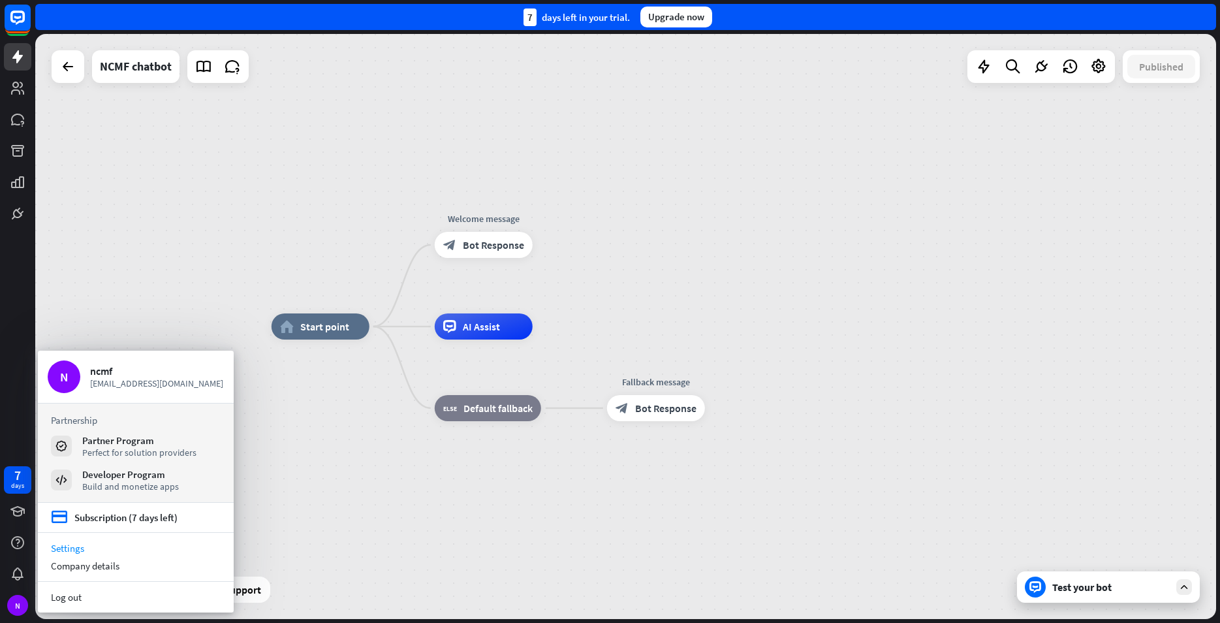
click at [71, 554] on link "Settings" at bounding box center [136, 548] width 196 height 18
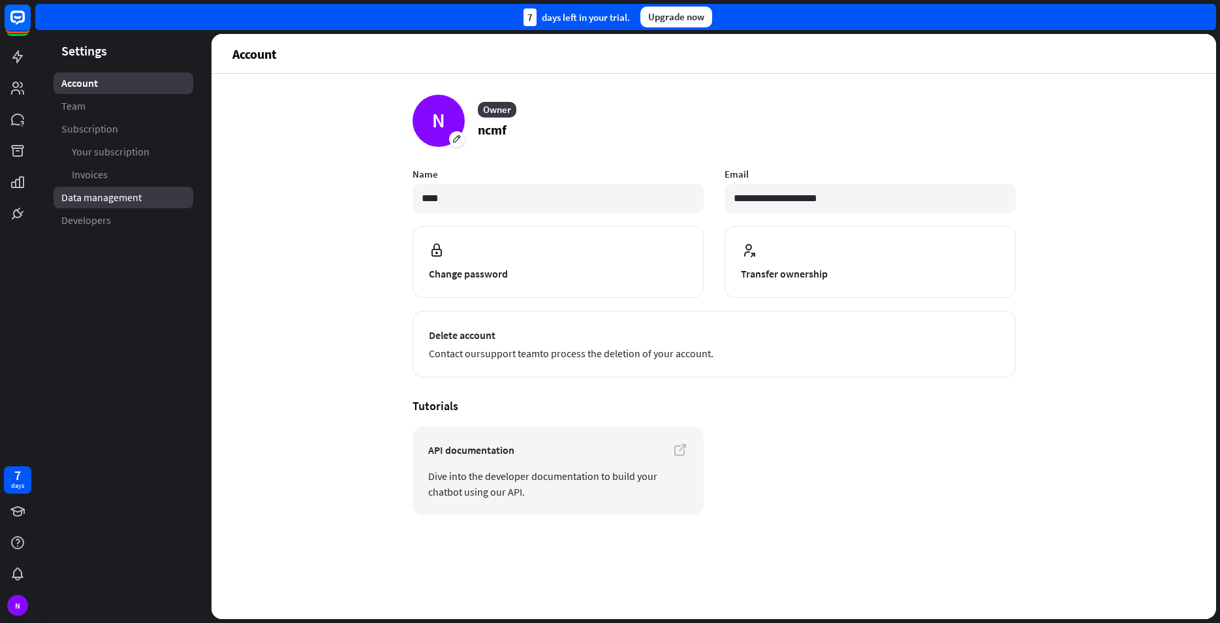
click at [125, 202] on span "Data management" at bounding box center [101, 198] width 80 height 14
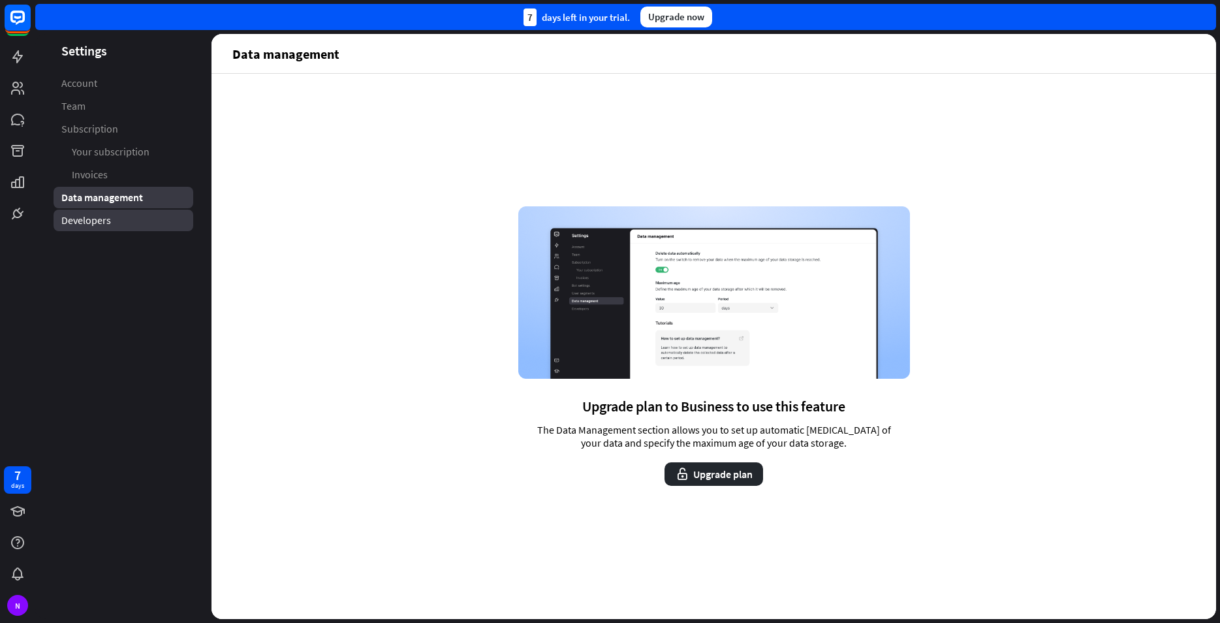
click at [110, 219] on link "Developers" at bounding box center [124, 221] width 140 height 22
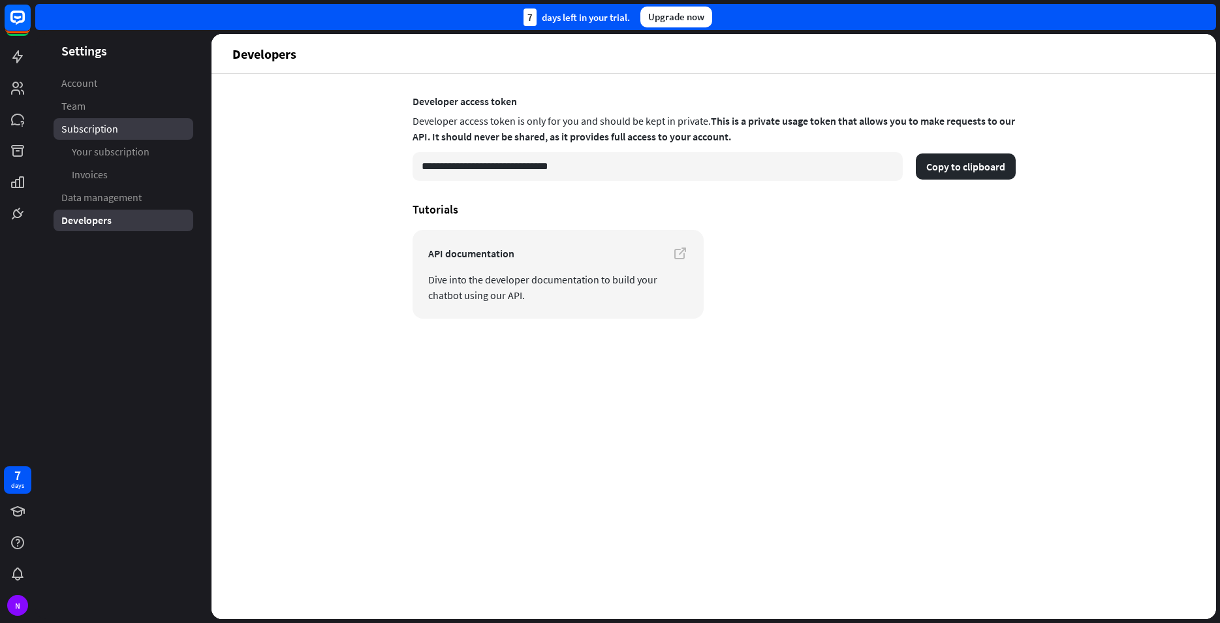
click at [111, 118] on link "Subscription" at bounding box center [124, 129] width 140 height 22
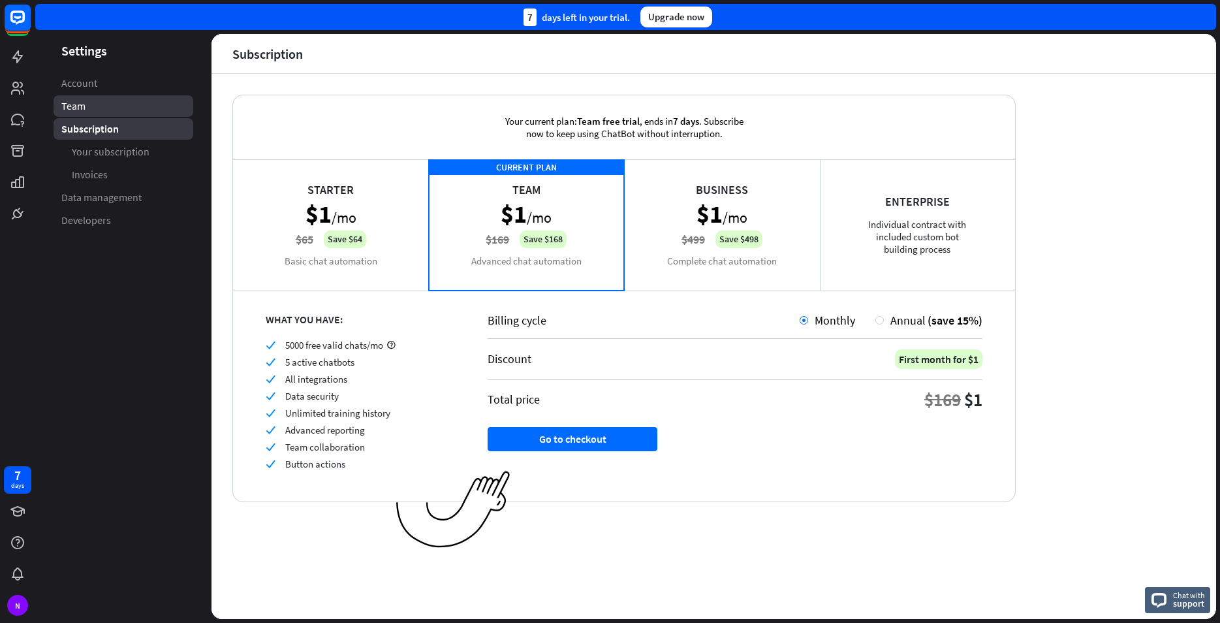
click at [107, 109] on link "Team" at bounding box center [124, 106] width 140 height 22
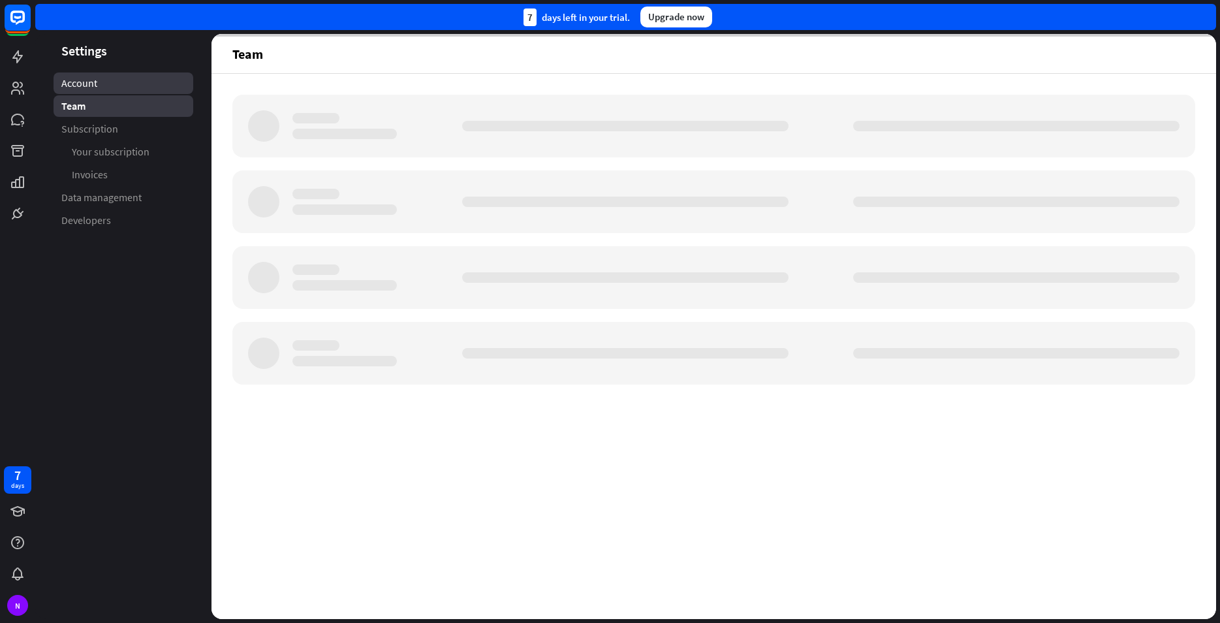
click at [89, 78] on span "Account" at bounding box center [79, 83] width 36 height 14
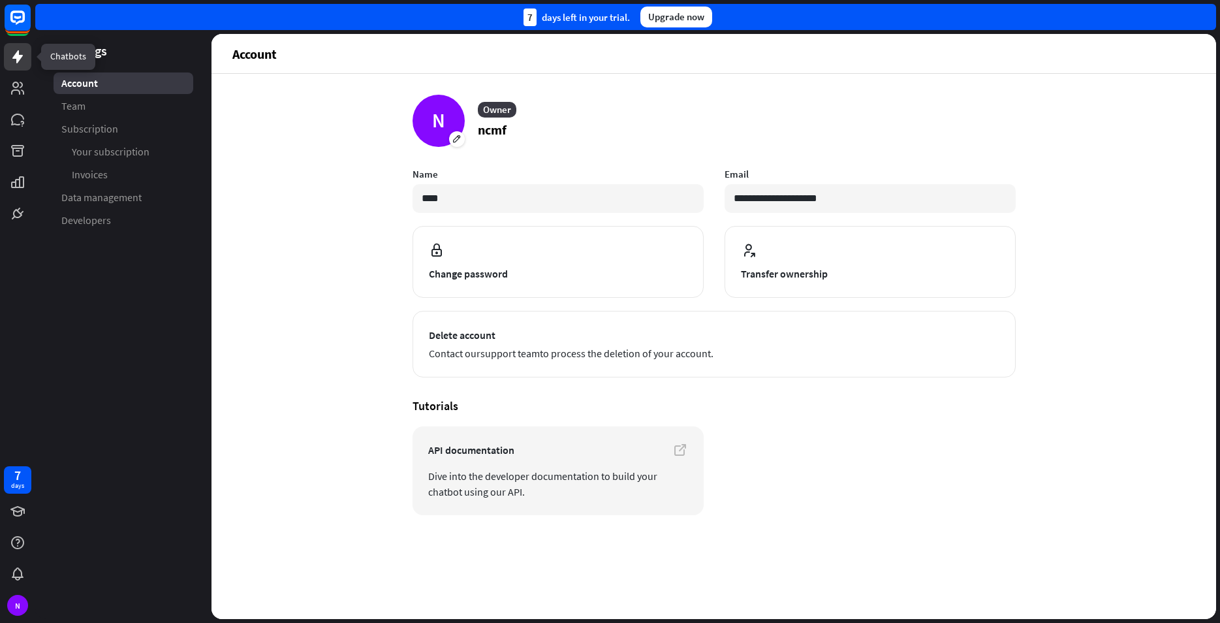
click at [21, 56] on icon at bounding box center [17, 56] width 10 height 13
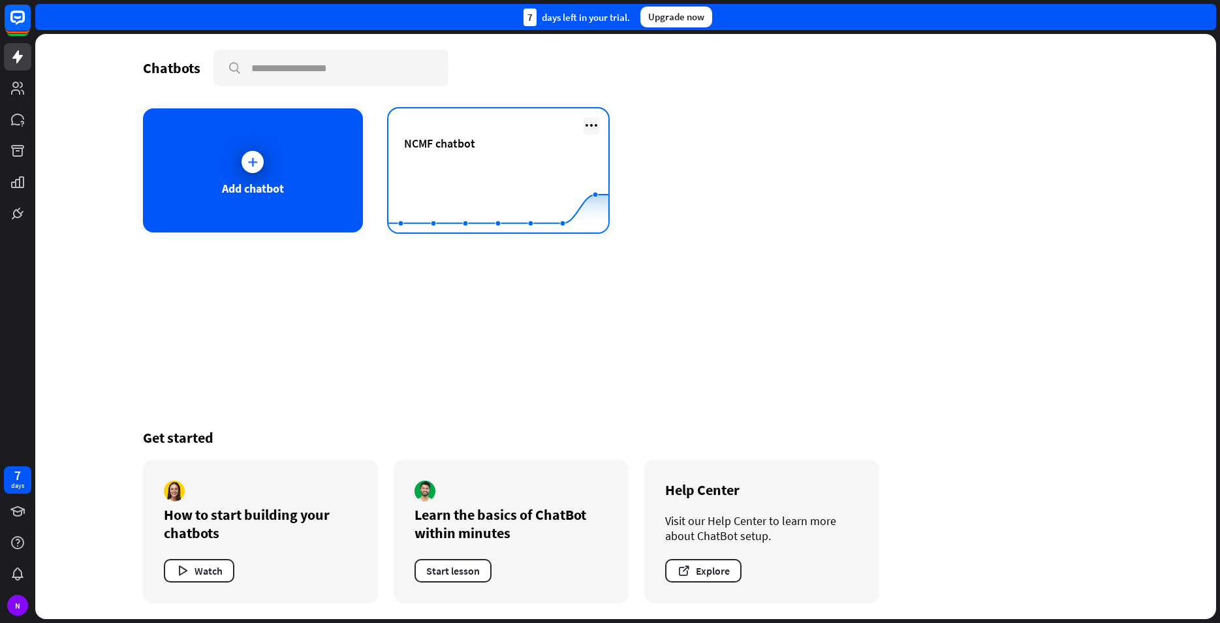
click at [586, 128] on icon at bounding box center [592, 126] width 16 height 16
click at [469, 166] on icon at bounding box center [498, 166] width 259 height 0
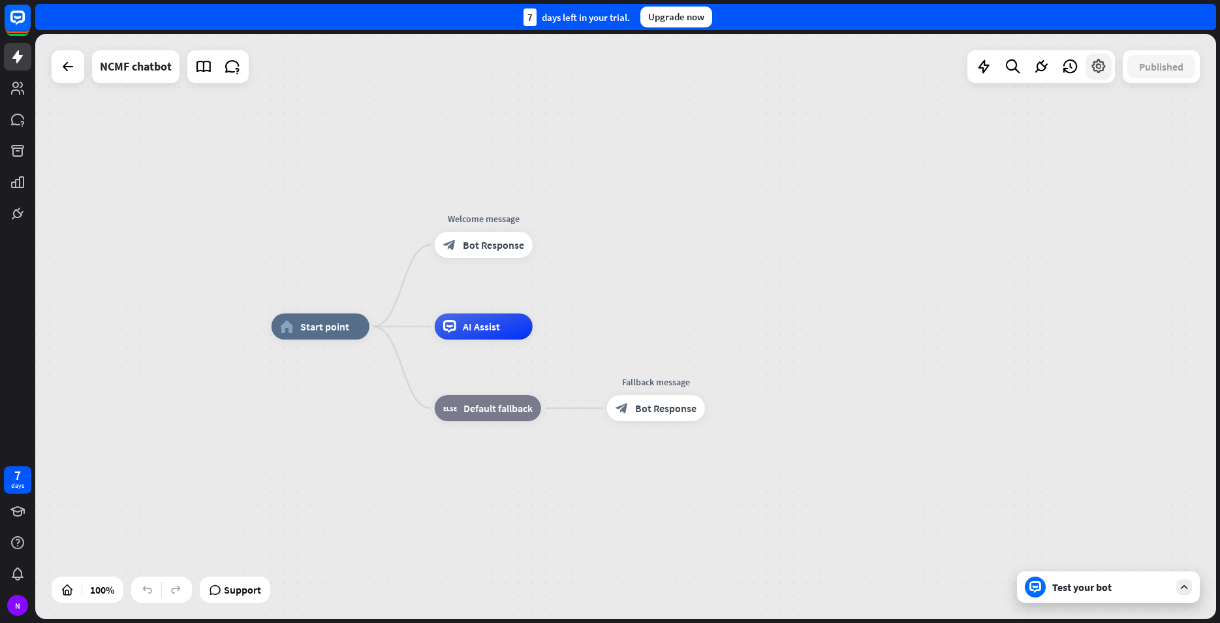
click at [1095, 64] on icon at bounding box center [1098, 66] width 17 height 17
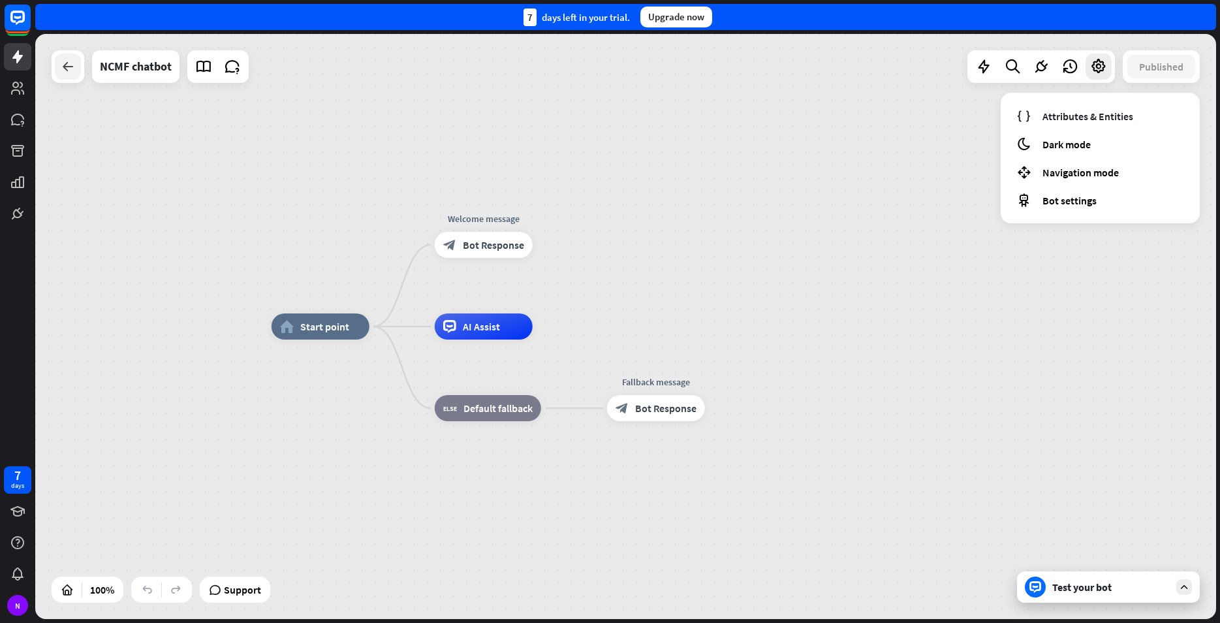
click at [59, 72] on div at bounding box center [68, 67] width 26 height 26
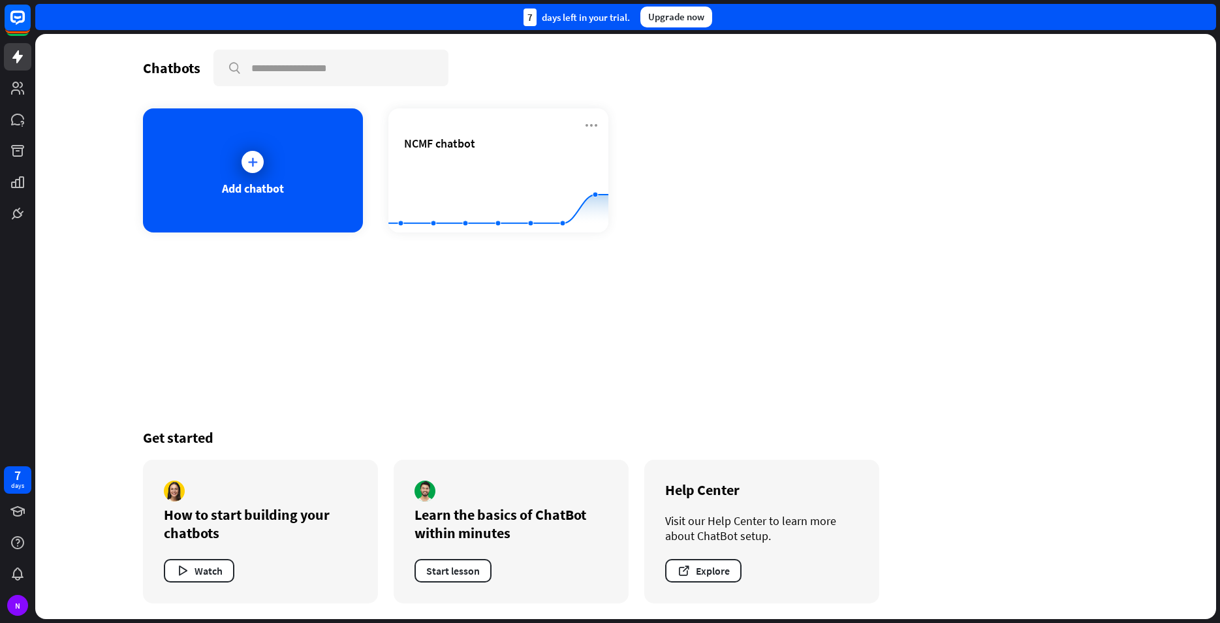
click at [704, 367] on div "Chatbots search Add chatbot NCMF chatbot Created with Highcharts 10.1.0 0 2 4 G…" at bounding box center [626, 326] width 1044 height 585
click at [21, 7] on rect at bounding box center [17, 17] width 29 height 29
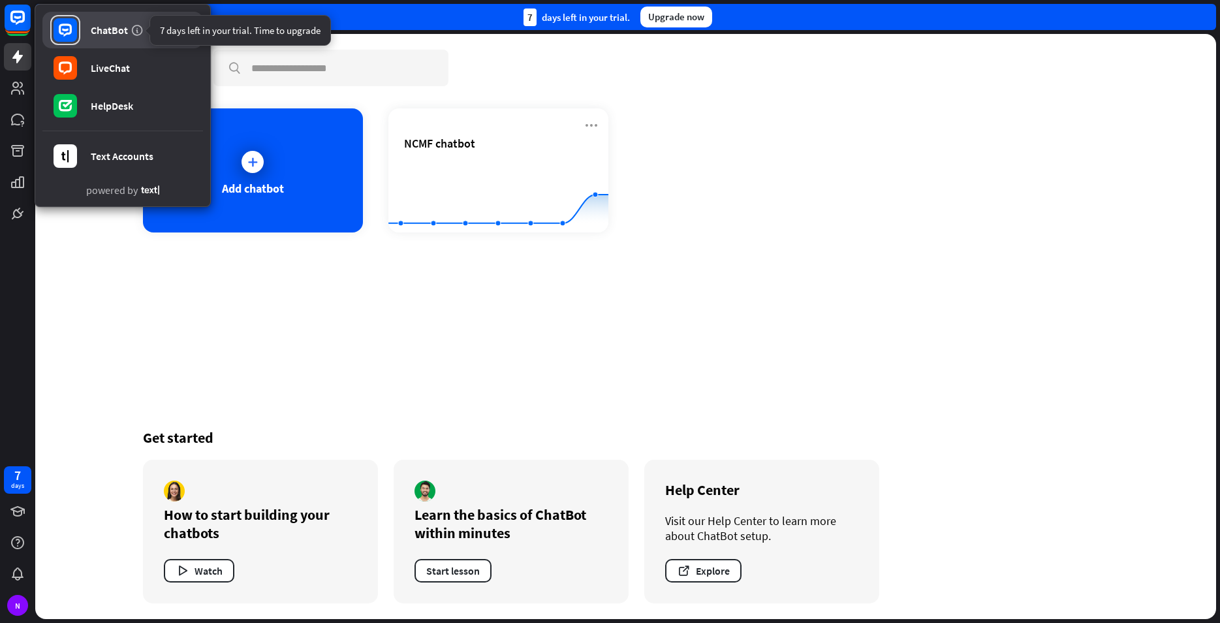
drag, startPoint x: 135, startPoint y: 29, endPoint x: 142, endPoint y: 25, distance: 7.9
click at [136, 29] on icon at bounding box center [137, 30] width 13 height 13
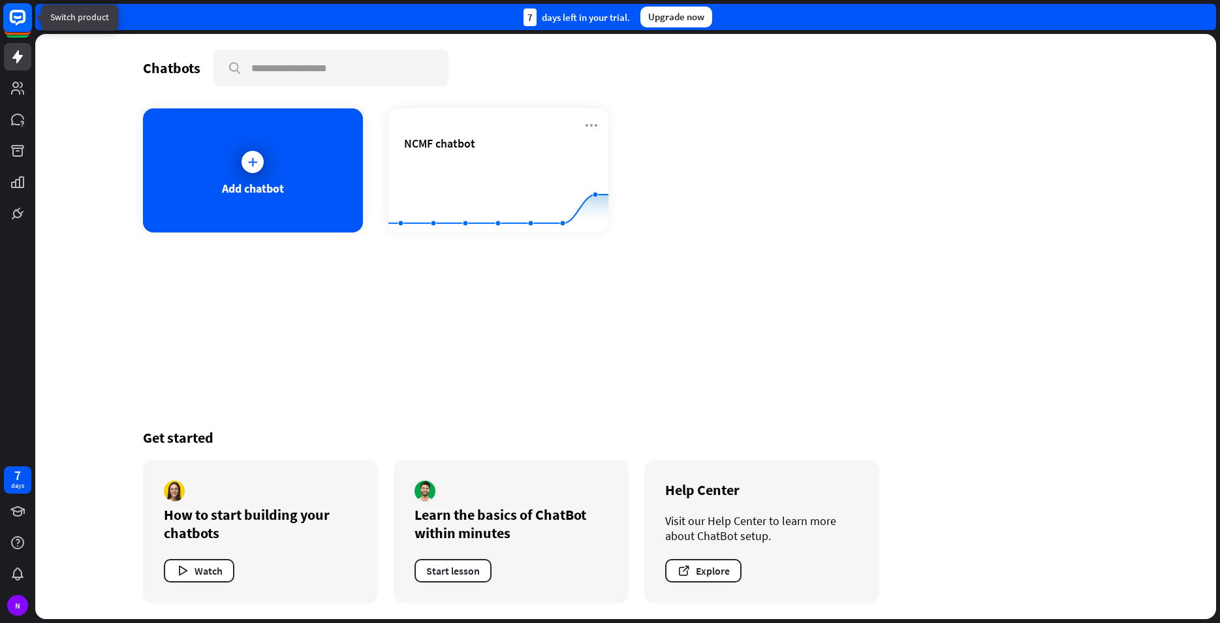
click at [22, 24] on rect at bounding box center [17, 17] width 29 height 29
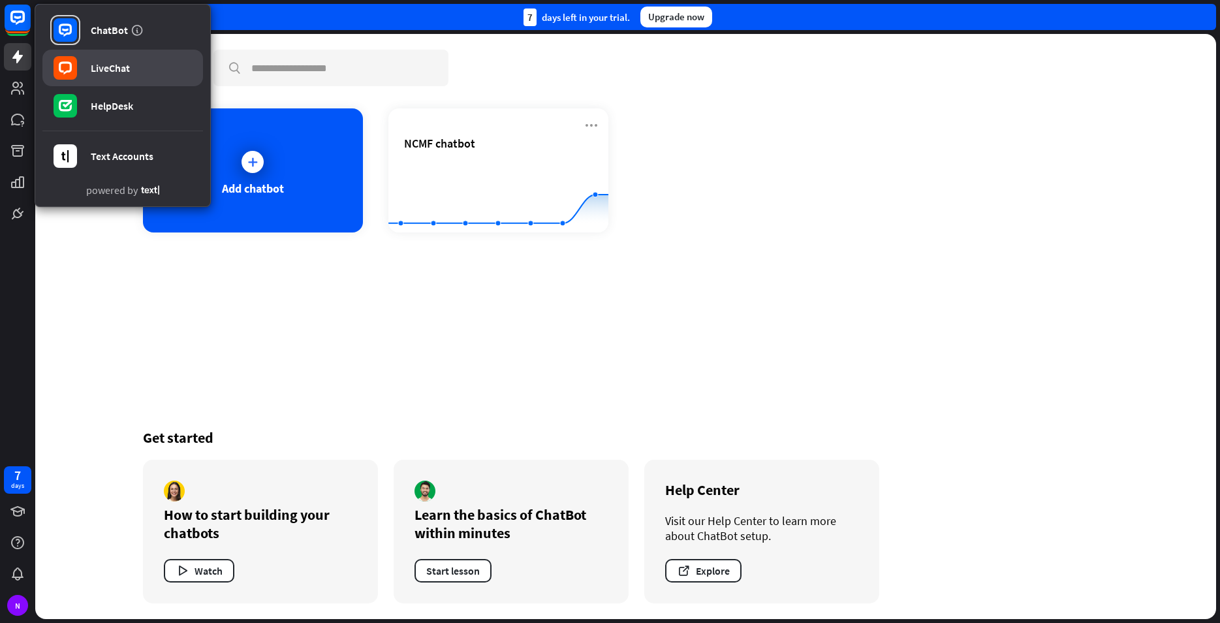
click at [94, 66] on div "LiveChat" at bounding box center [110, 67] width 39 height 13
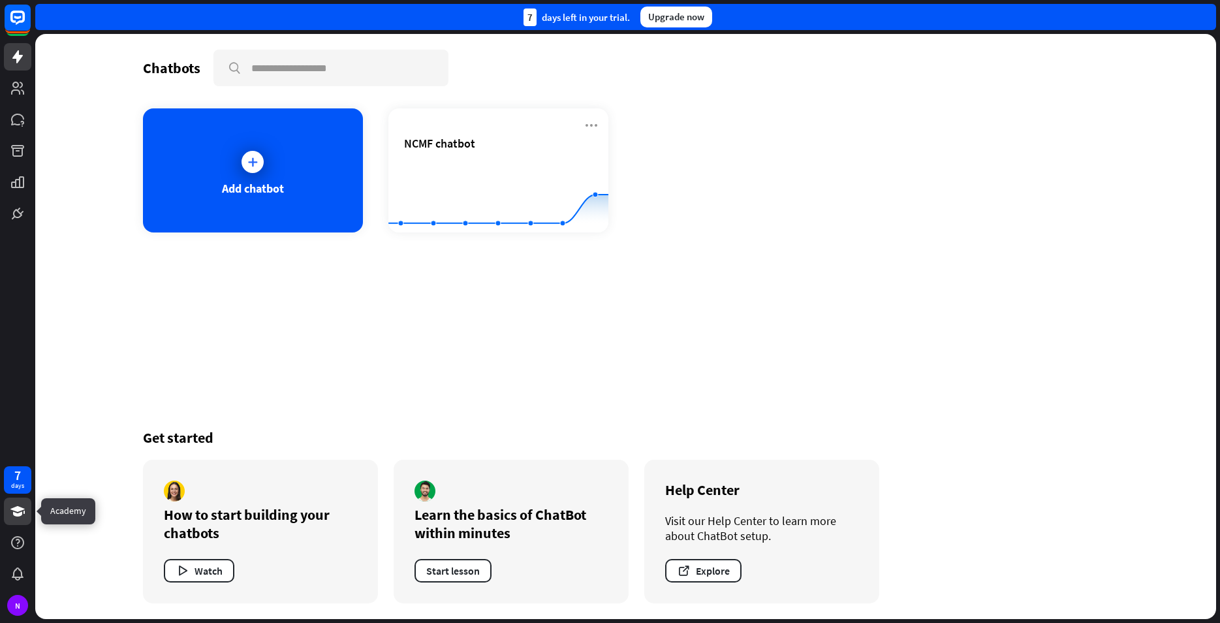
click at [18, 512] on icon at bounding box center [18, 511] width 16 height 16
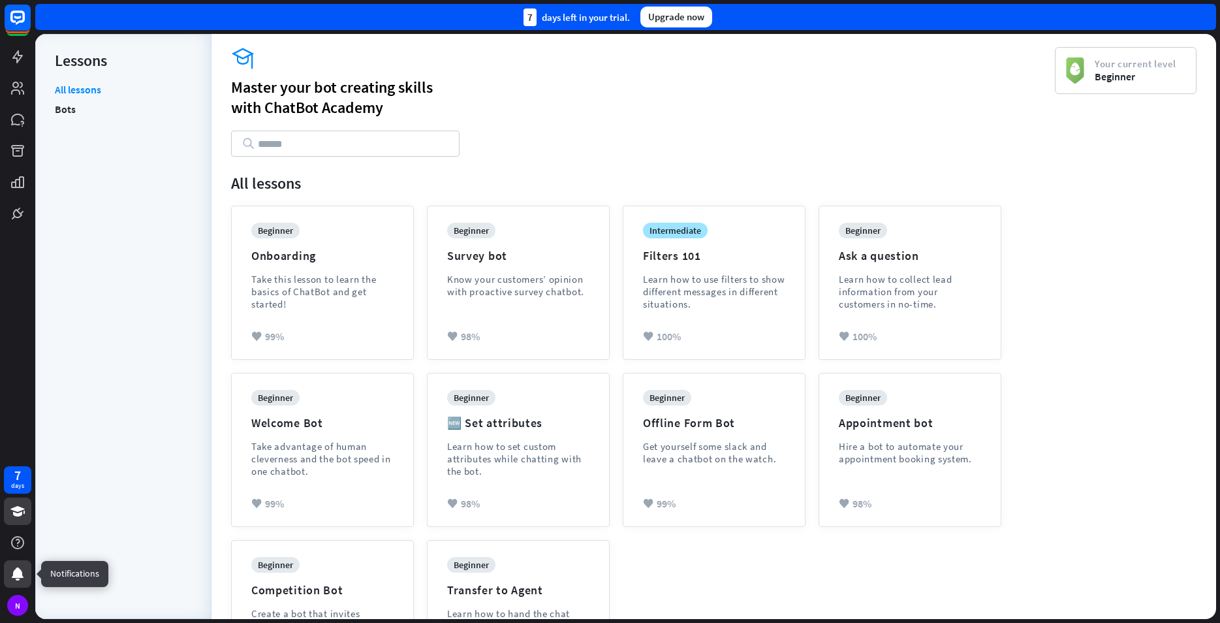
click at [17, 568] on icon at bounding box center [18, 573] width 12 height 13
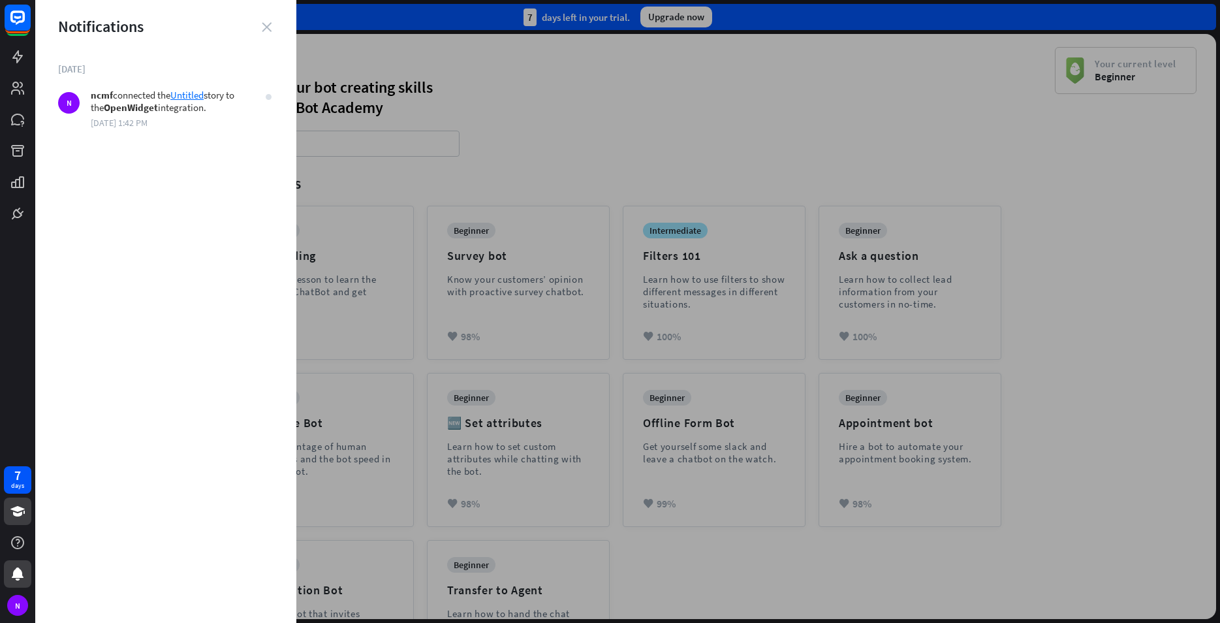
click at [270, 25] on icon "close" at bounding box center [267, 27] width 10 height 10
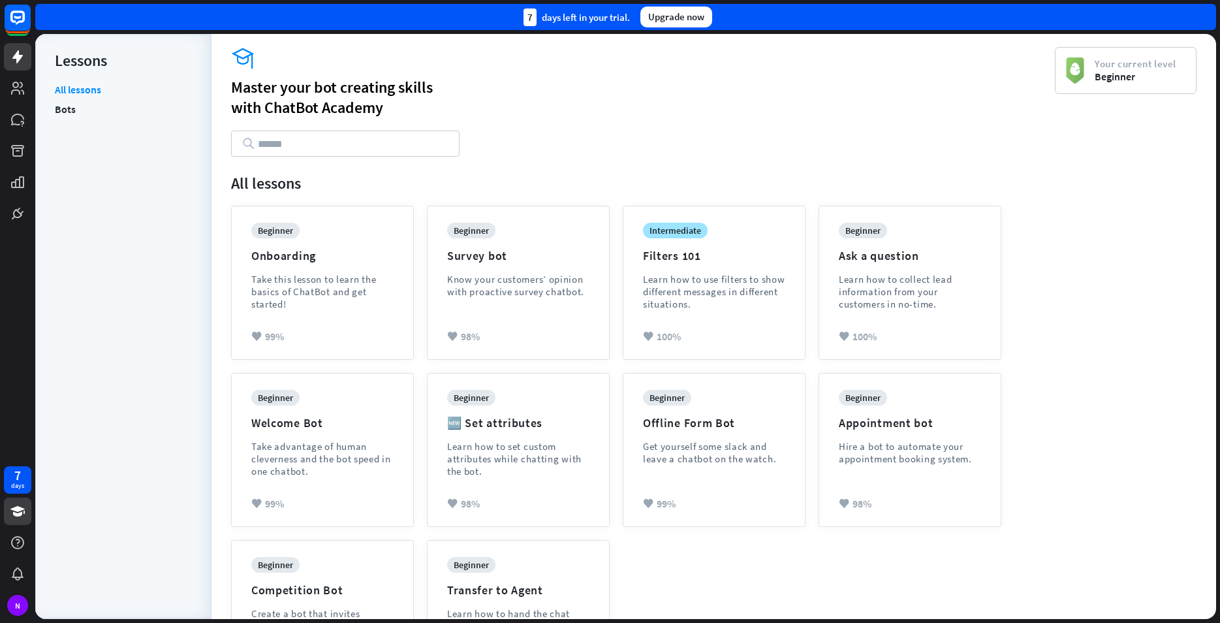
click at [16, 55] on icon at bounding box center [17, 56] width 10 height 13
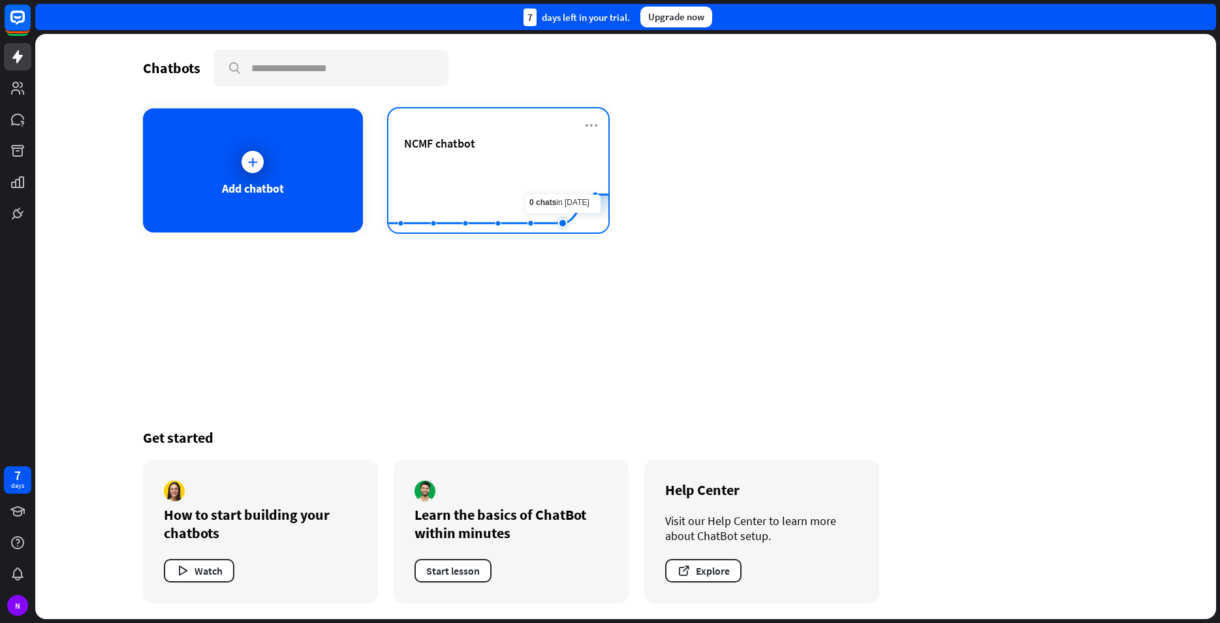
click at [566, 203] on rect at bounding box center [498, 200] width 220 height 82
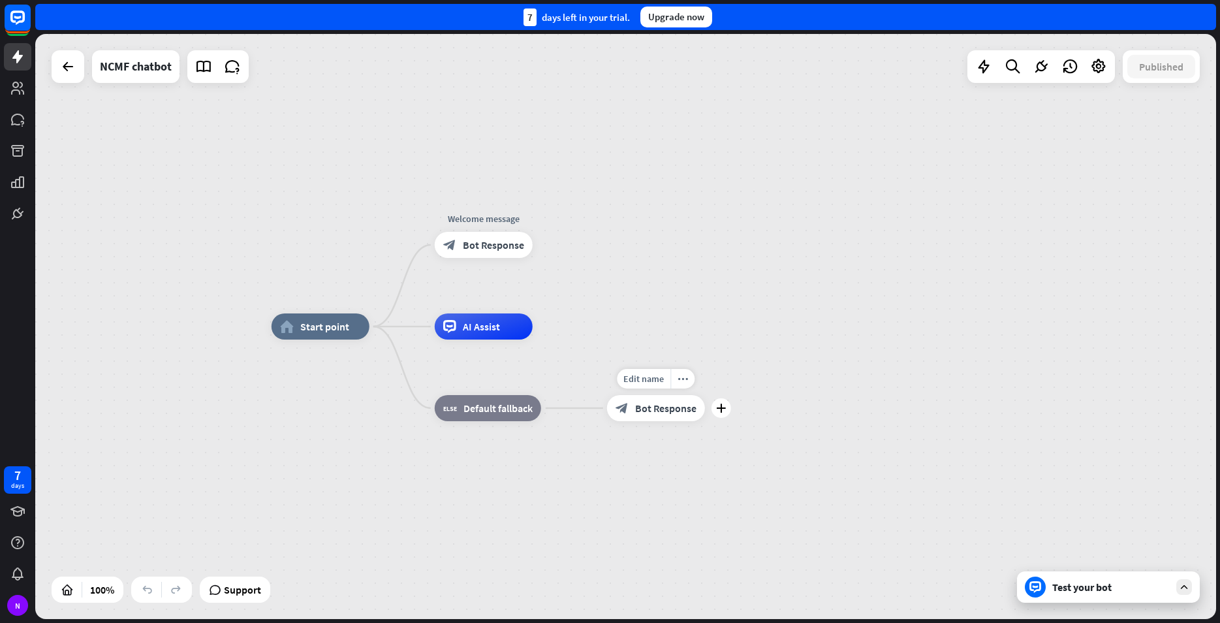
click at [649, 415] on div "block_bot_response Bot Response" at bounding box center [656, 408] width 98 height 26
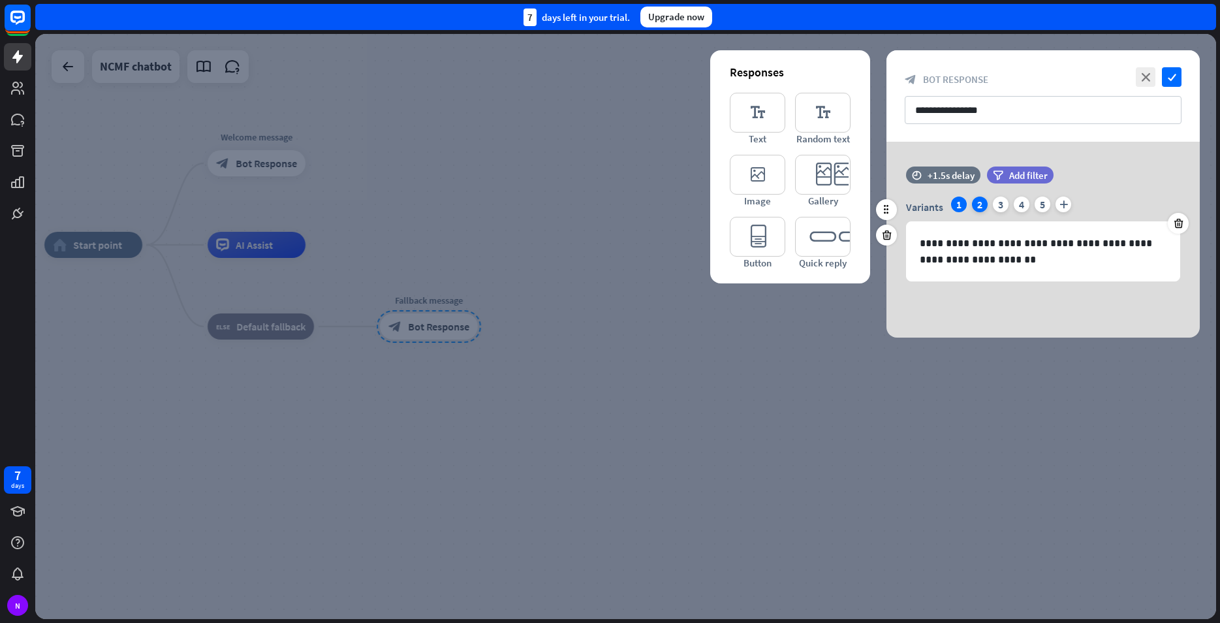
click at [984, 200] on div "2" at bounding box center [980, 204] width 16 height 16
click at [1001, 198] on div "3" at bounding box center [1001, 204] width 16 height 16
click at [1027, 201] on div "4" at bounding box center [1022, 204] width 16 height 16
click at [993, 200] on div "Variants 1 2 3 4 5 plus" at bounding box center [1043, 206] width 274 height 21
click at [998, 202] on div "3" at bounding box center [1001, 204] width 16 height 16
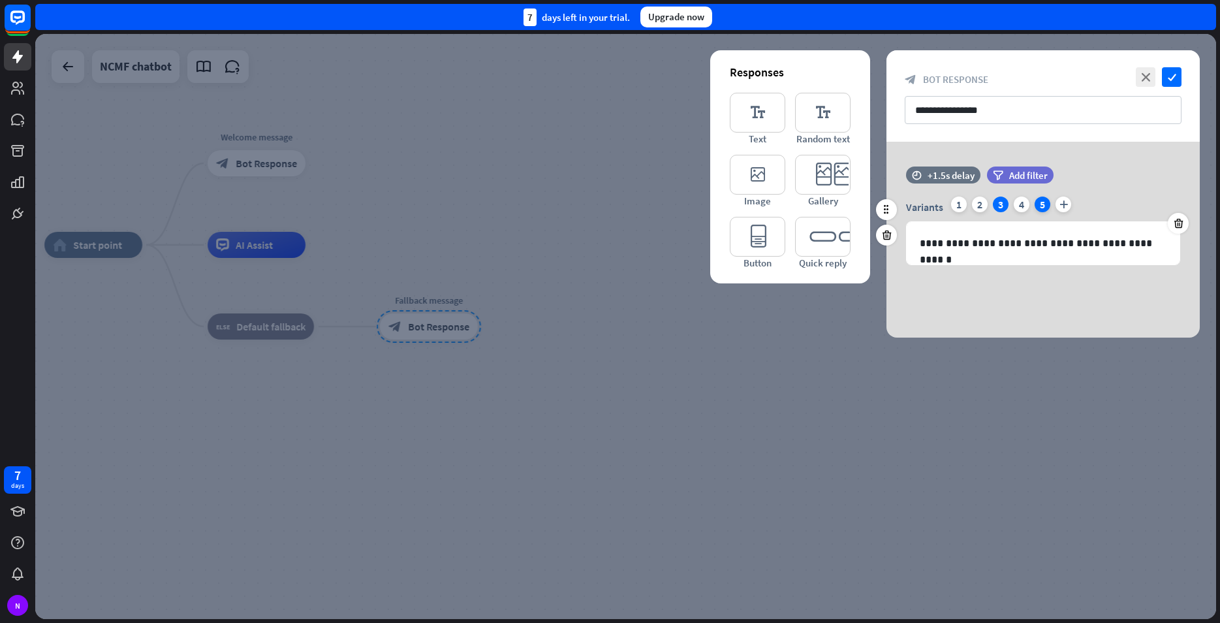
click at [1037, 206] on div "5" at bounding box center [1043, 204] width 16 height 16
click at [1142, 72] on icon "close" at bounding box center [1146, 77] width 20 height 20
